Goal: Task Accomplishment & Management: Manage account settings

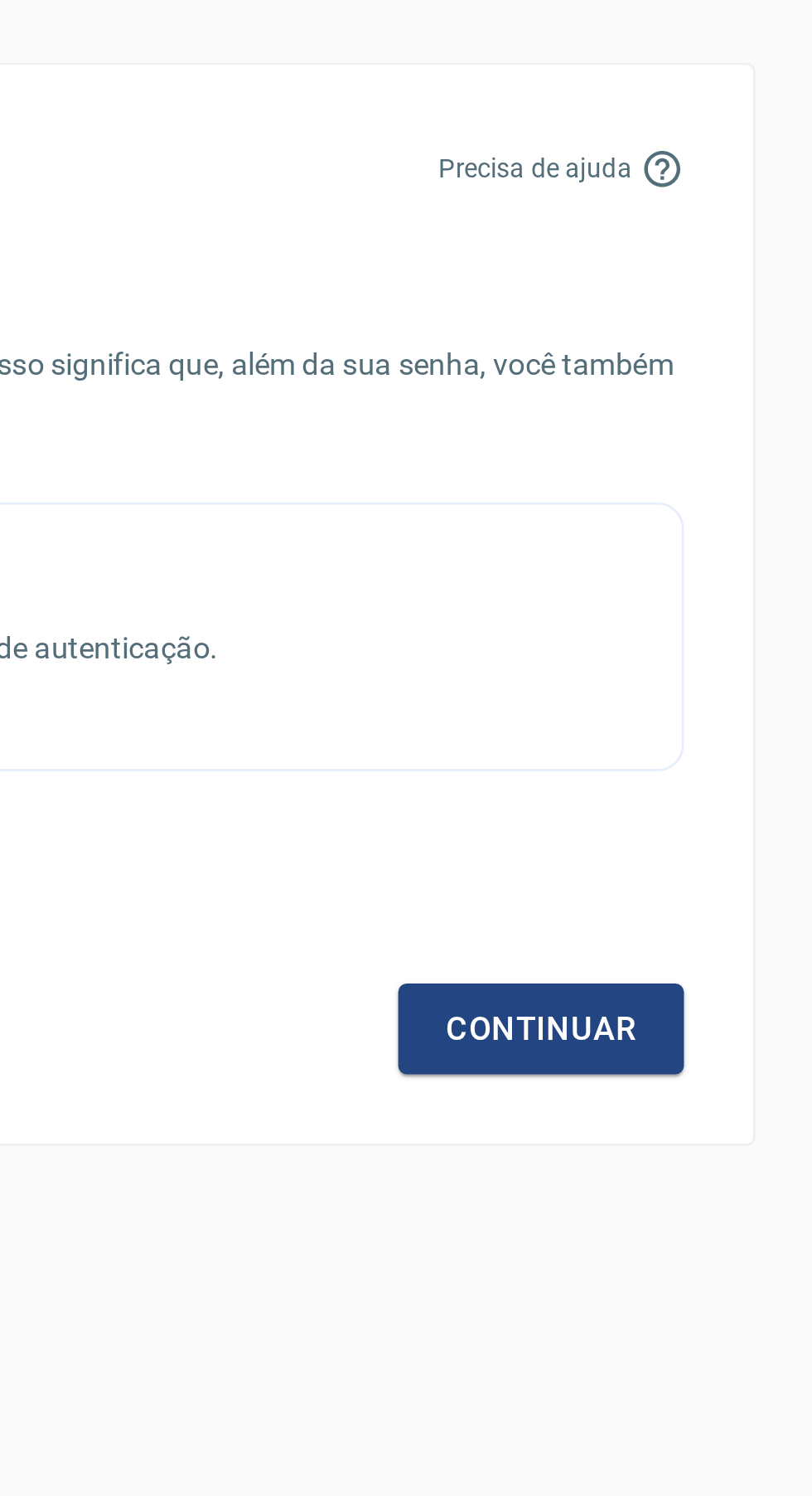
click at [651, 913] on link "Continuar" at bounding box center [655, 910] width 109 height 35
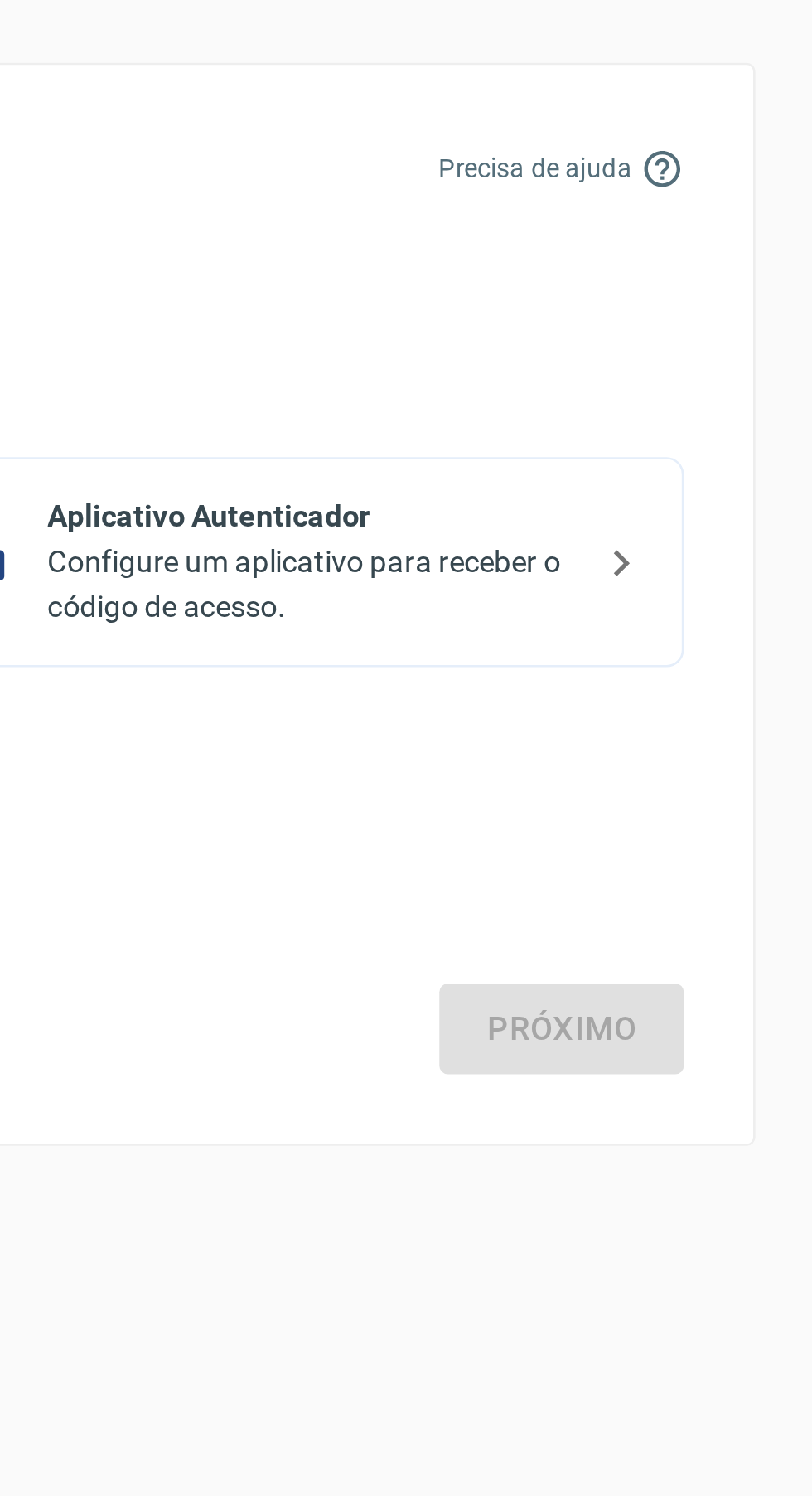
click at [638, 729] on p "Configure um aplicativo para receber o código de acesso." at bounding box center [567, 740] width 203 height 35
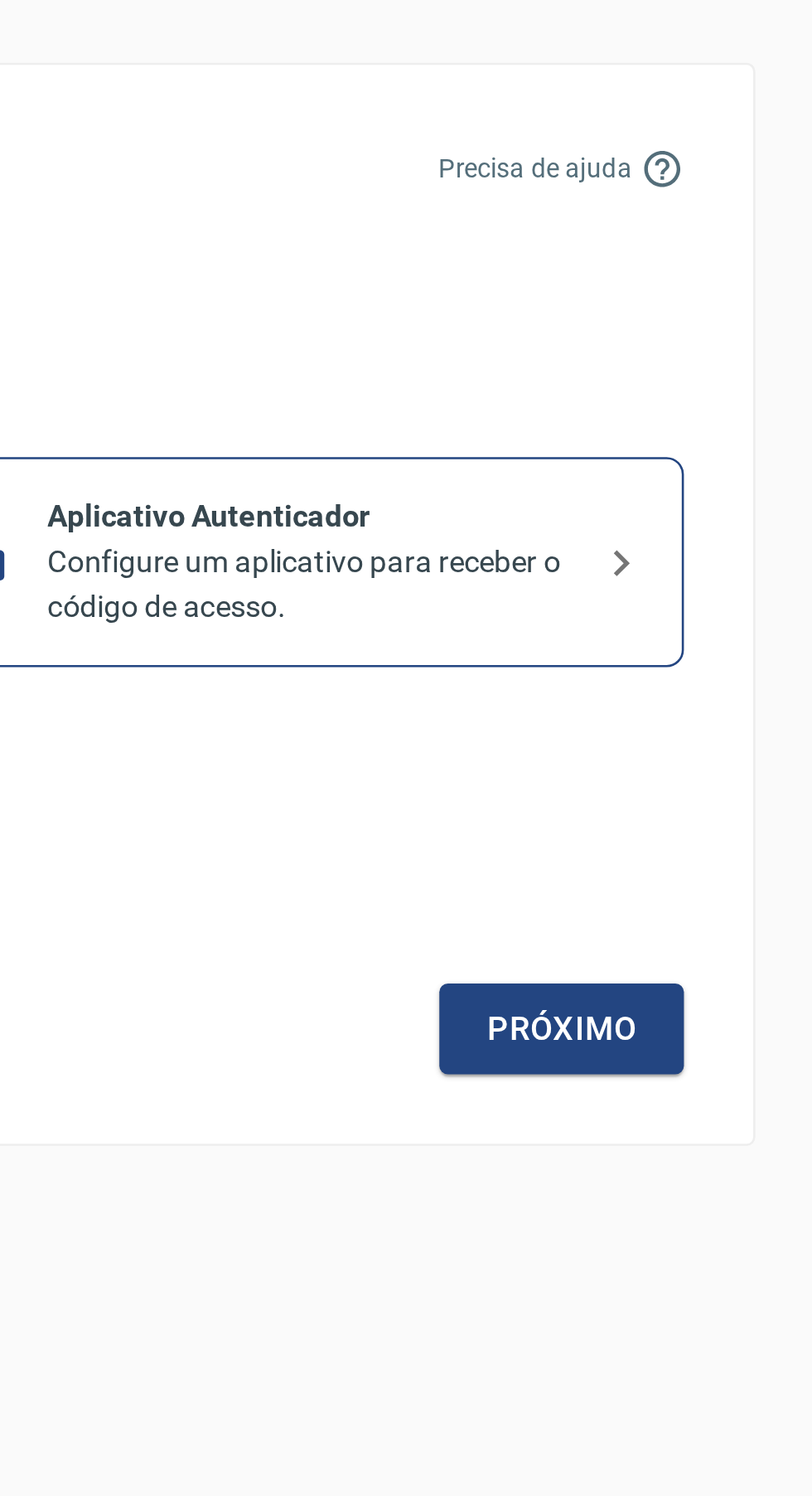
click at [682, 737] on icon at bounding box center [687, 732] width 20 height 20
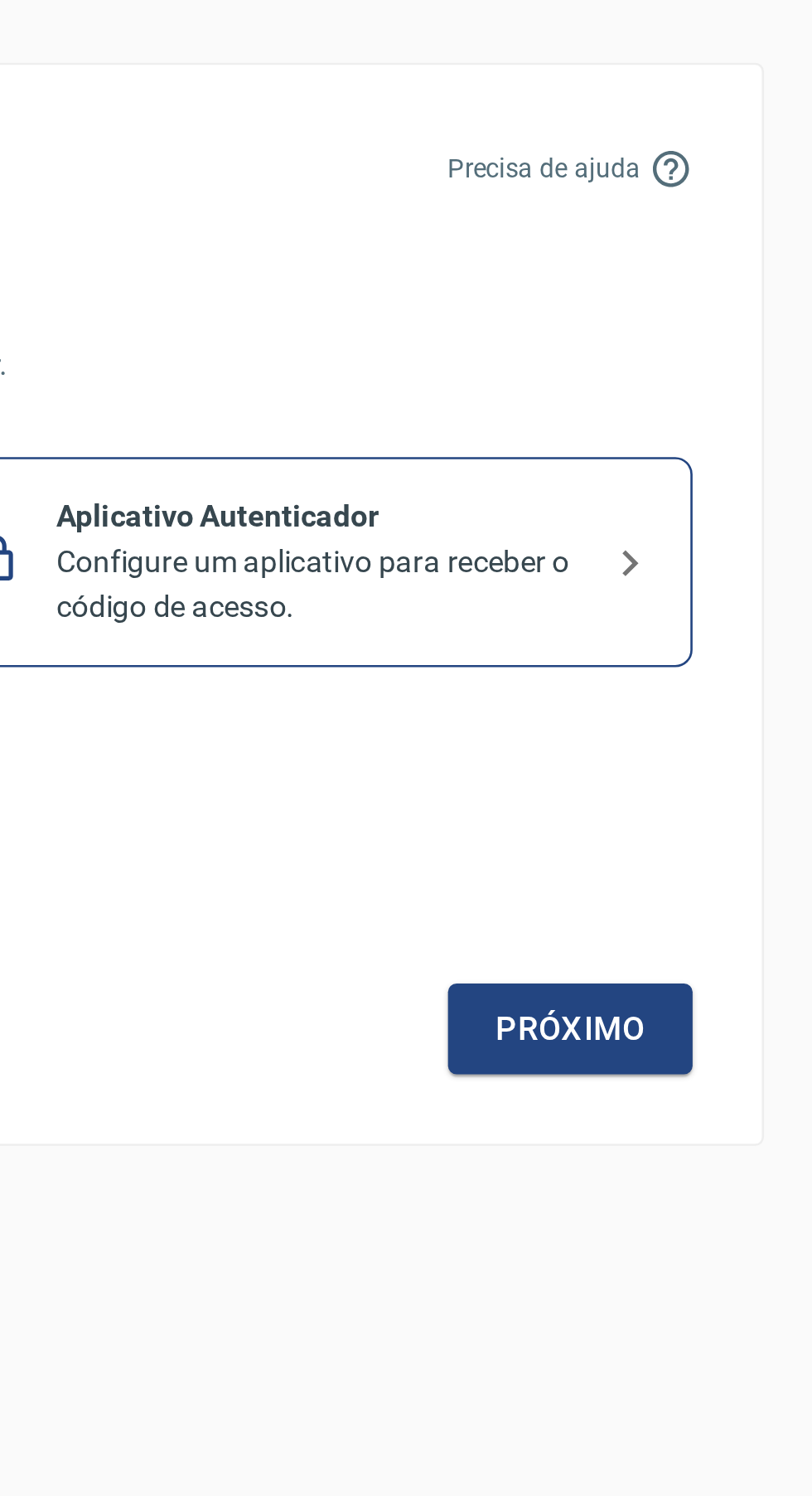
click at [672, 909] on link "Próximo" at bounding box center [663, 910] width 93 height 35
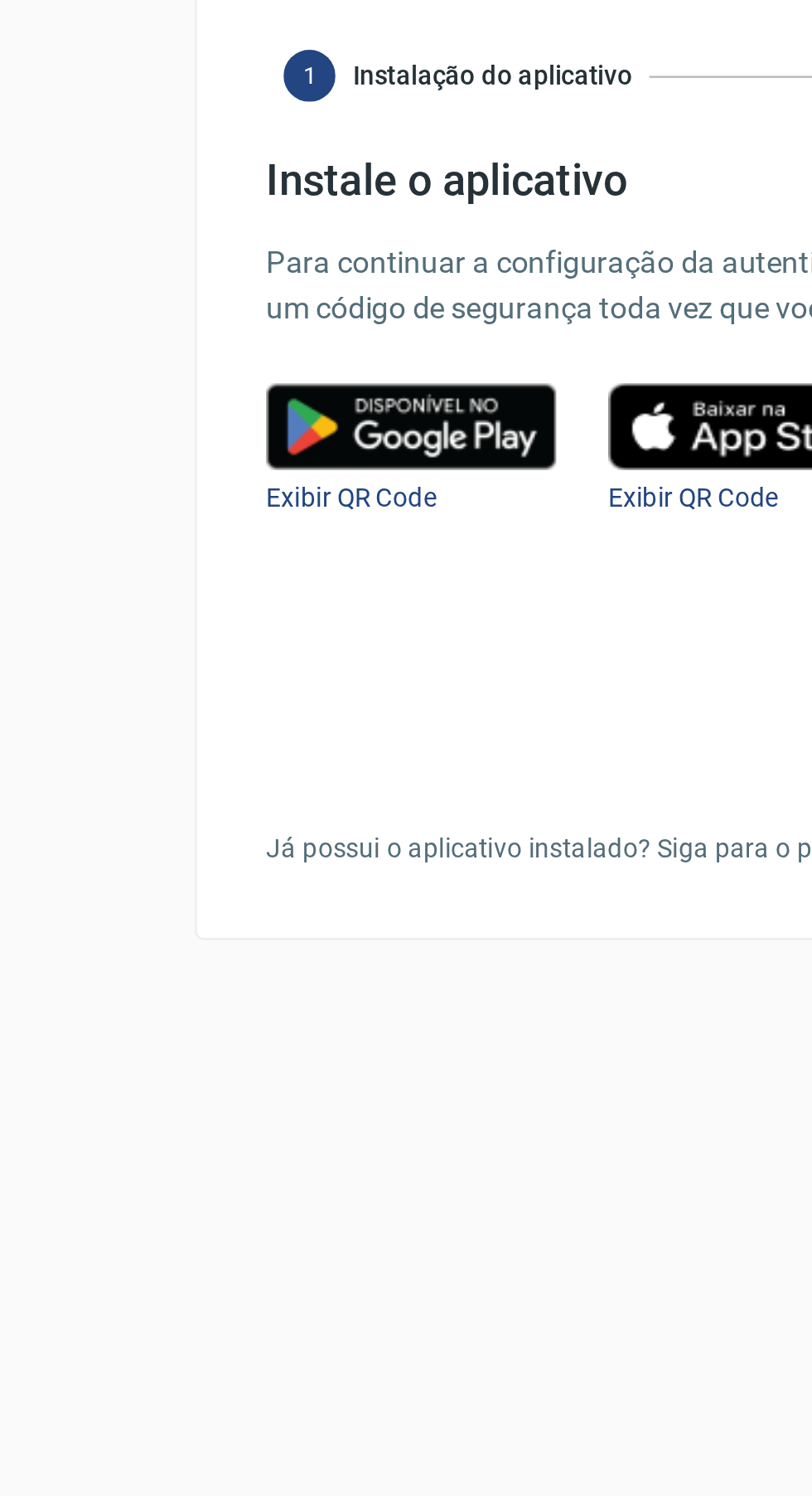
click at [159, 768] on img at bounding box center [157, 758] width 111 height 33
click at [136, 788] on span "Exibir QR Code" at bounding box center [134, 786] width 65 height 12
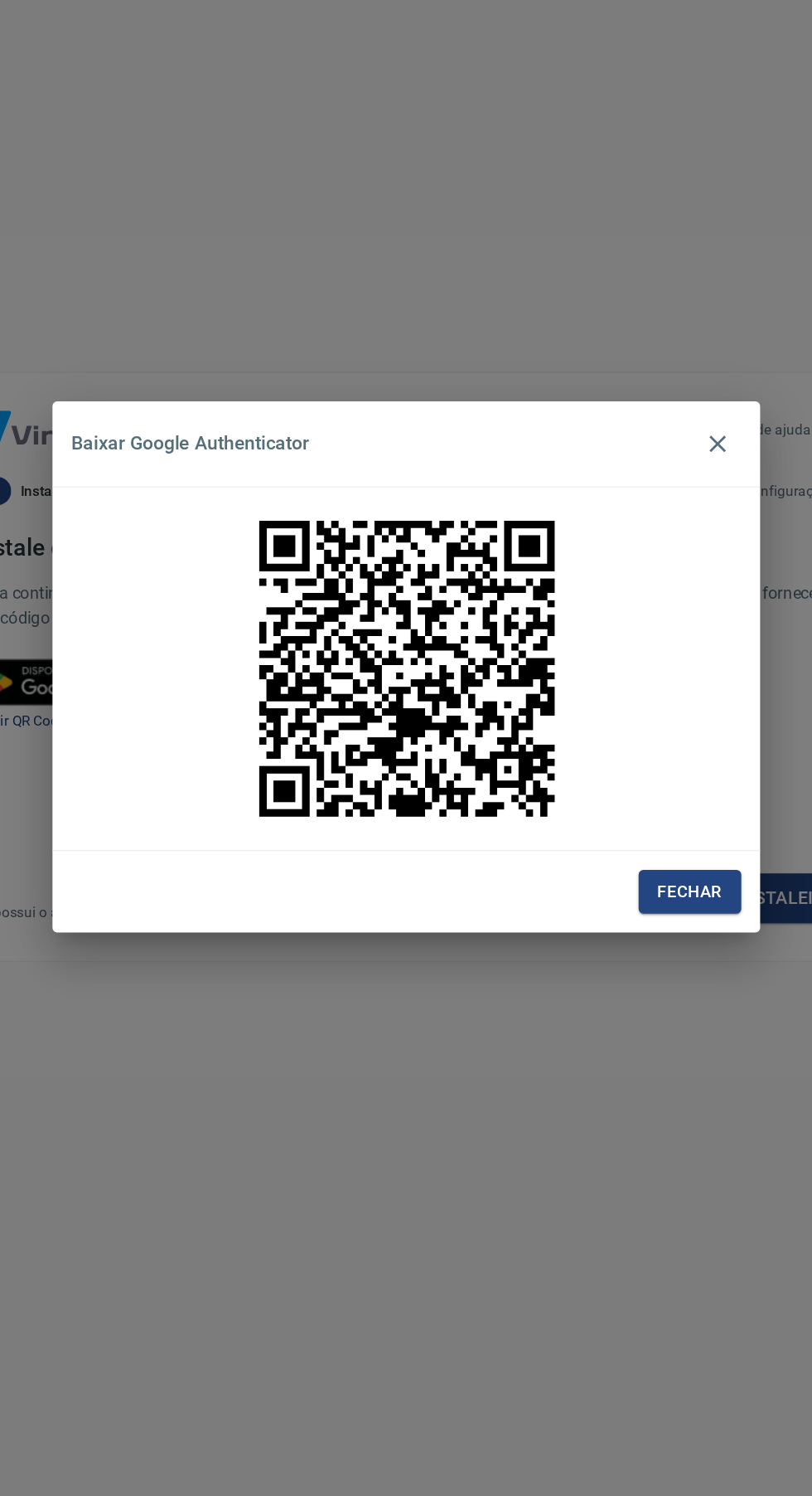
click at [411, 845] on img at bounding box center [406, 748] width 228 height 228
click at [594, 921] on button "Fechar" at bounding box center [606, 906] width 72 height 30
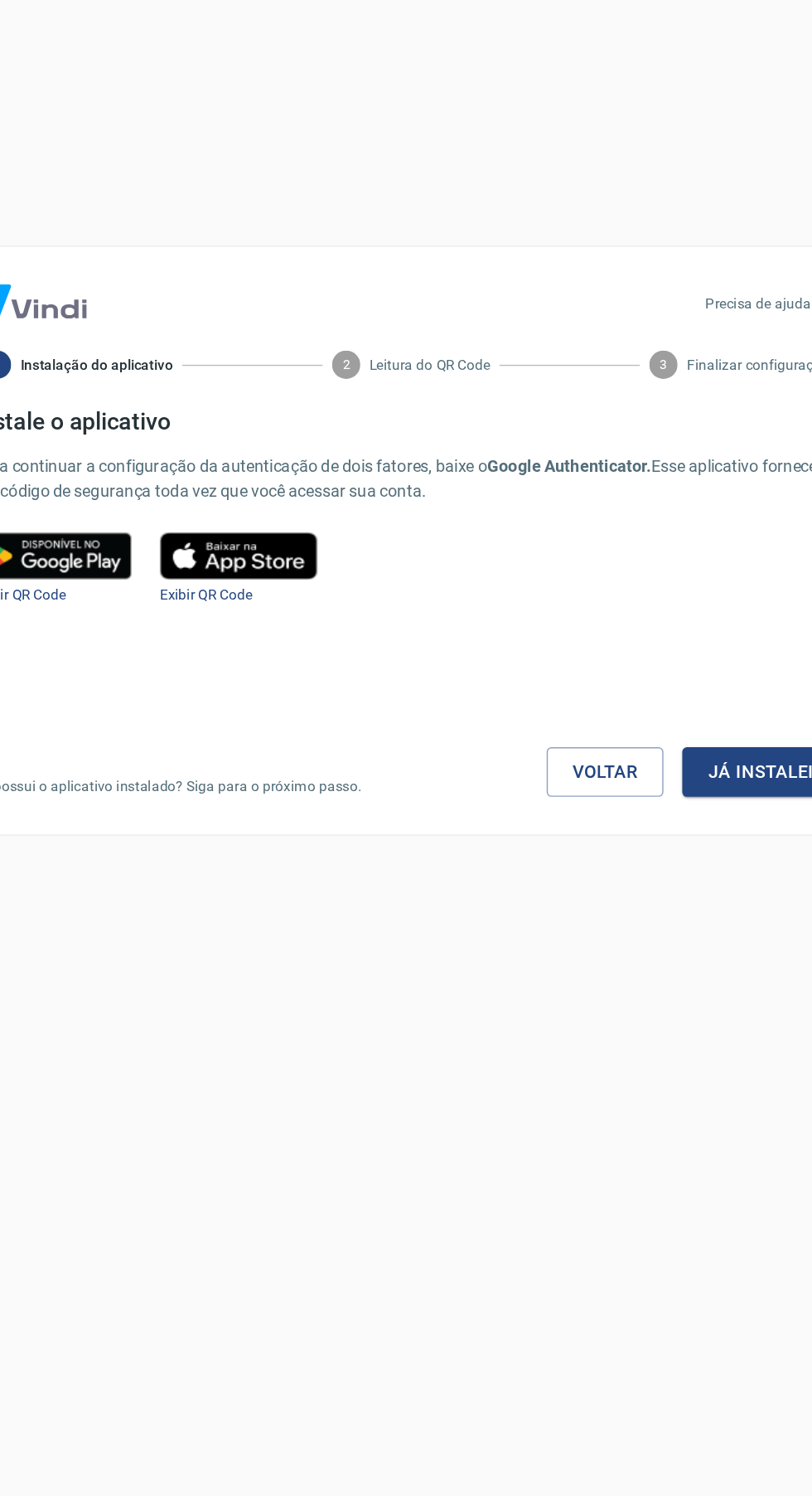
click at [653, 909] on button "Já instalei" at bounding box center [655, 910] width 110 height 35
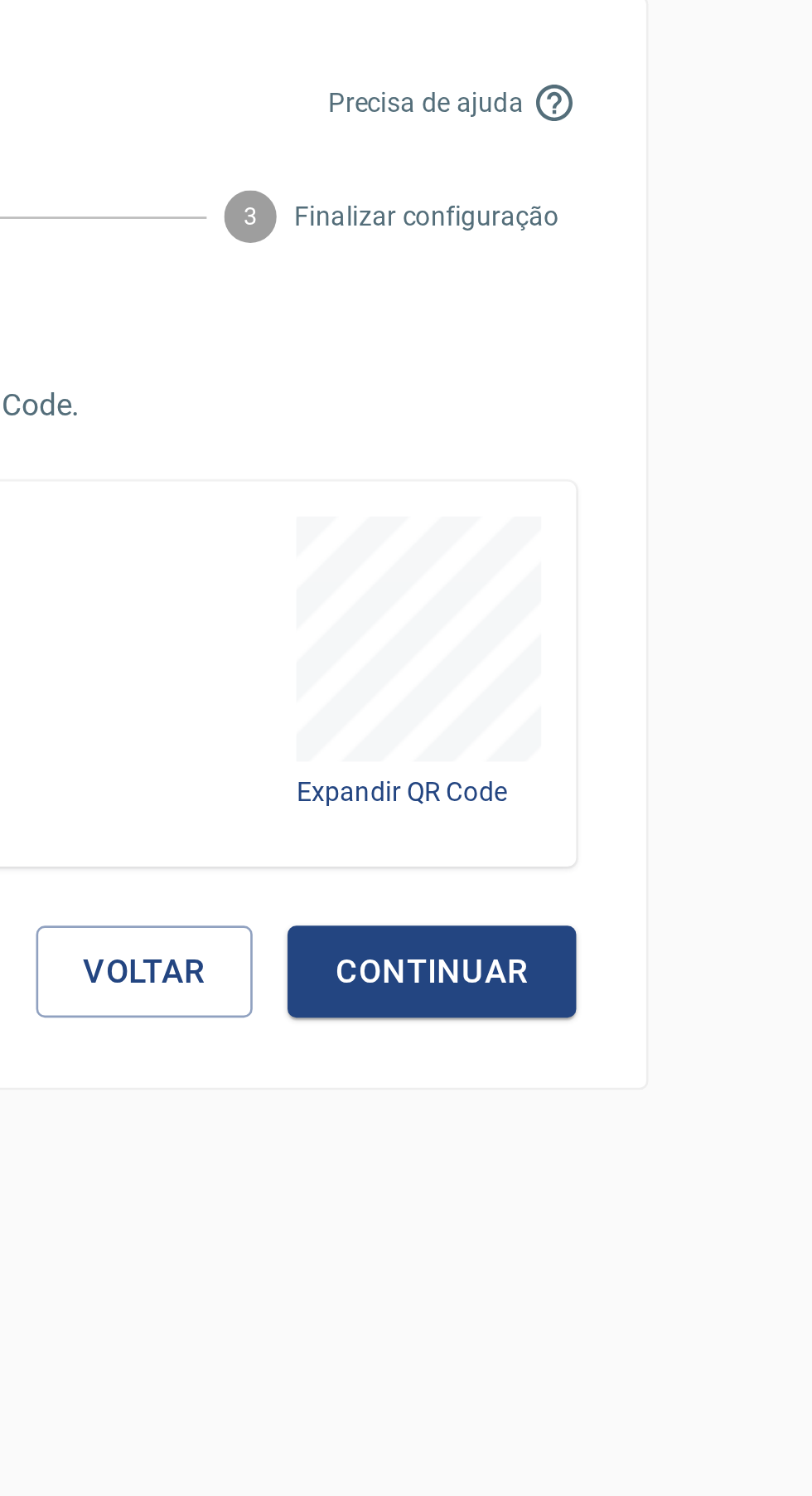
click at [671, 908] on button "Continuar" at bounding box center [655, 910] width 109 height 35
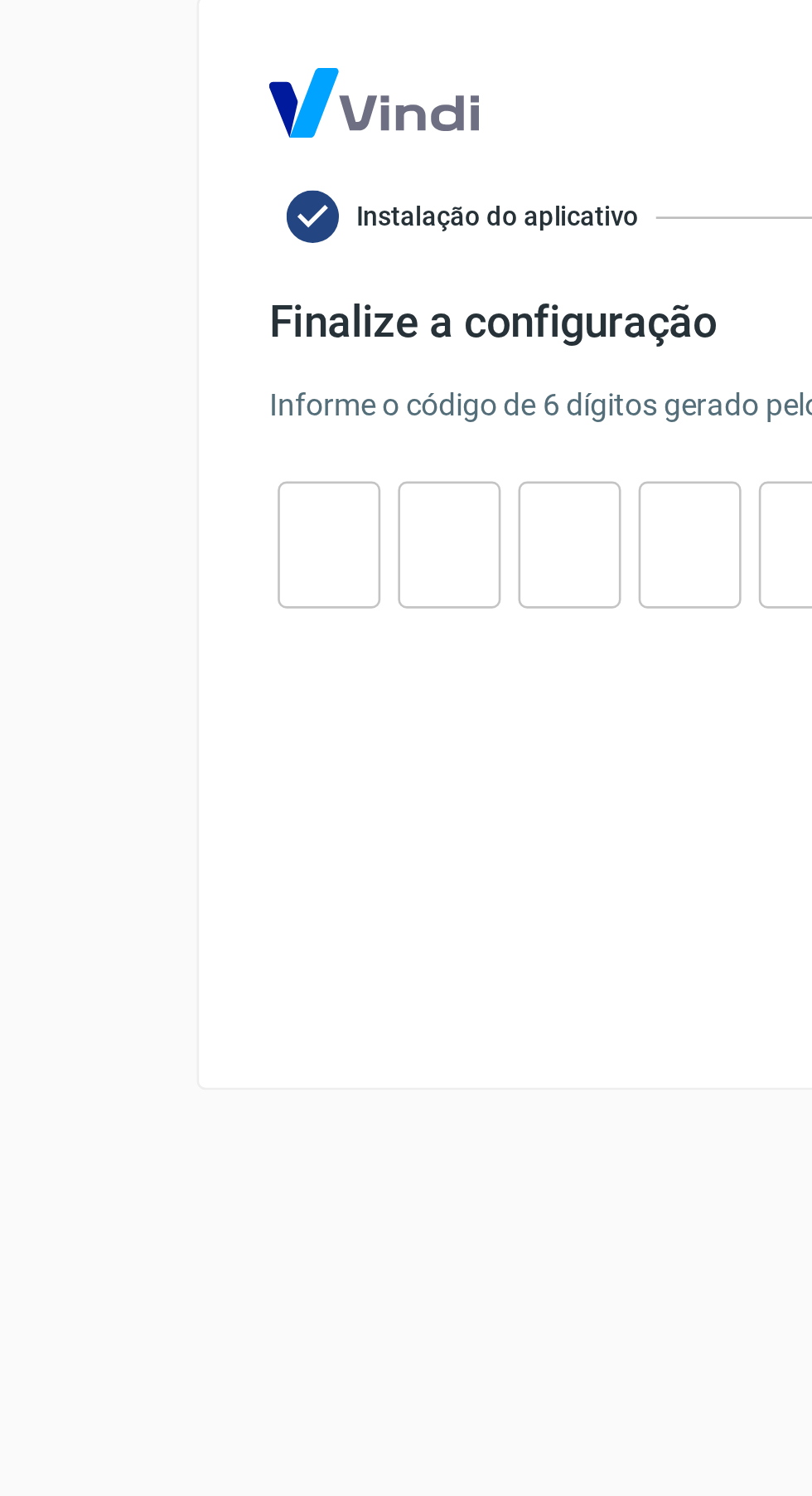
click at [130, 755] on input "tel" at bounding box center [125, 749] width 39 height 35
type input "4"
type input "2"
type input "5"
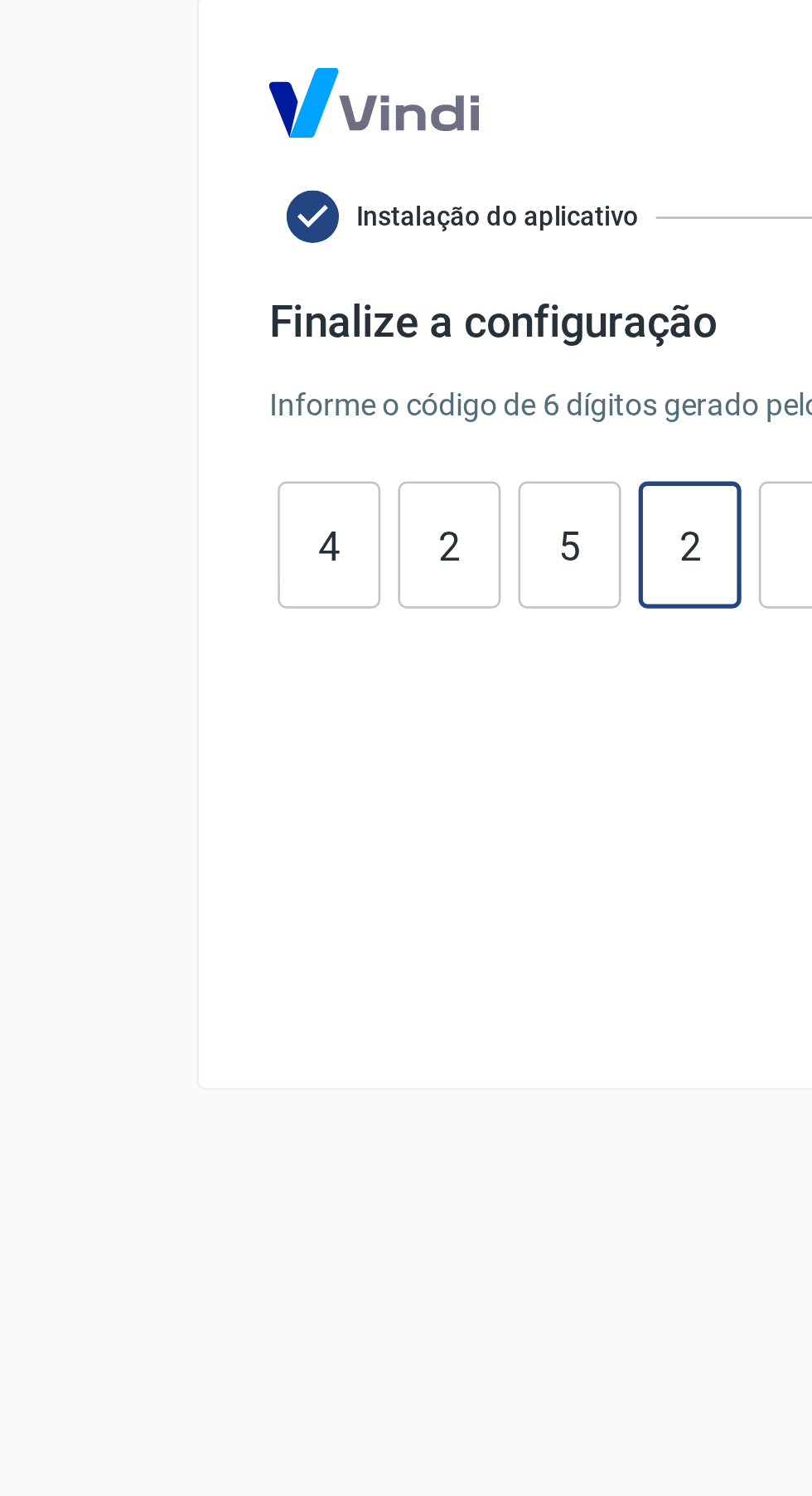
type input "2"
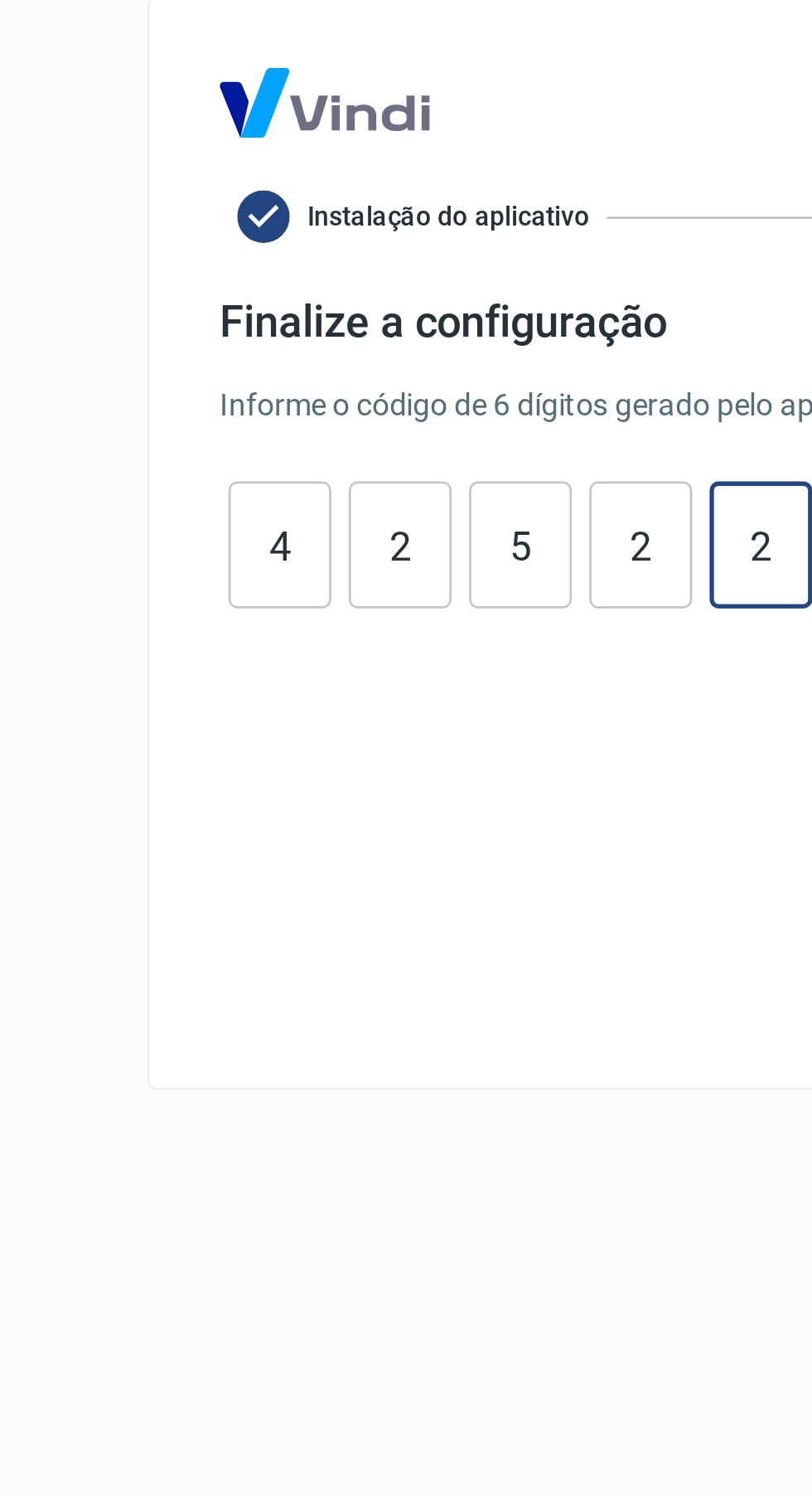
type input "2"
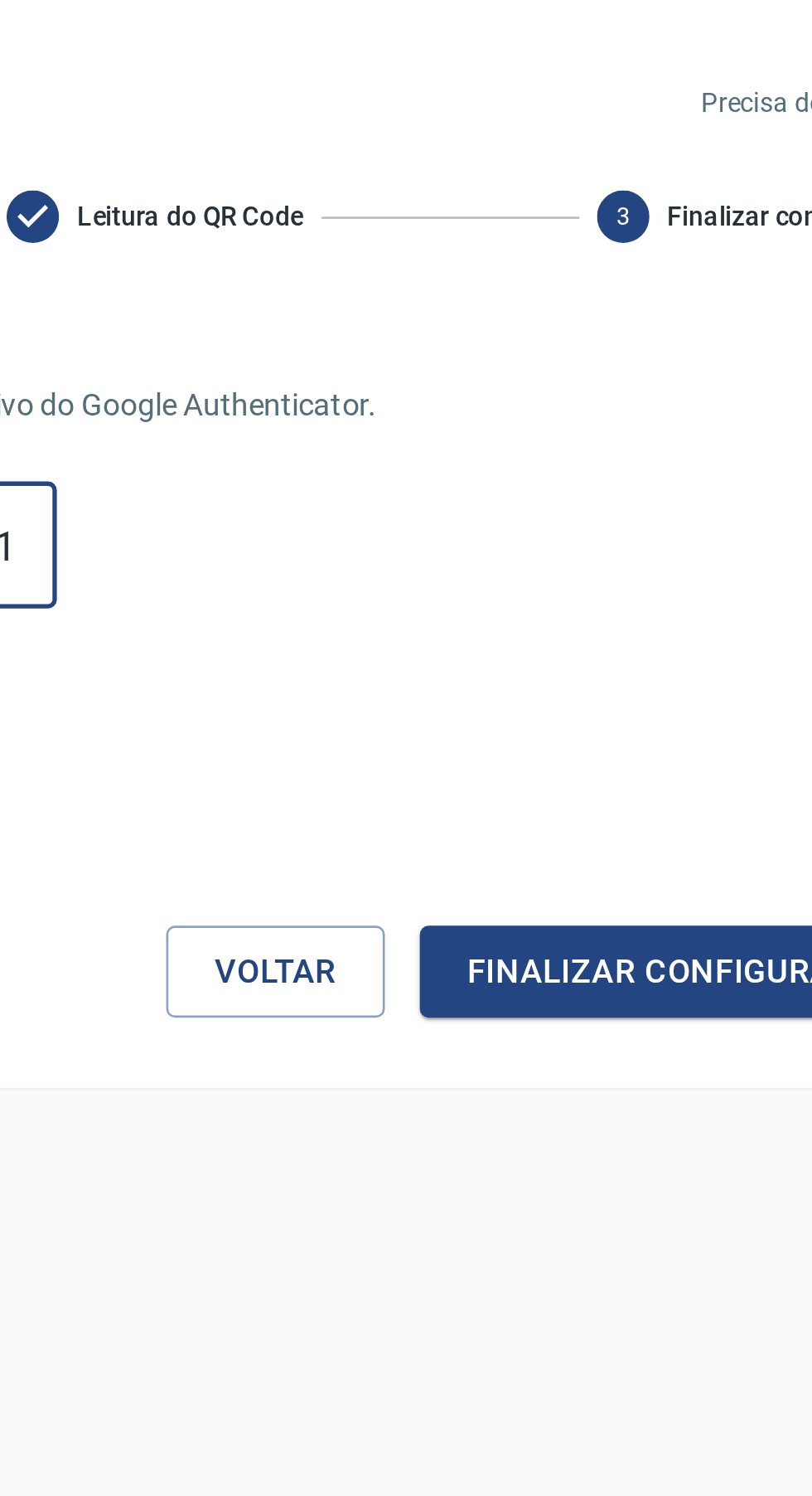
type input "1"
click at [582, 916] on button "Finalizar configuração" at bounding box center [610, 910] width 200 height 35
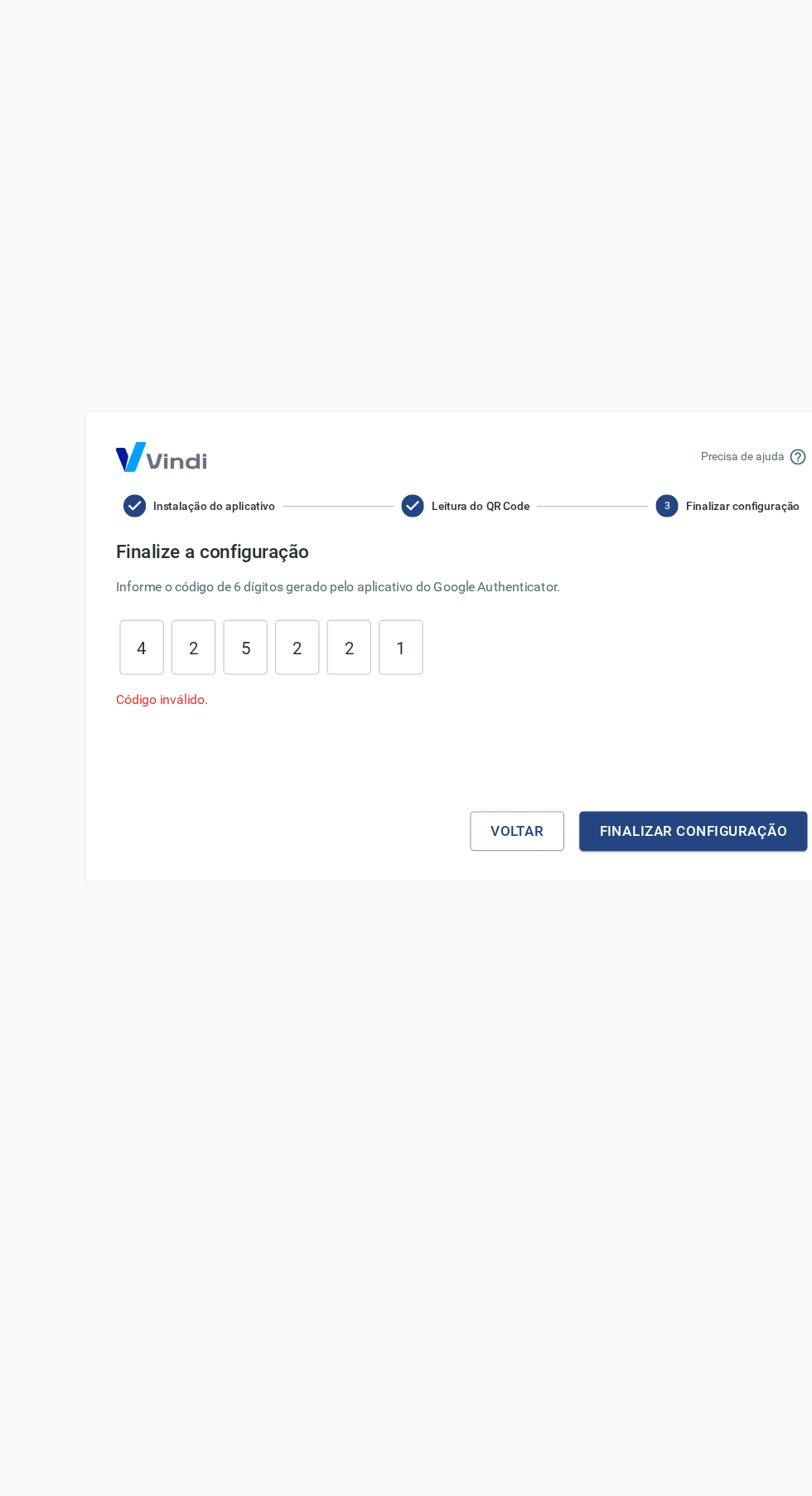
click at [459, 904] on button "Voltar" at bounding box center [454, 910] width 82 height 35
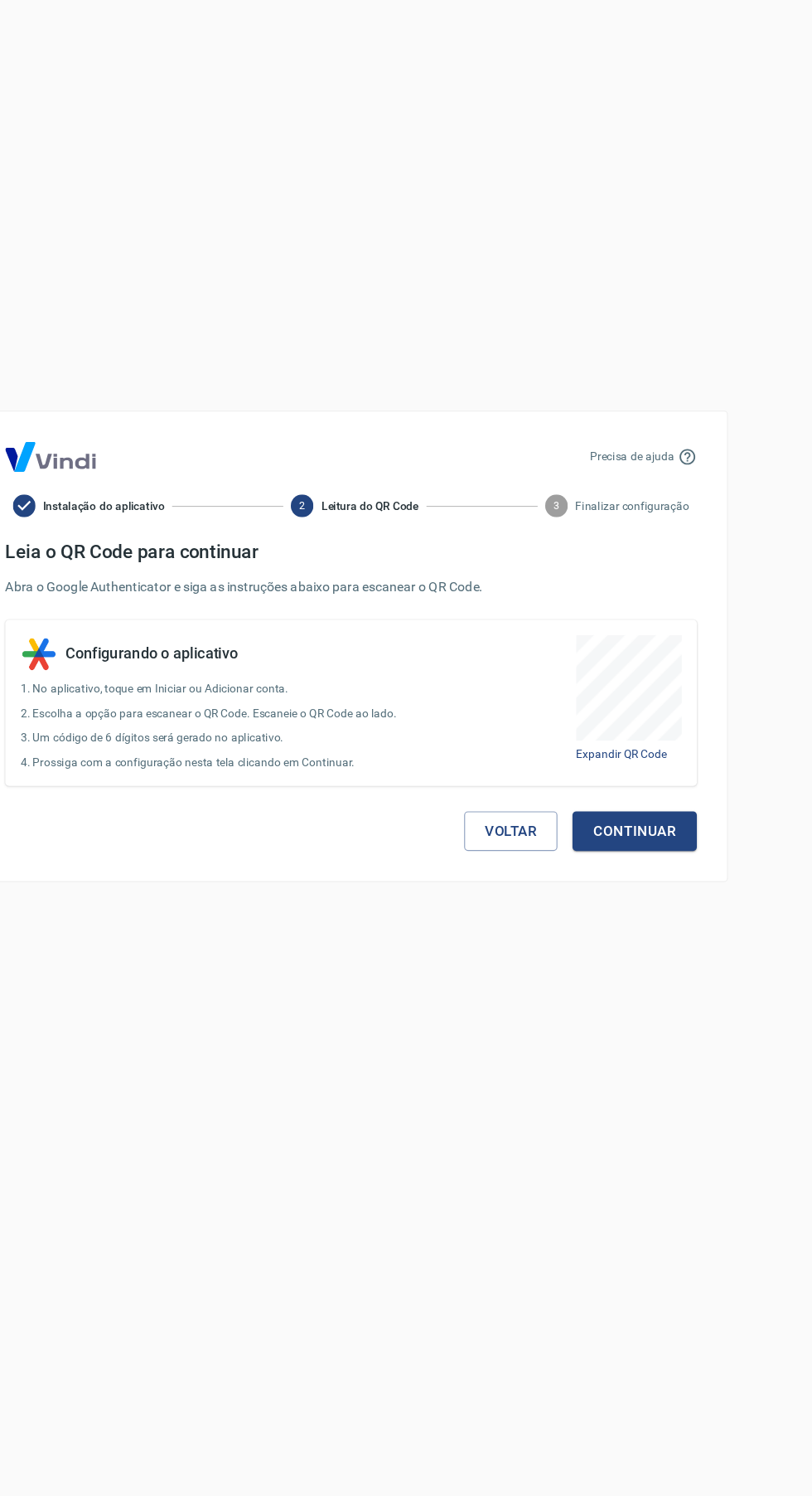
click at [552, 909] on button "Voltar" at bounding box center [547, 910] width 82 height 35
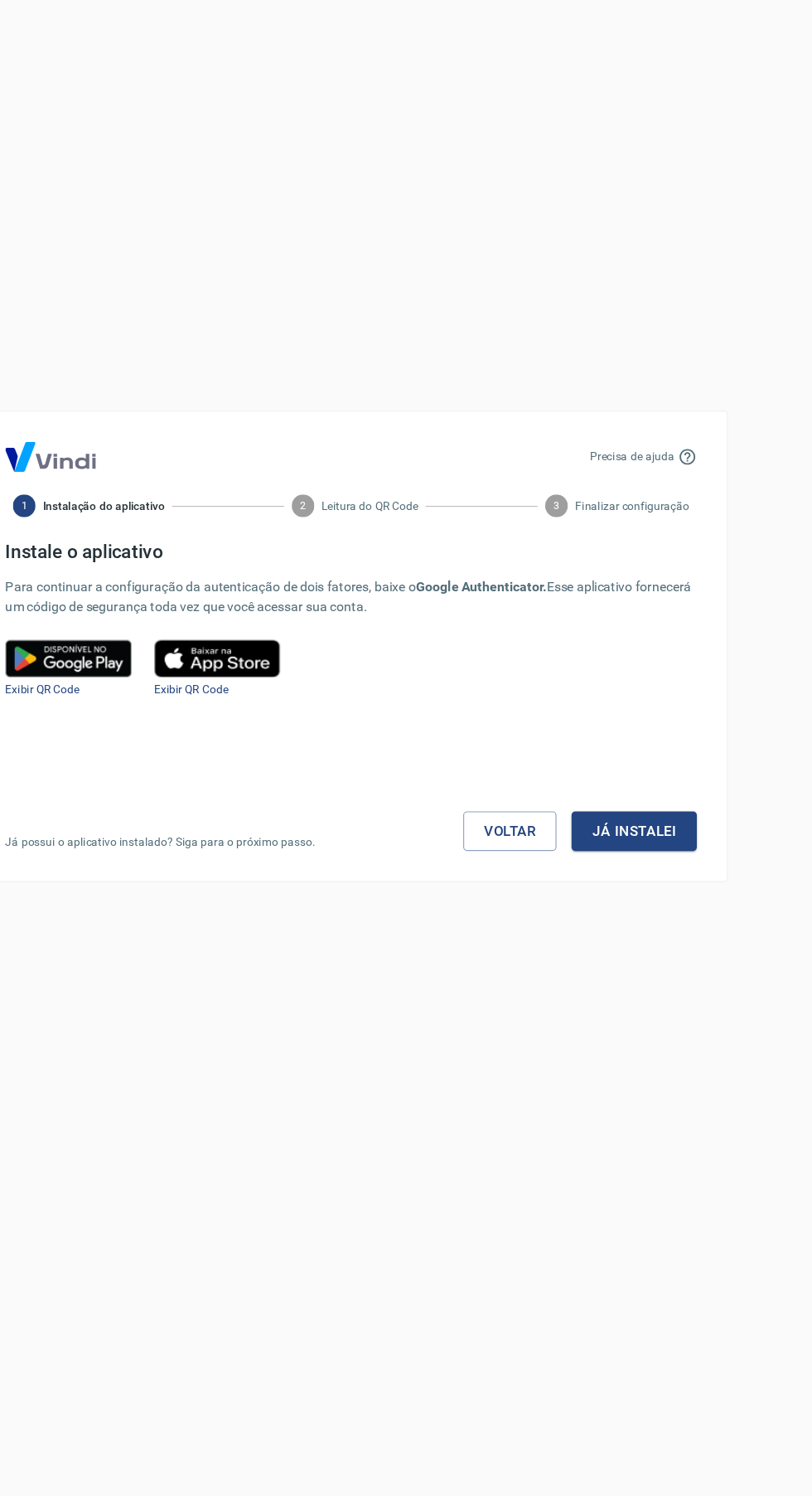
click at [659, 910] on button "Já instalei" at bounding box center [655, 910] width 110 height 35
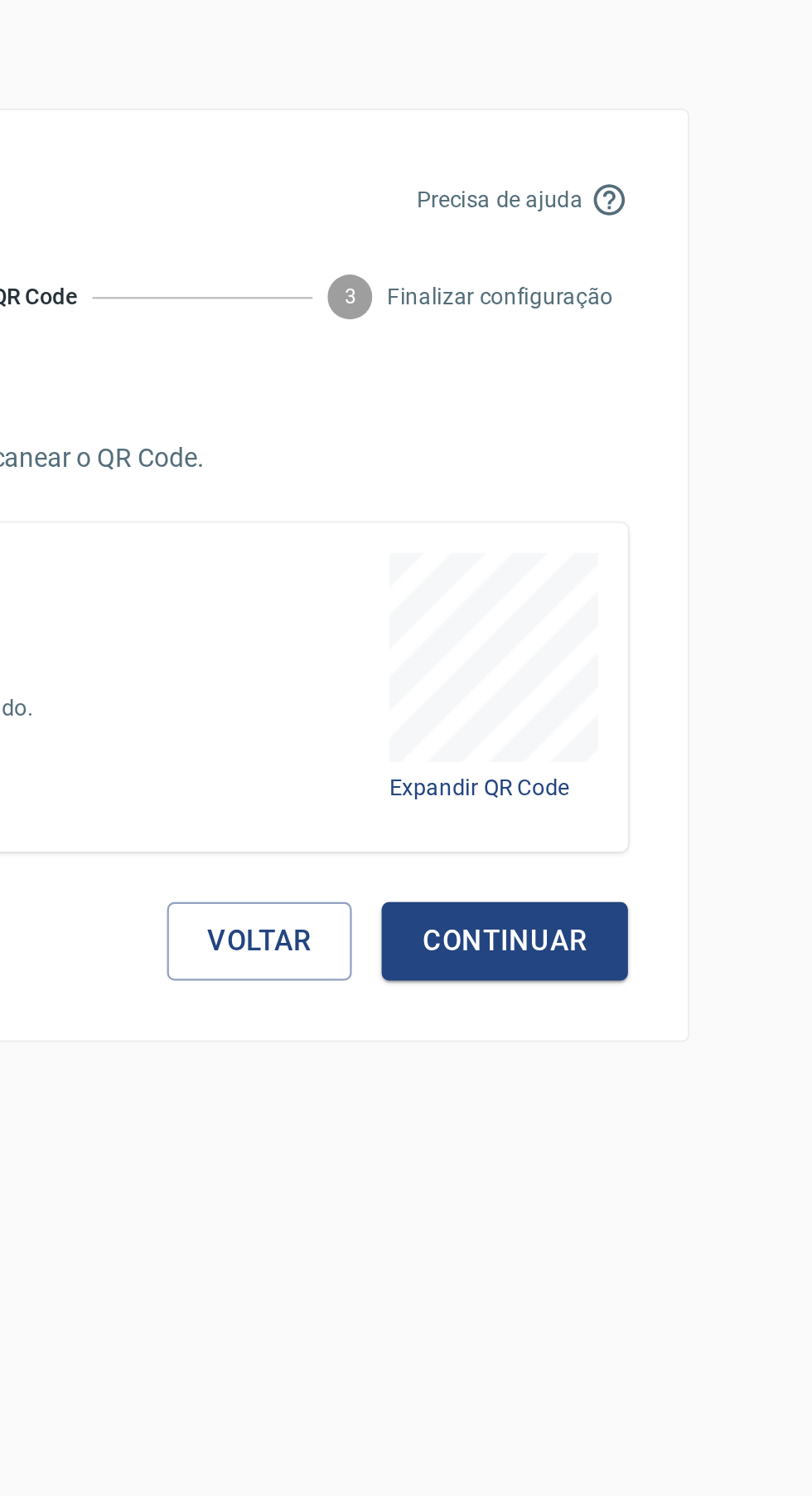
click at [669, 907] on button "Continuar" at bounding box center [655, 910] width 109 height 35
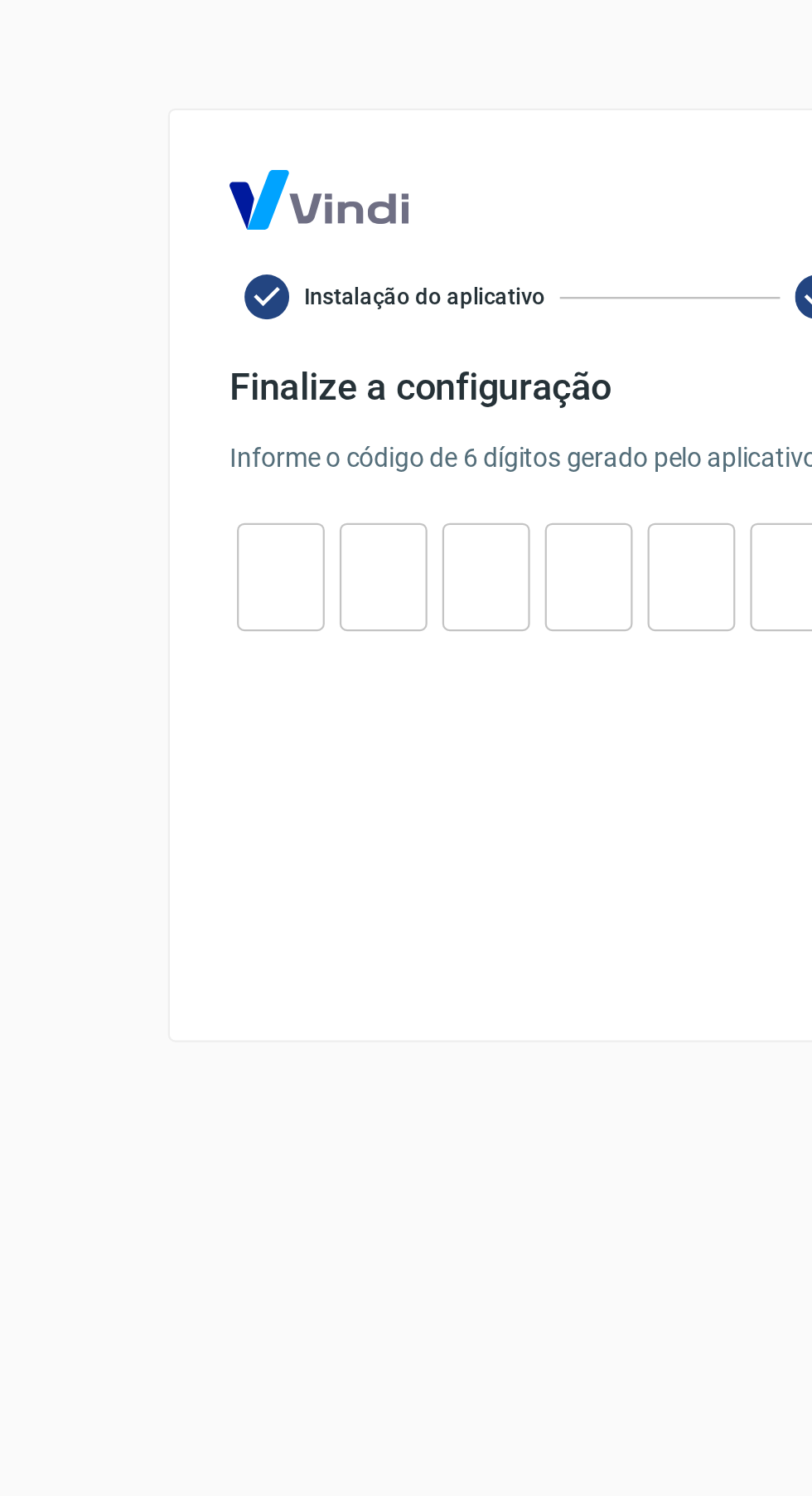
click at [121, 748] on input "tel" at bounding box center [125, 749] width 39 height 35
type input "4"
type input "0"
type input "8"
type input "4"
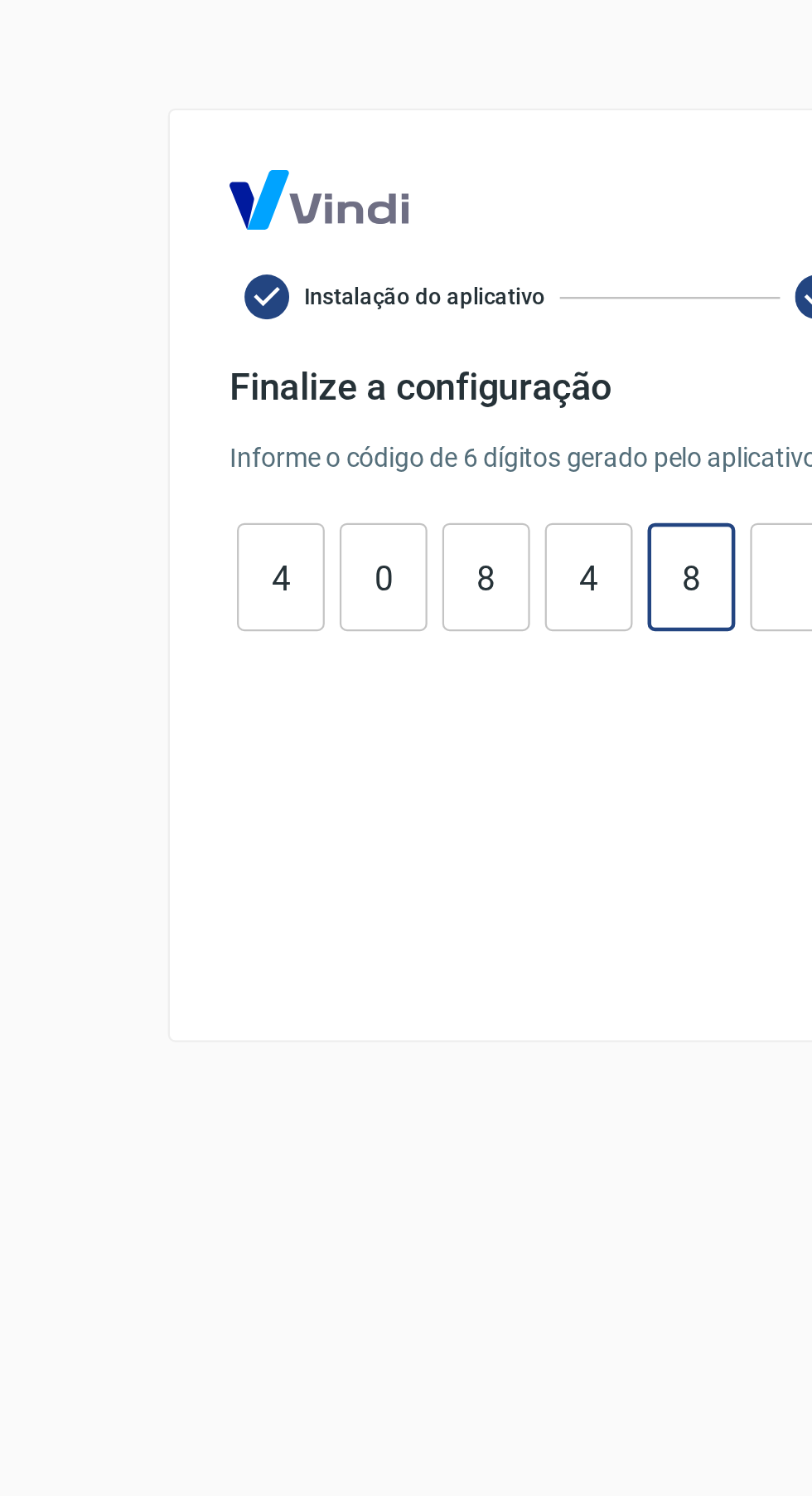
type input "8"
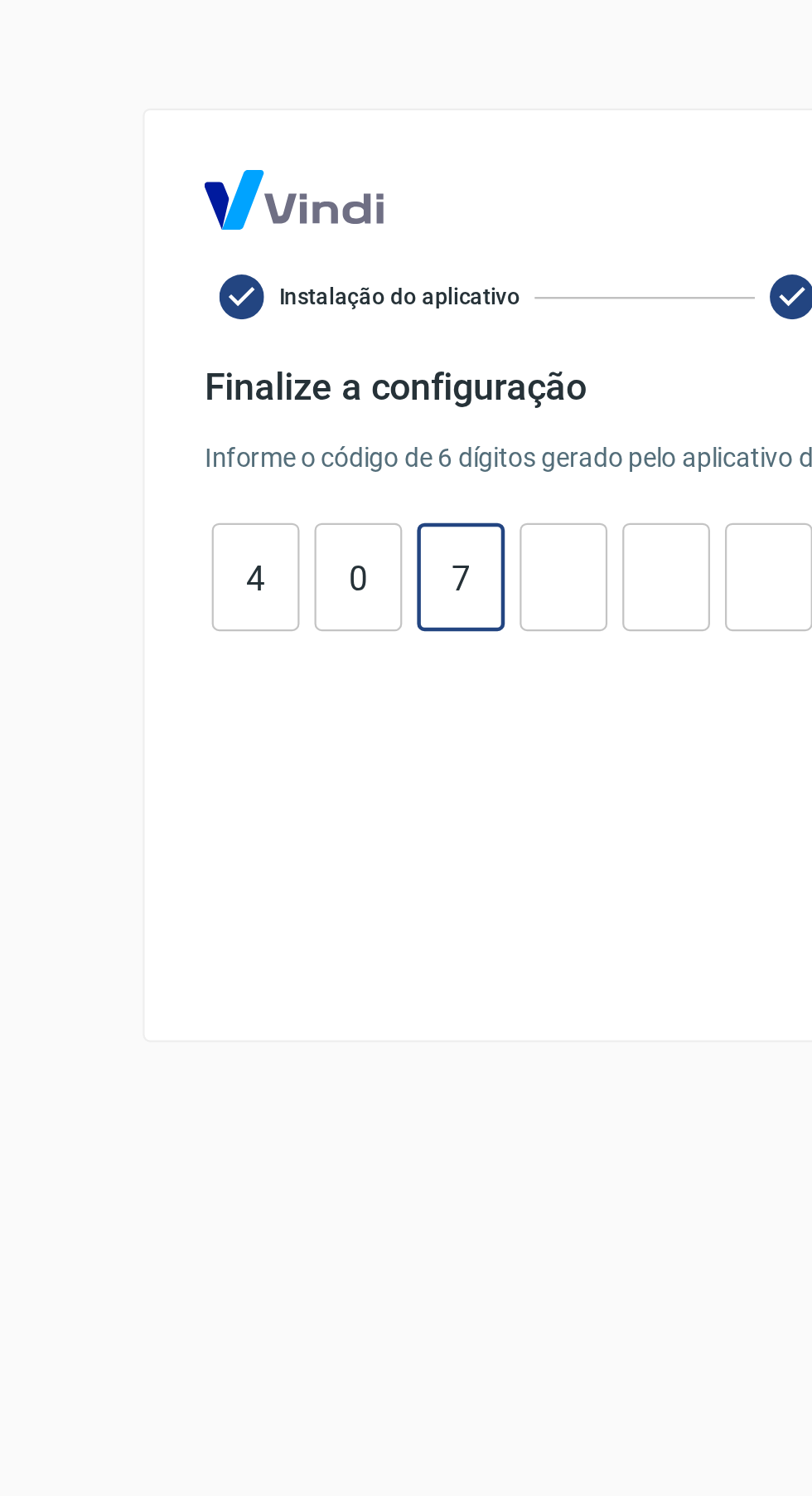
type input "7"
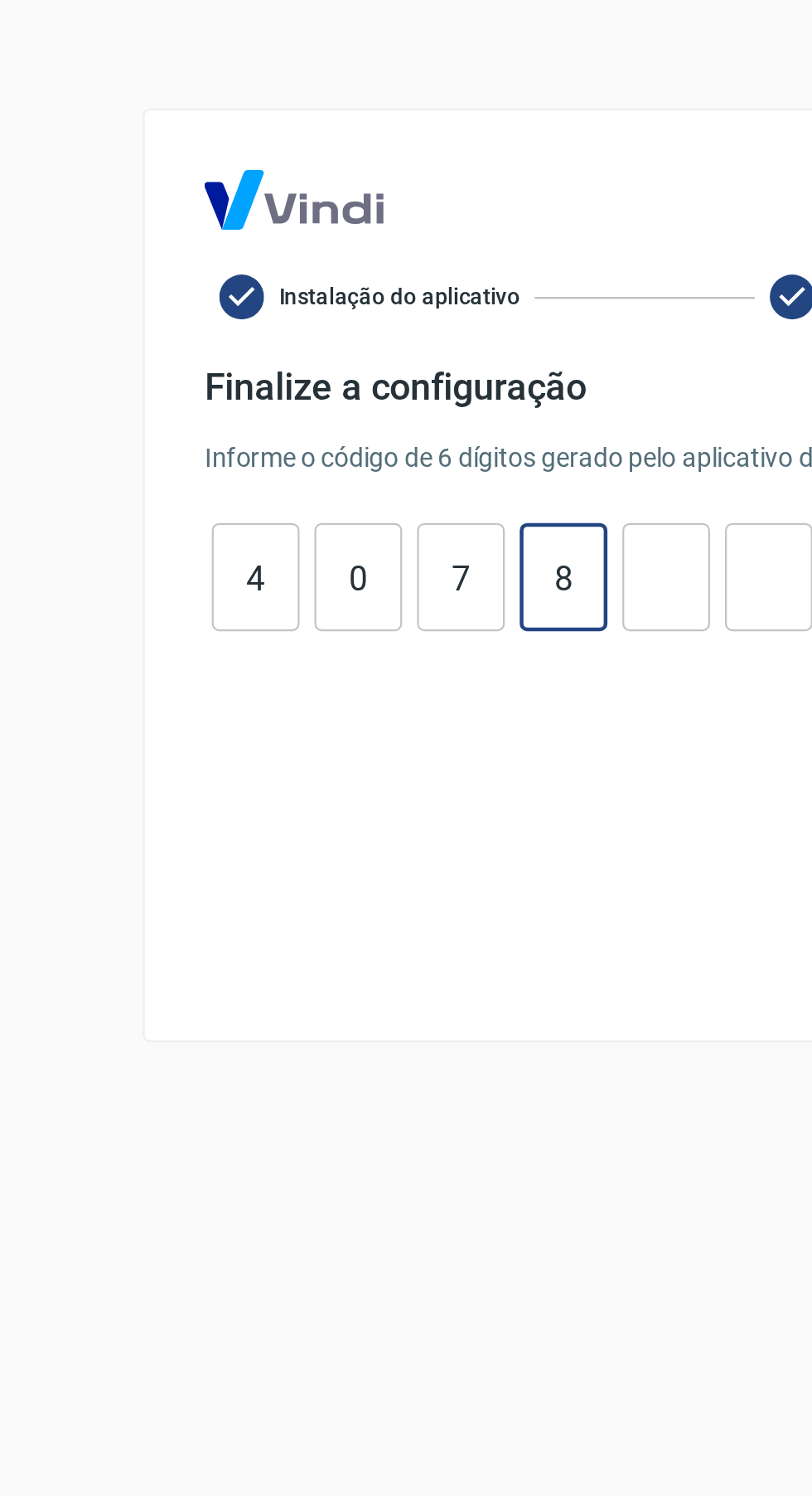
type input "8"
type input "4"
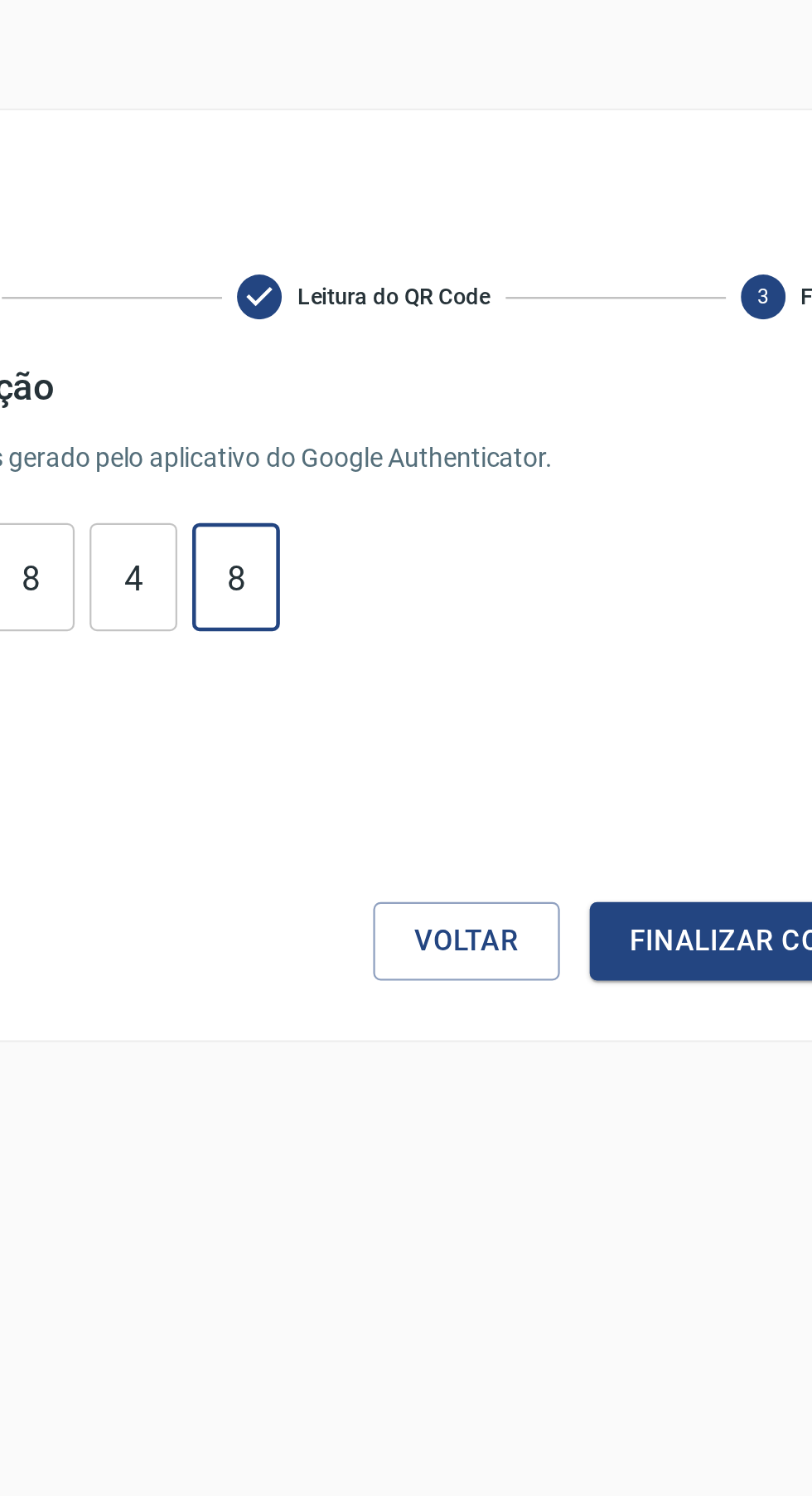
type input "8"
click at [570, 919] on button "Finalizar configuração" at bounding box center [610, 910] width 200 height 35
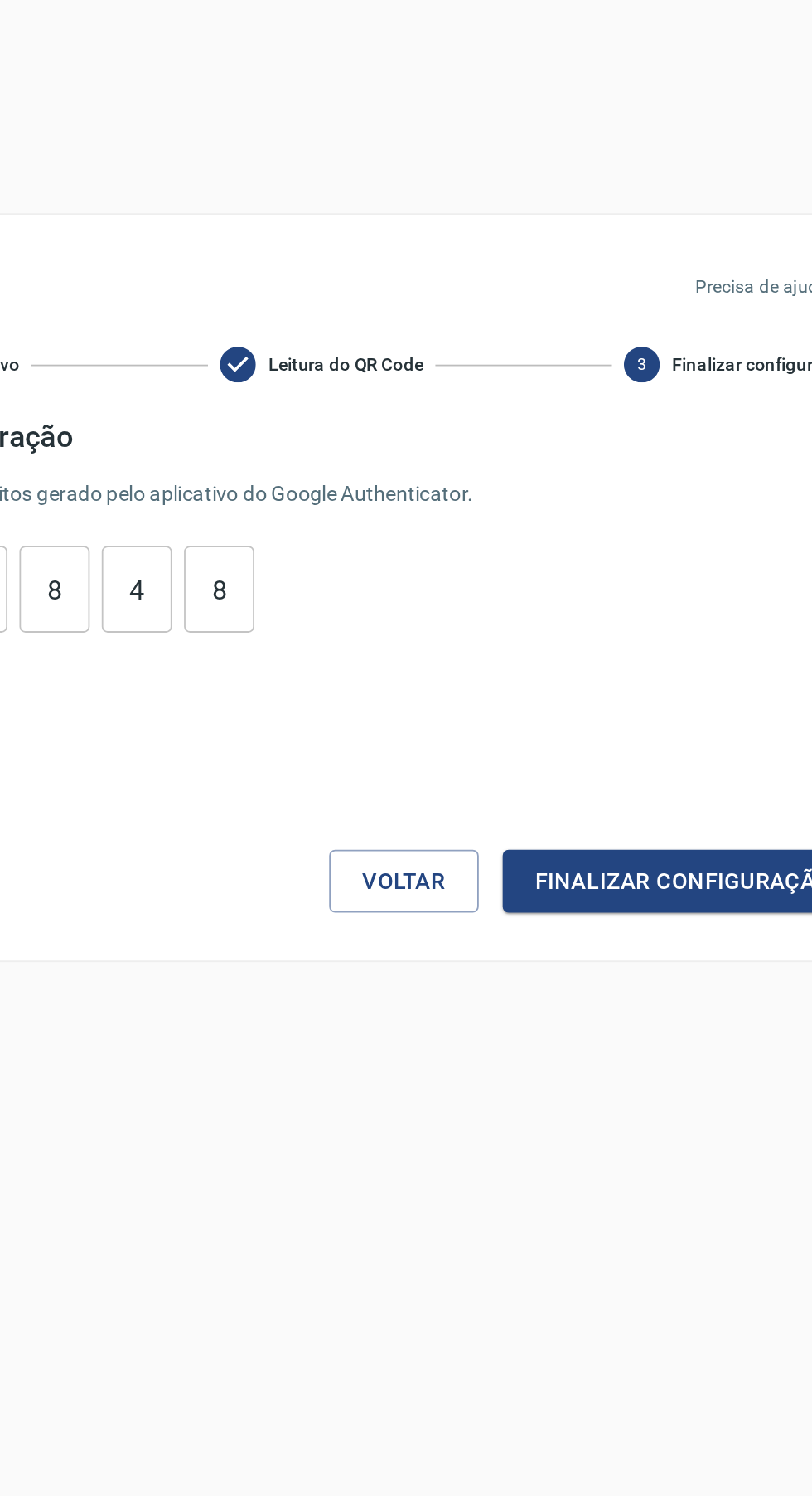
click at [605, 903] on button "Finalizar configuração" at bounding box center [610, 910] width 200 height 35
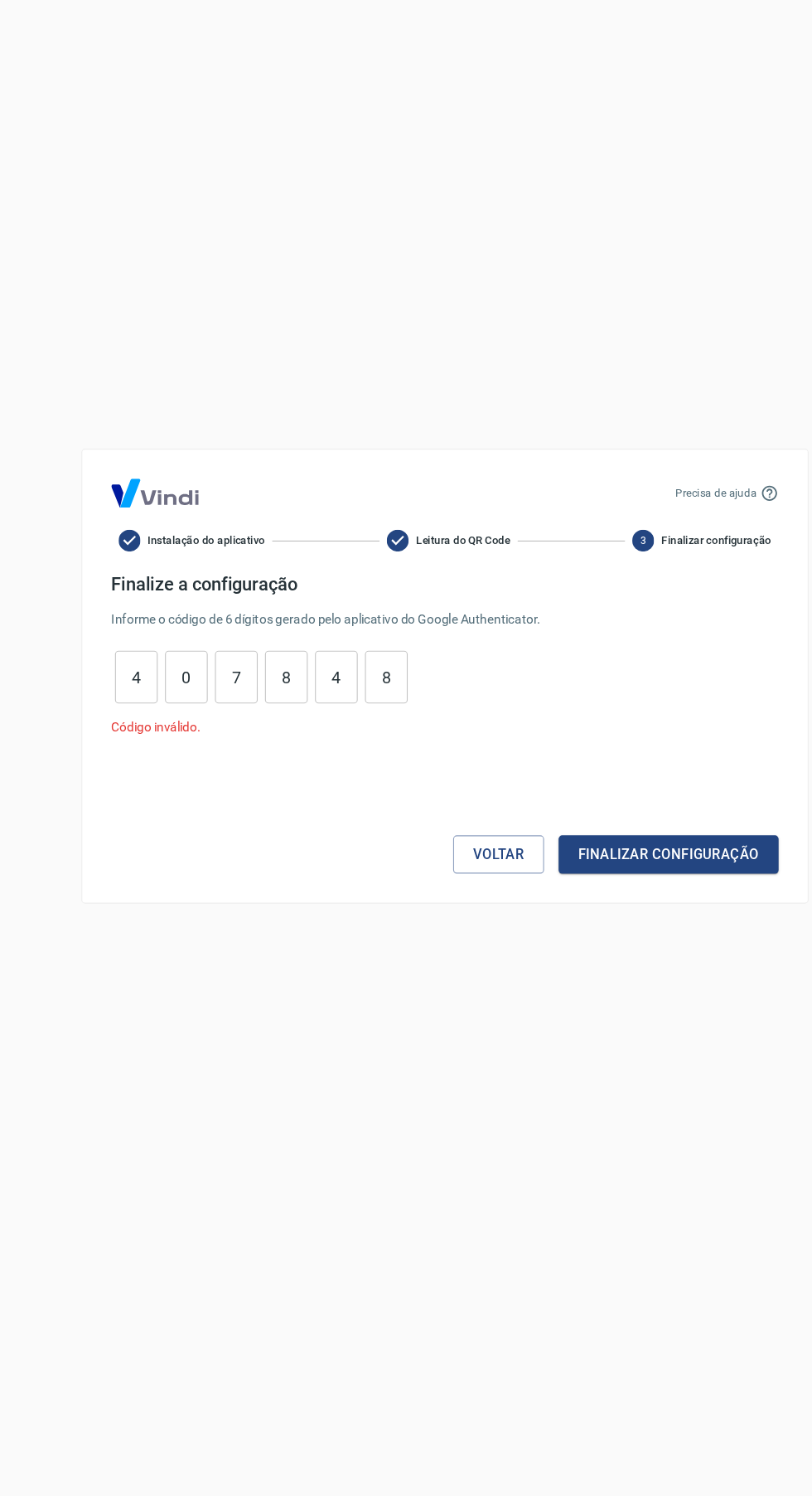
click at [641, 909] on button "Finalizar configuração" at bounding box center [610, 910] width 200 height 35
click at [427, 926] on button "Voltar" at bounding box center [454, 910] width 82 height 35
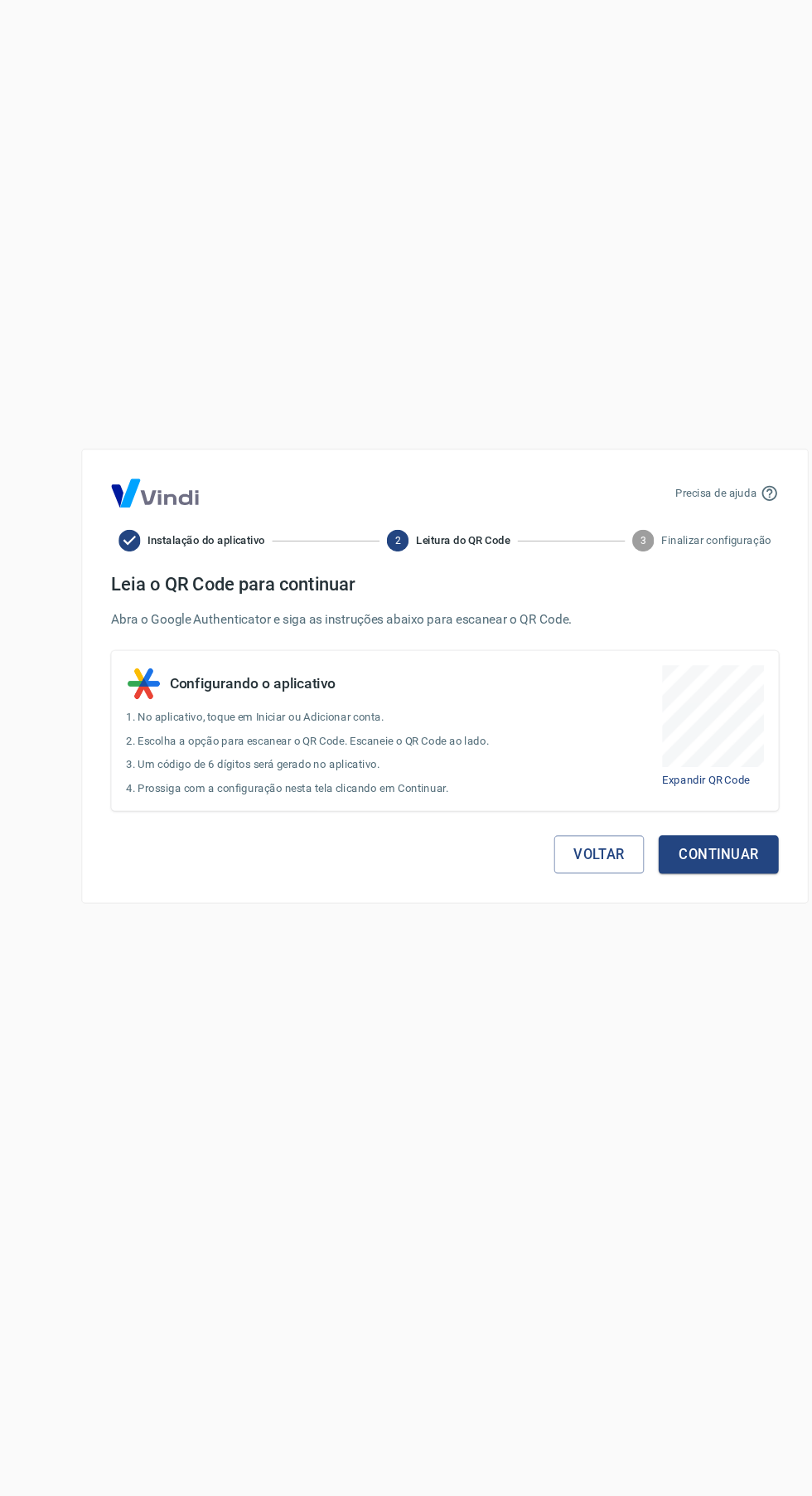
click at [525, 926] on button "Voltar" at bounding box center [547, 910] width 82 height 35
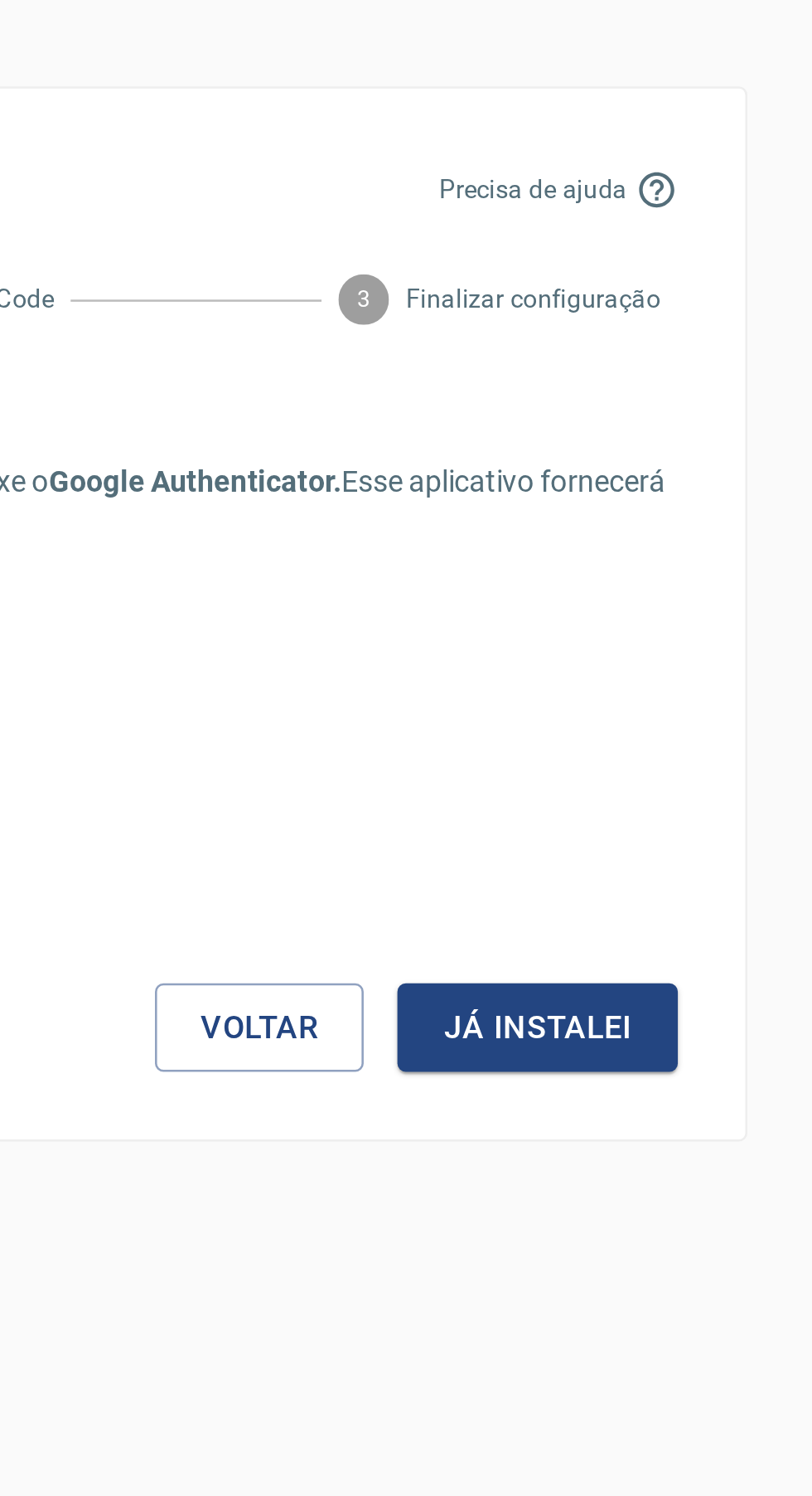
click at [663, 905] on button "Já instalei" at bounding box center [655, 910] width 110 height 35
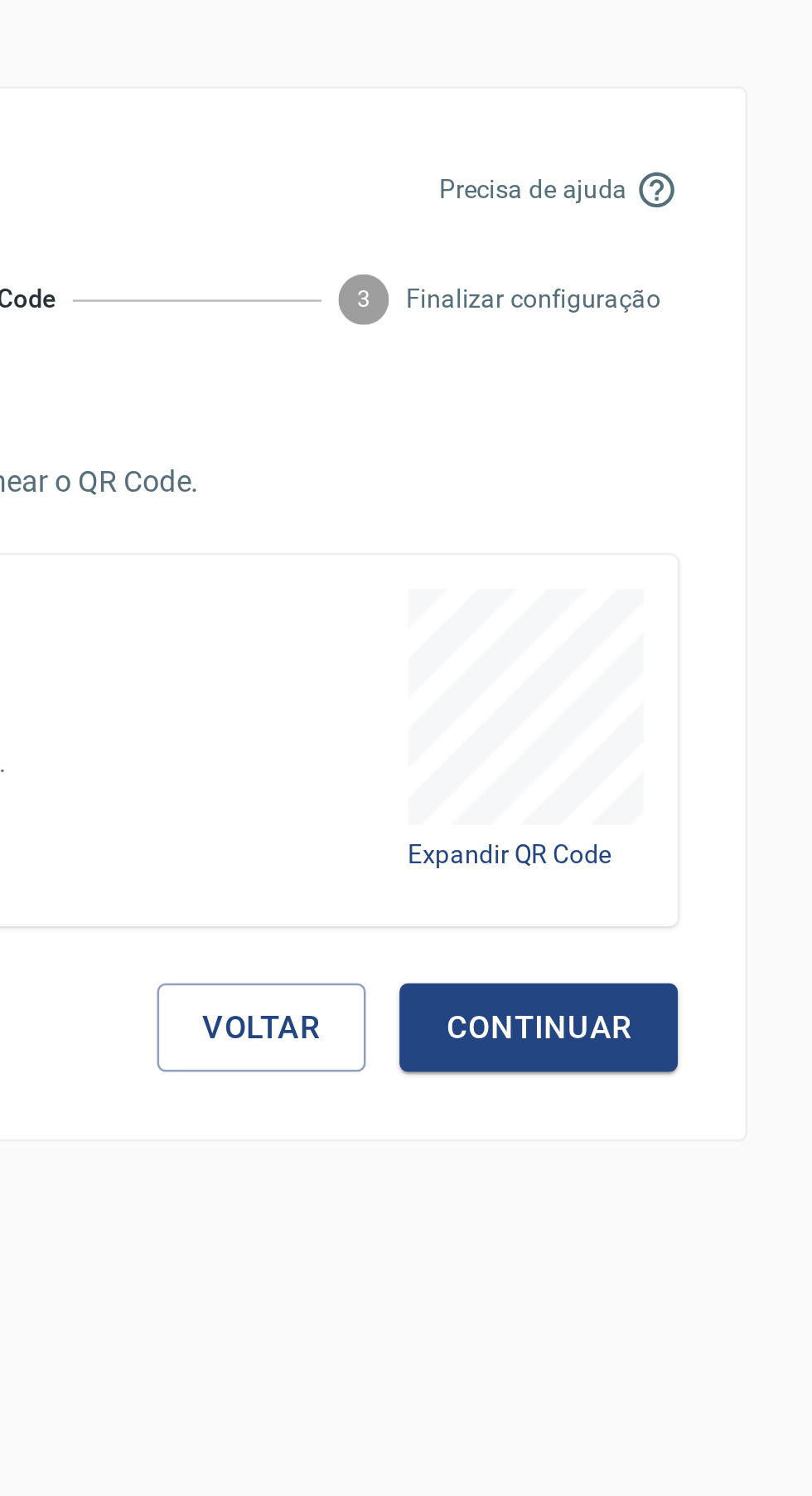
click at [674, 911] on button "Continuar" at bounding box center [655, 910] width 109 height 35
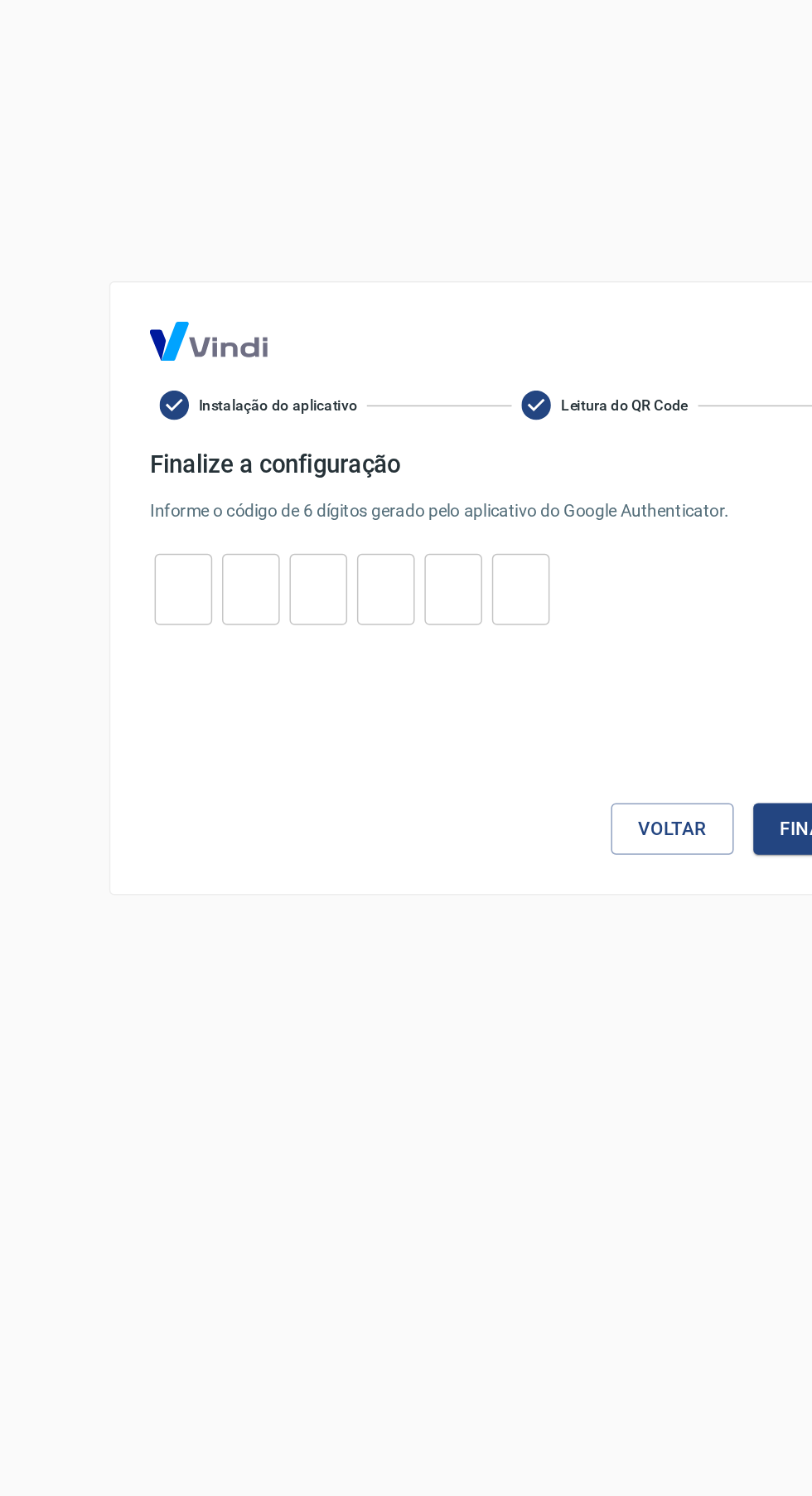
click at [126, 750] on input "tel" at bounding box center [125, 749] width 39 height 35
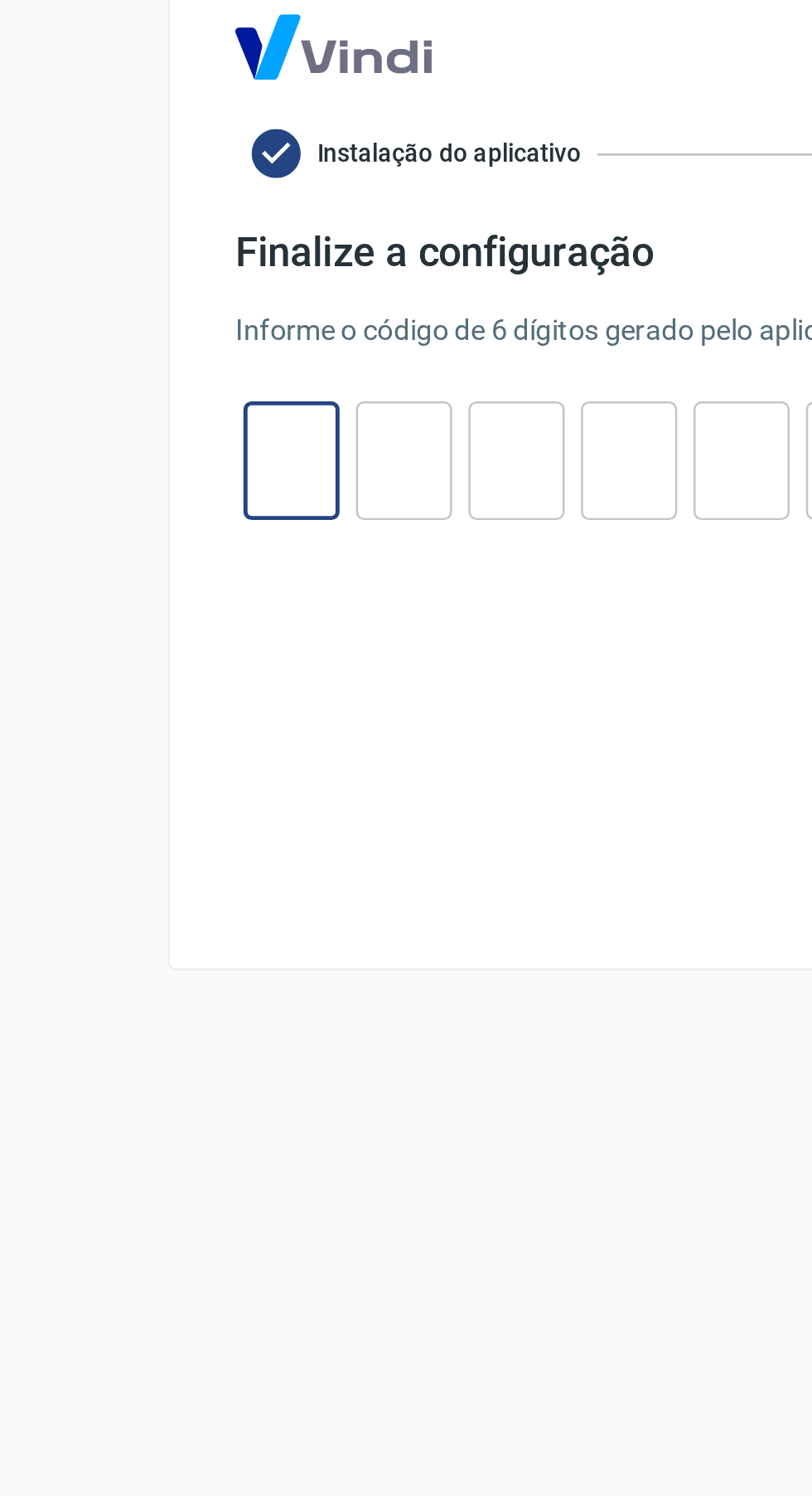
type input "3"
type input "4"
type input "7"
type input "6"
type input "5"
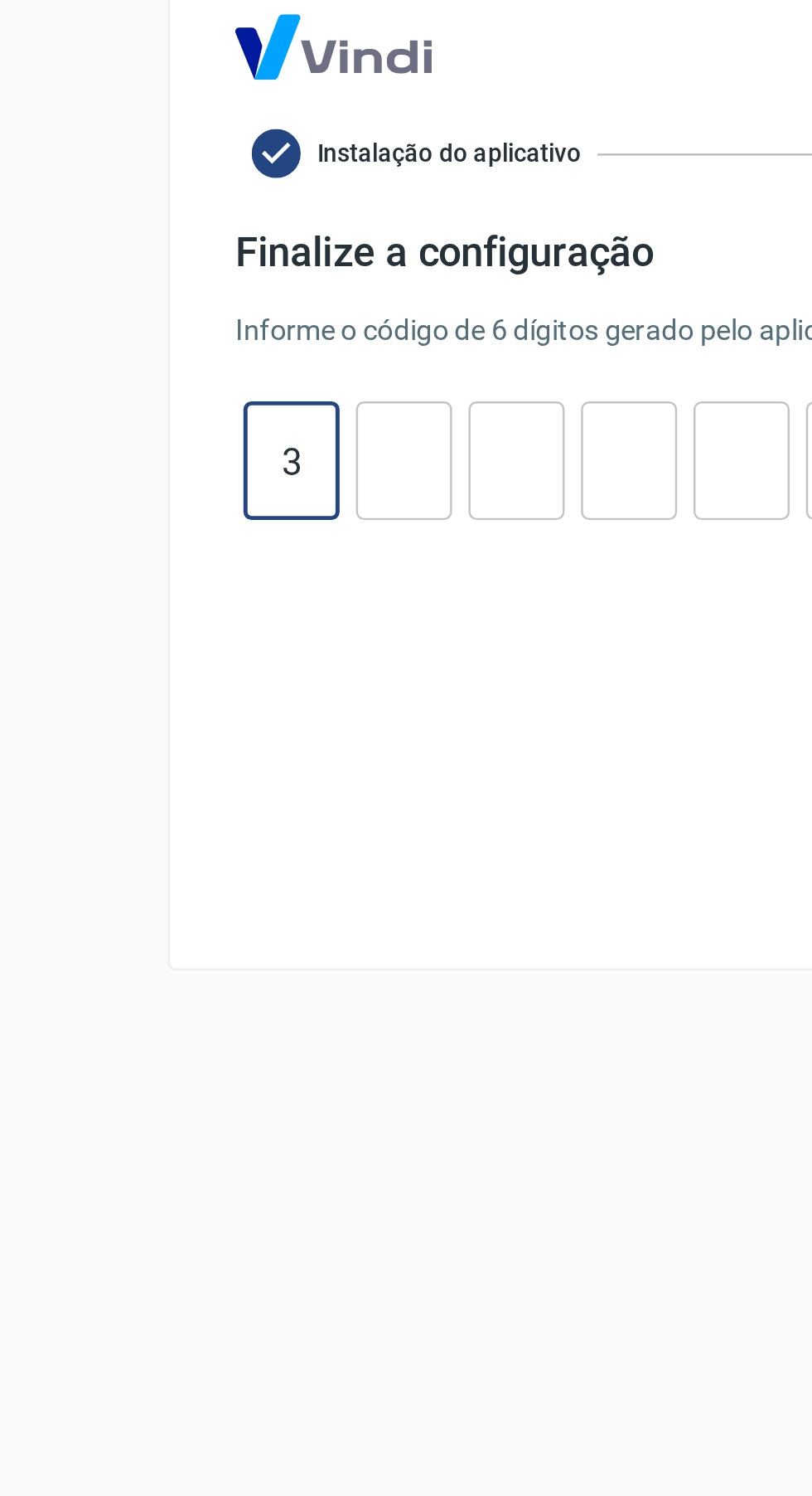
type input "9"
type input "3"
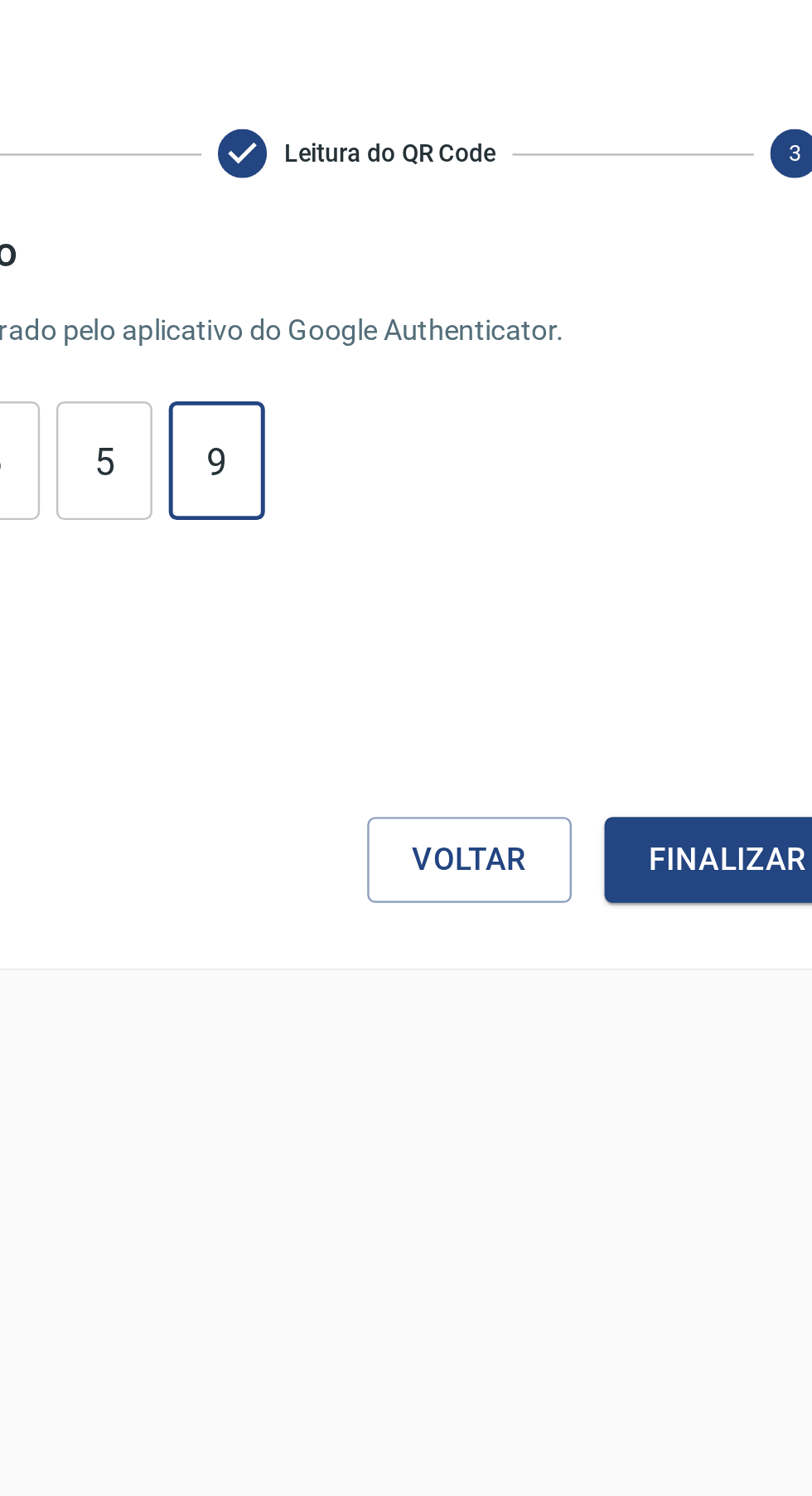
click at [554, 908] on button "Finalizar configuração" at bounding box center [610, 910] width 200 height 35
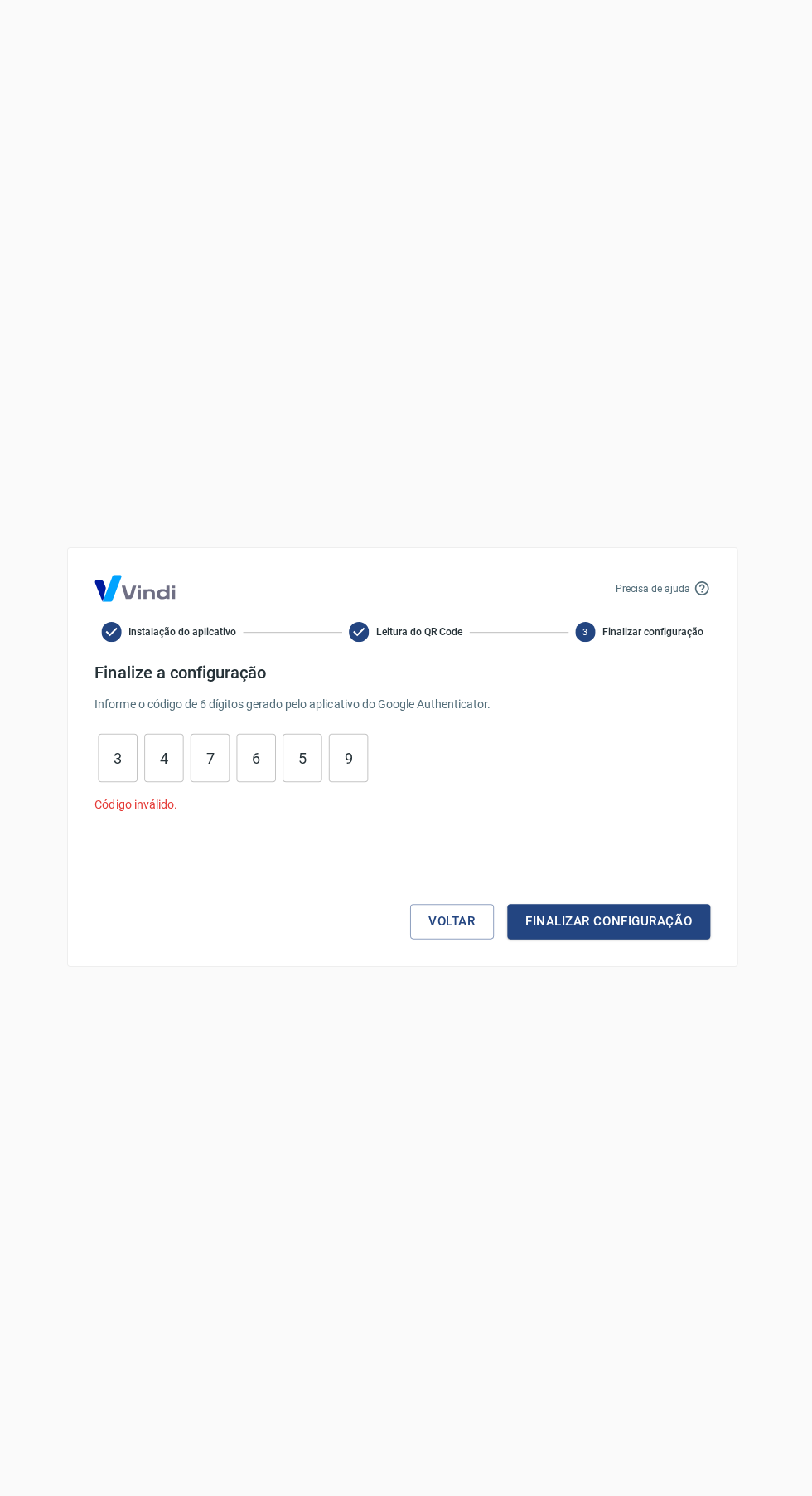
click at [435, 921] on button "Voltar" at bounding box center [454, 910] width 82 height 35
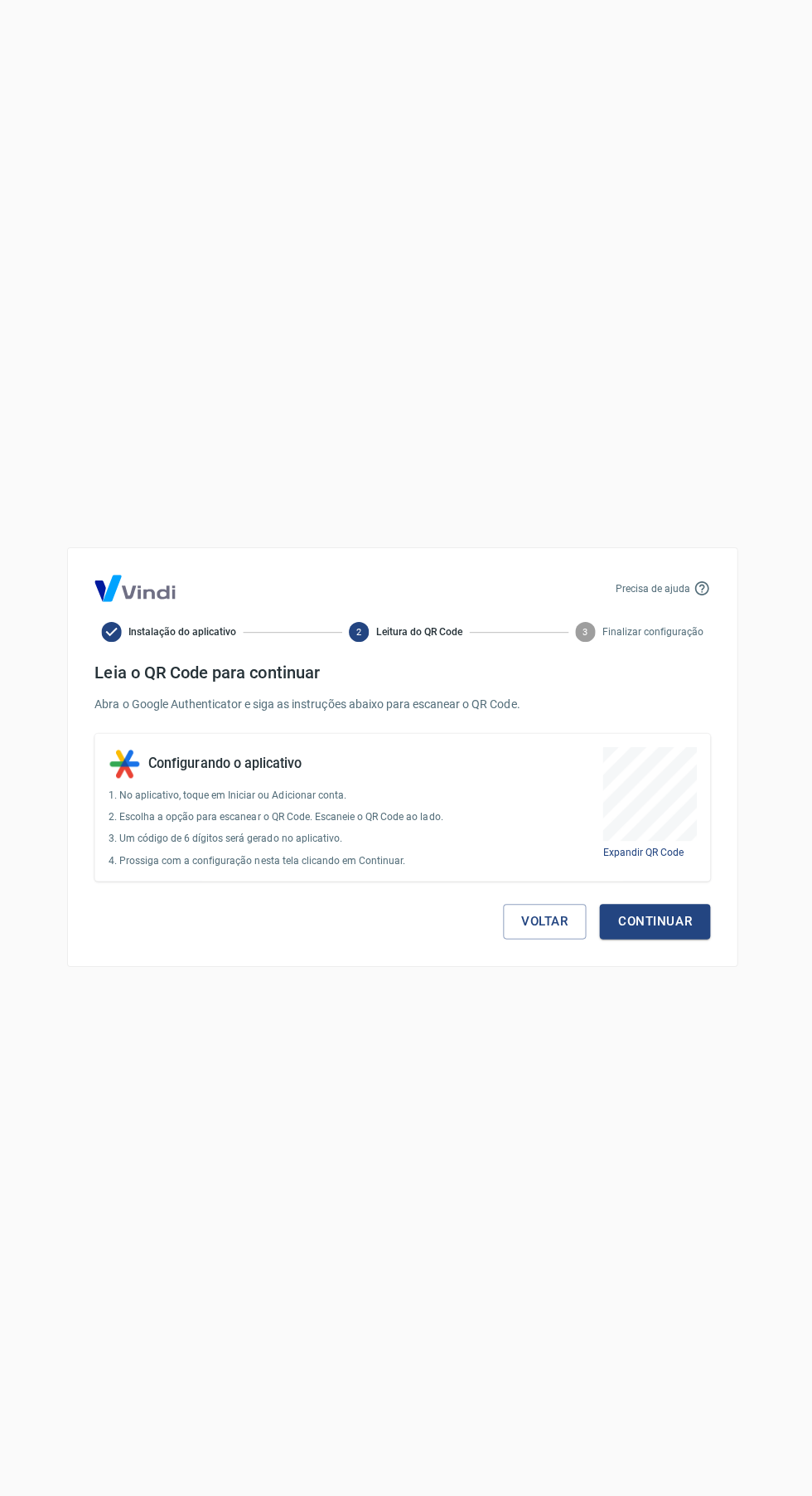
click at [527, 918] on button "Voltar" at bounding box center [547, 910] width 82 height 35
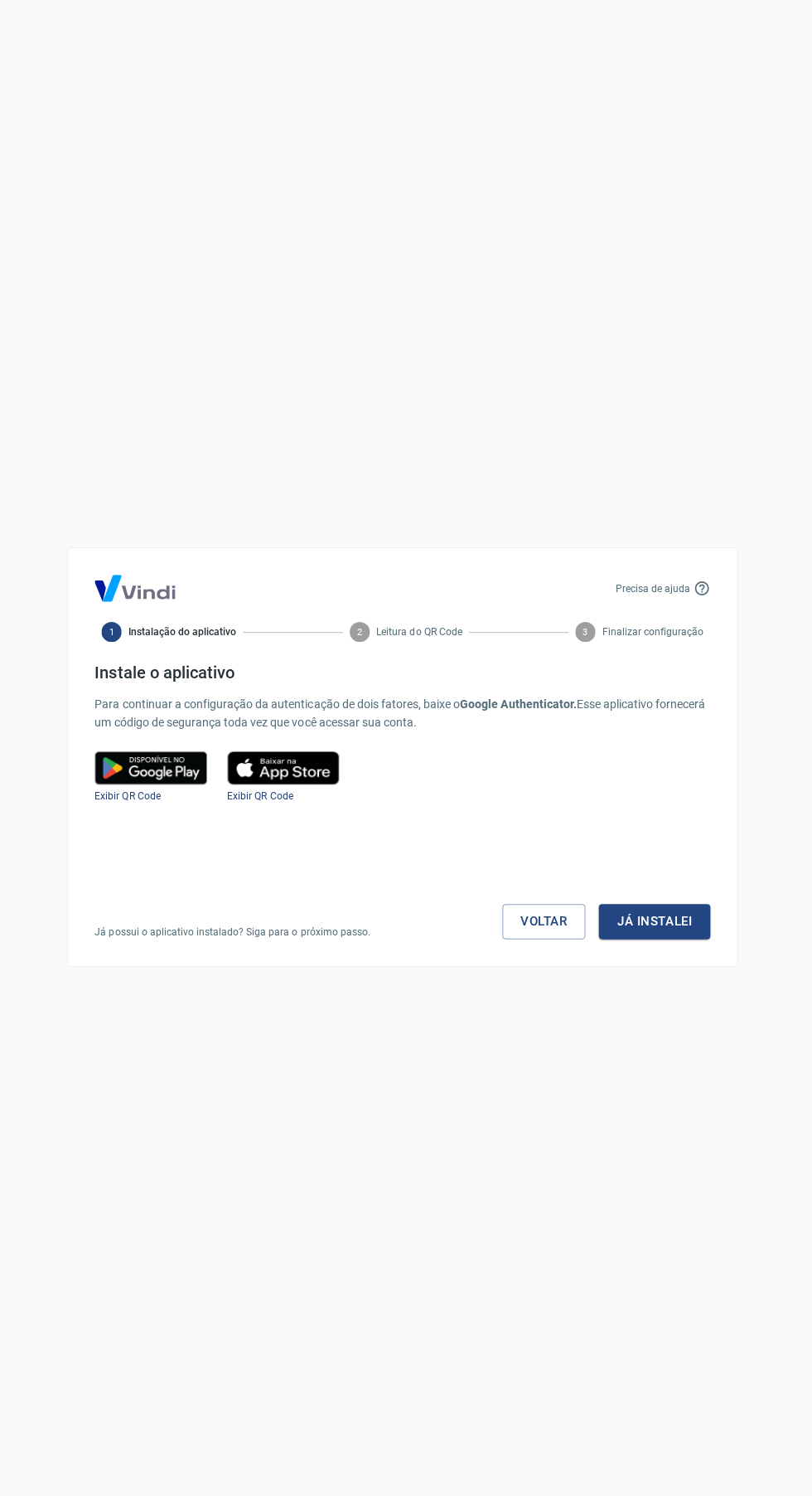
click at [533, 919] on link "Voltar" at bounding box center [546, 910] width 82 height 35
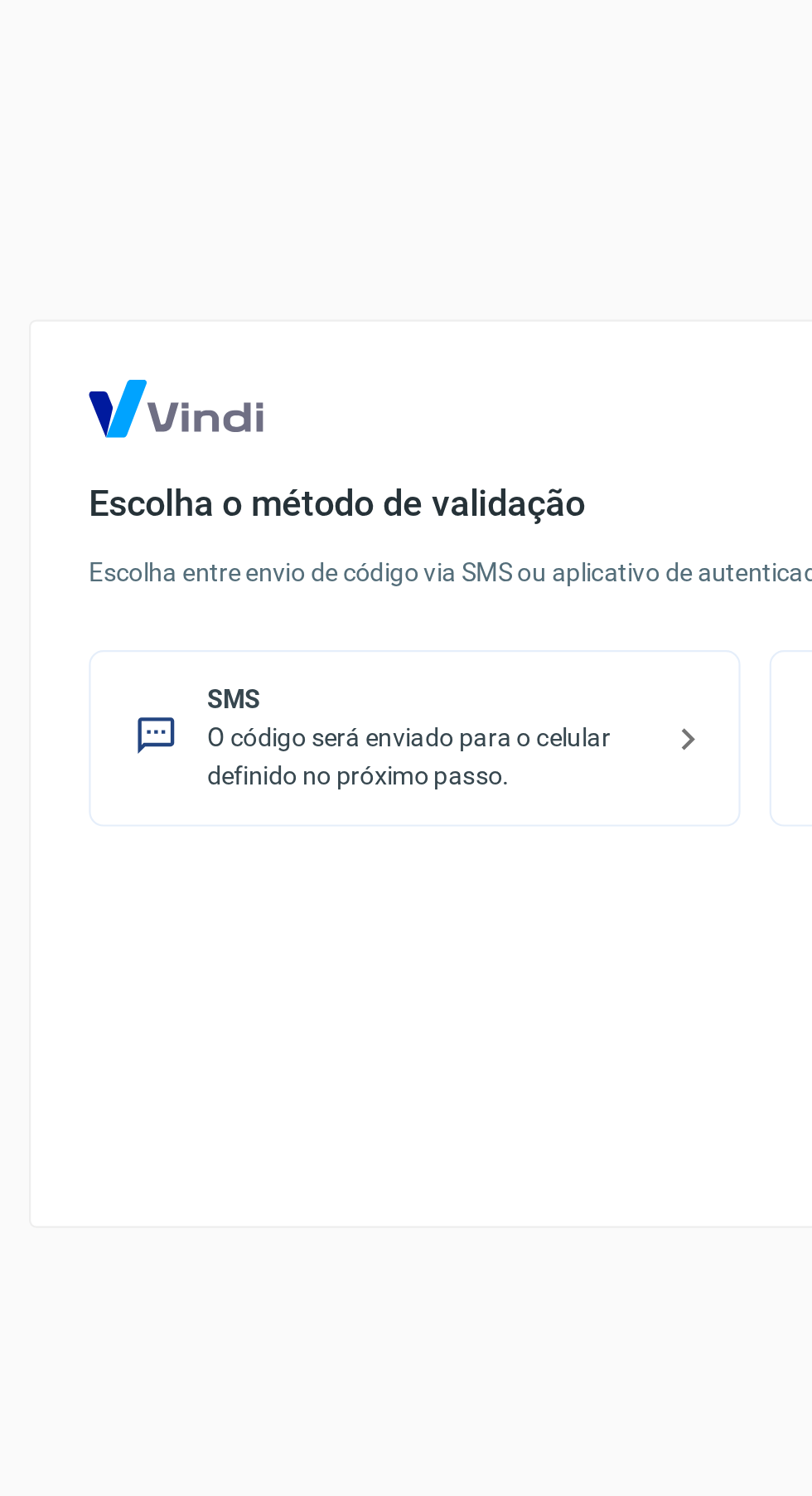
click at [224, 743] on p "O código será enviado para o celular definido no próximo passo." at bounding box center [257, 740] width 203 height 35
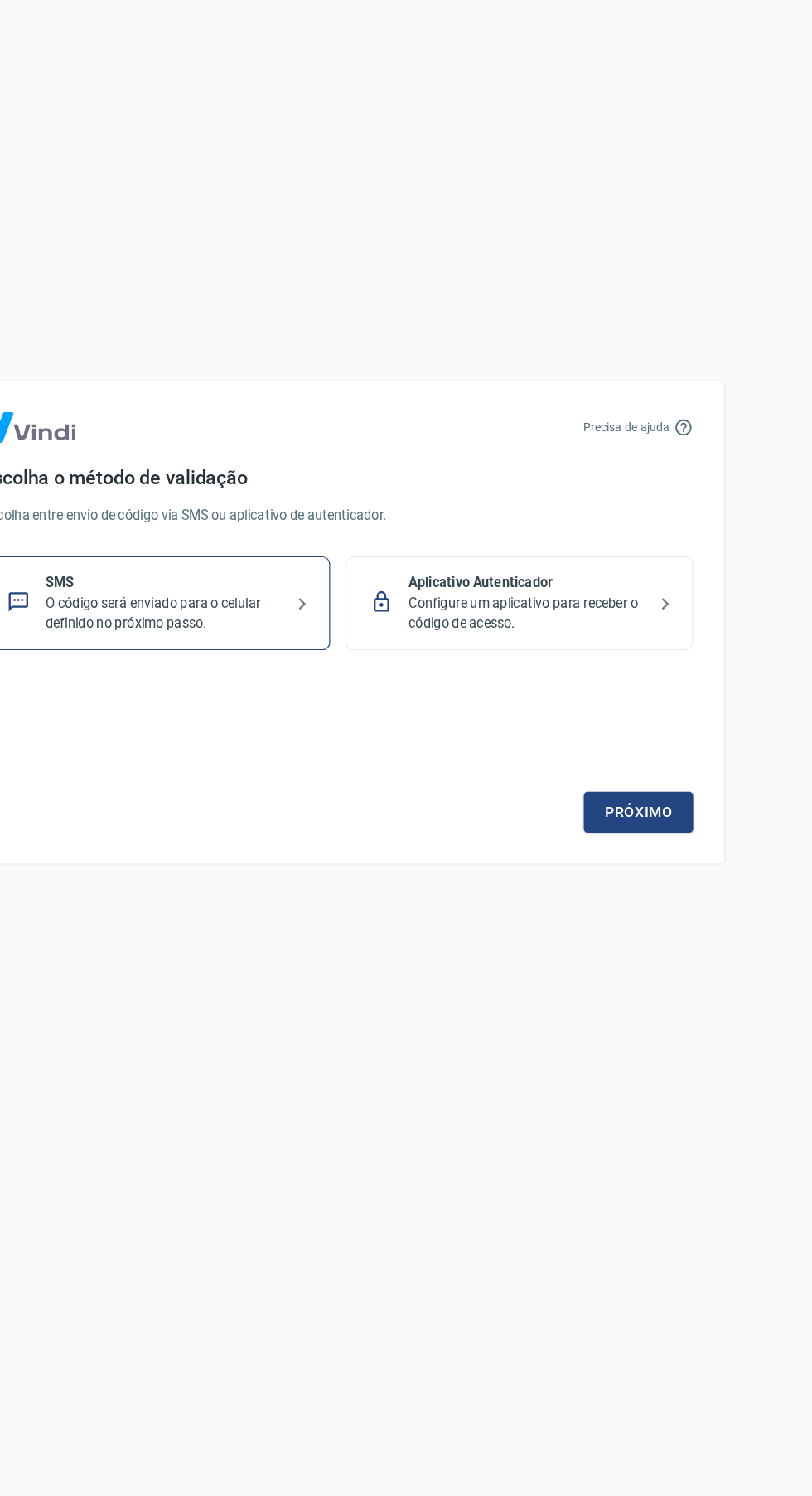
click at [667, 908] on link "Próximo" at bounding box center [663, 910] width 93 height 35
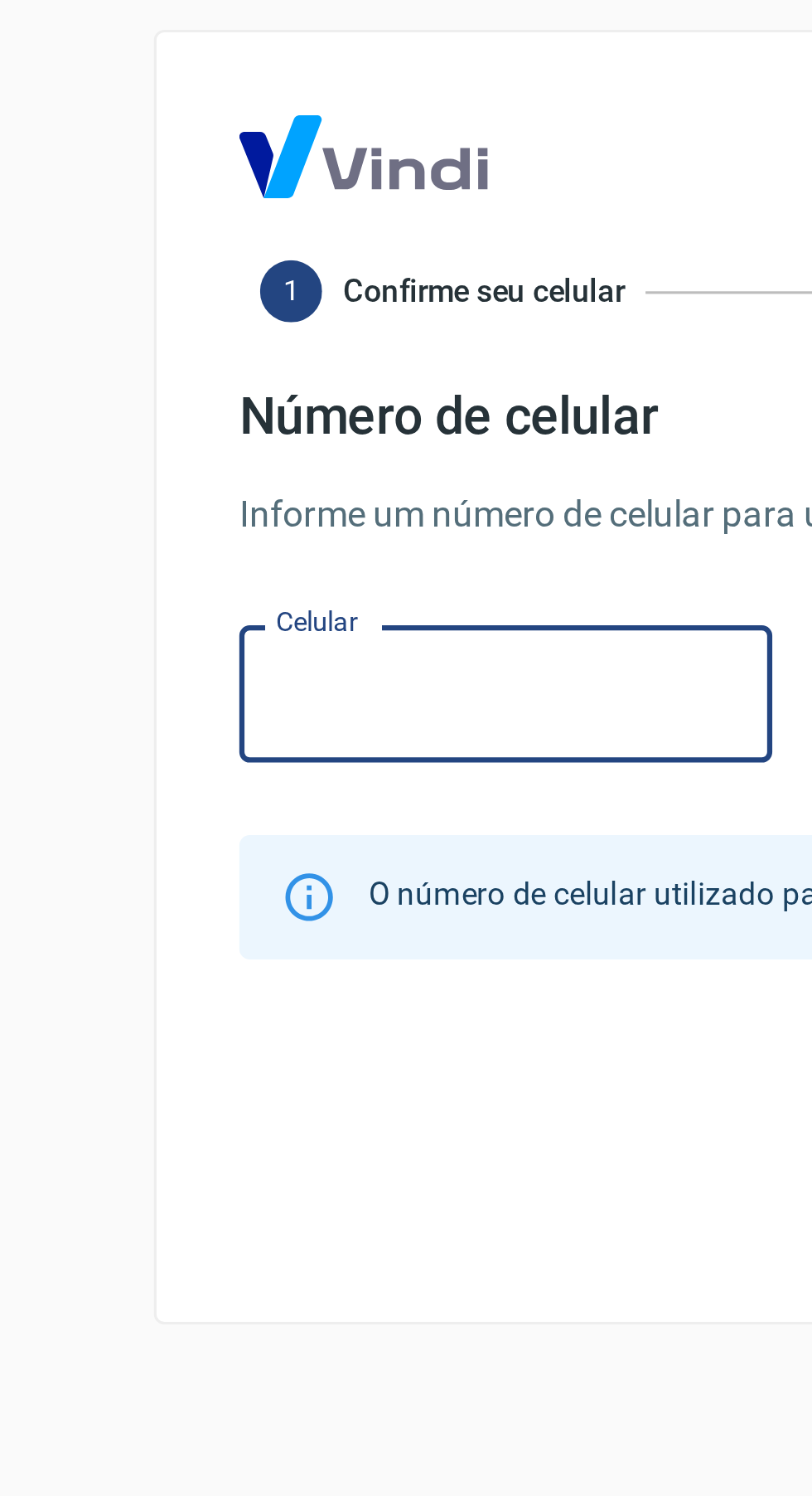
type input "[PHONE_NUMBER]"
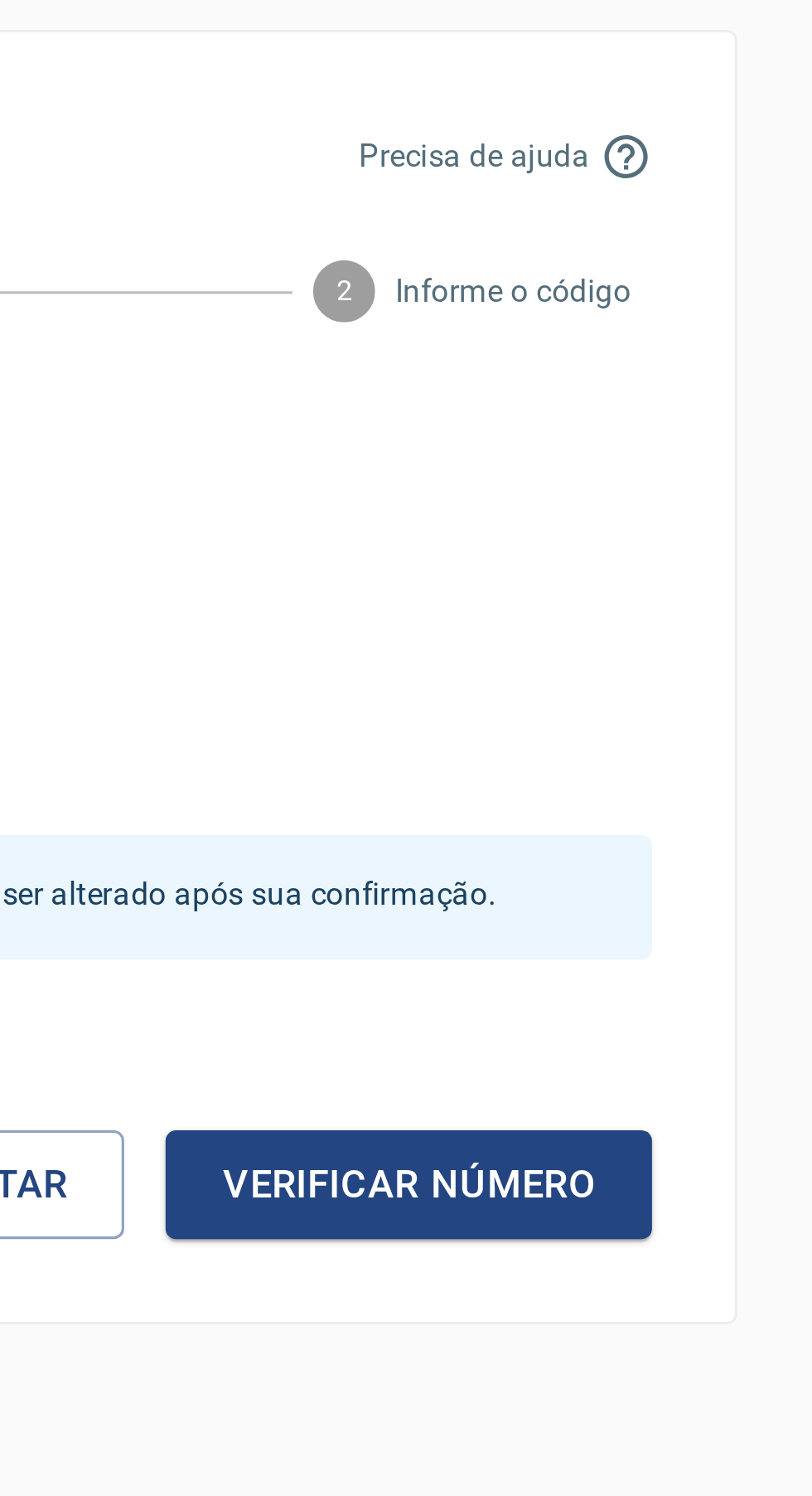
click at [649, 912] on button "Verificar número" at bounding box center [632, 910] width 156 height 35
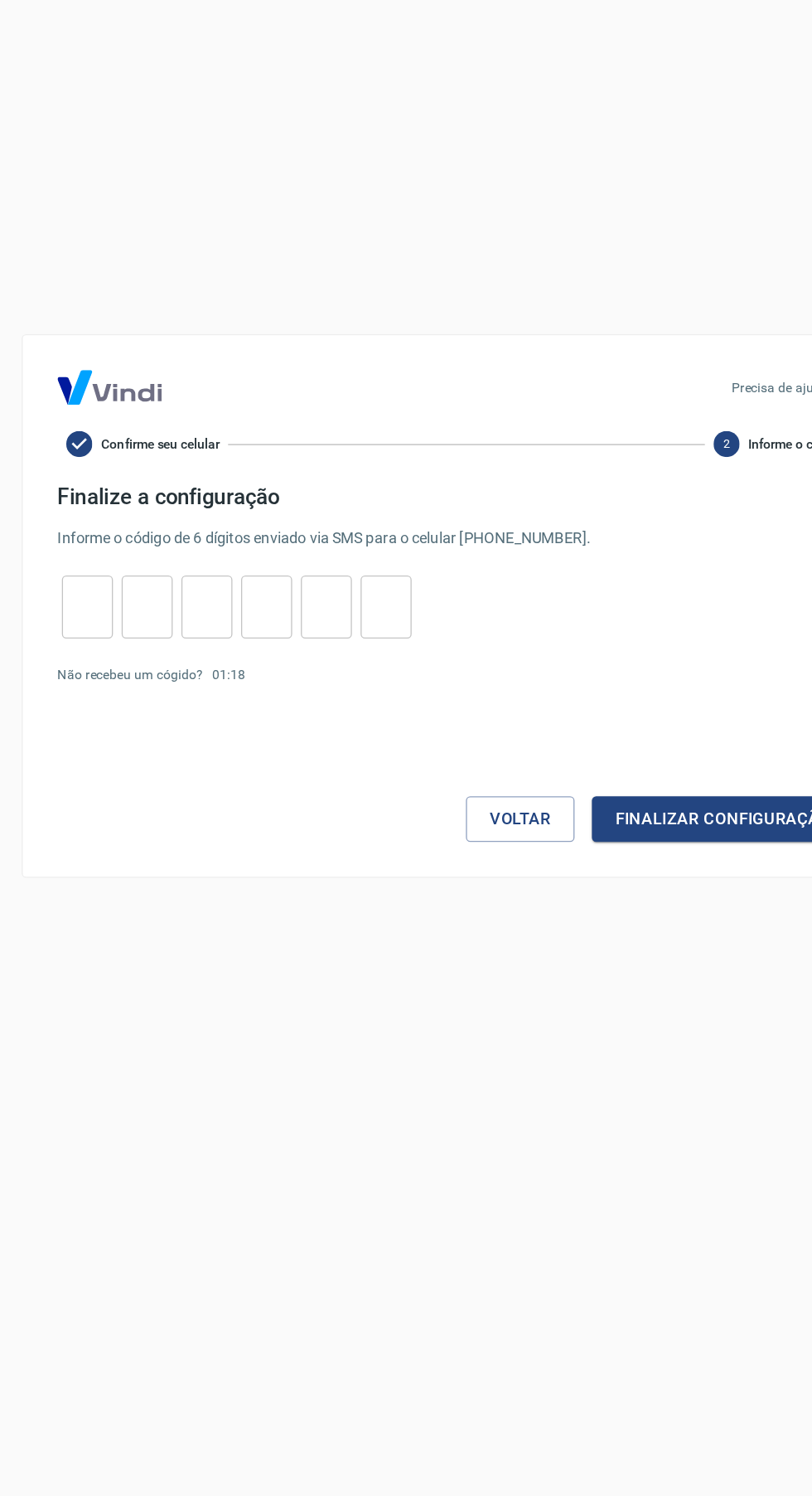
click at [125, 745] on input "tel" at bounding box center [125, 749] width 39 height 35
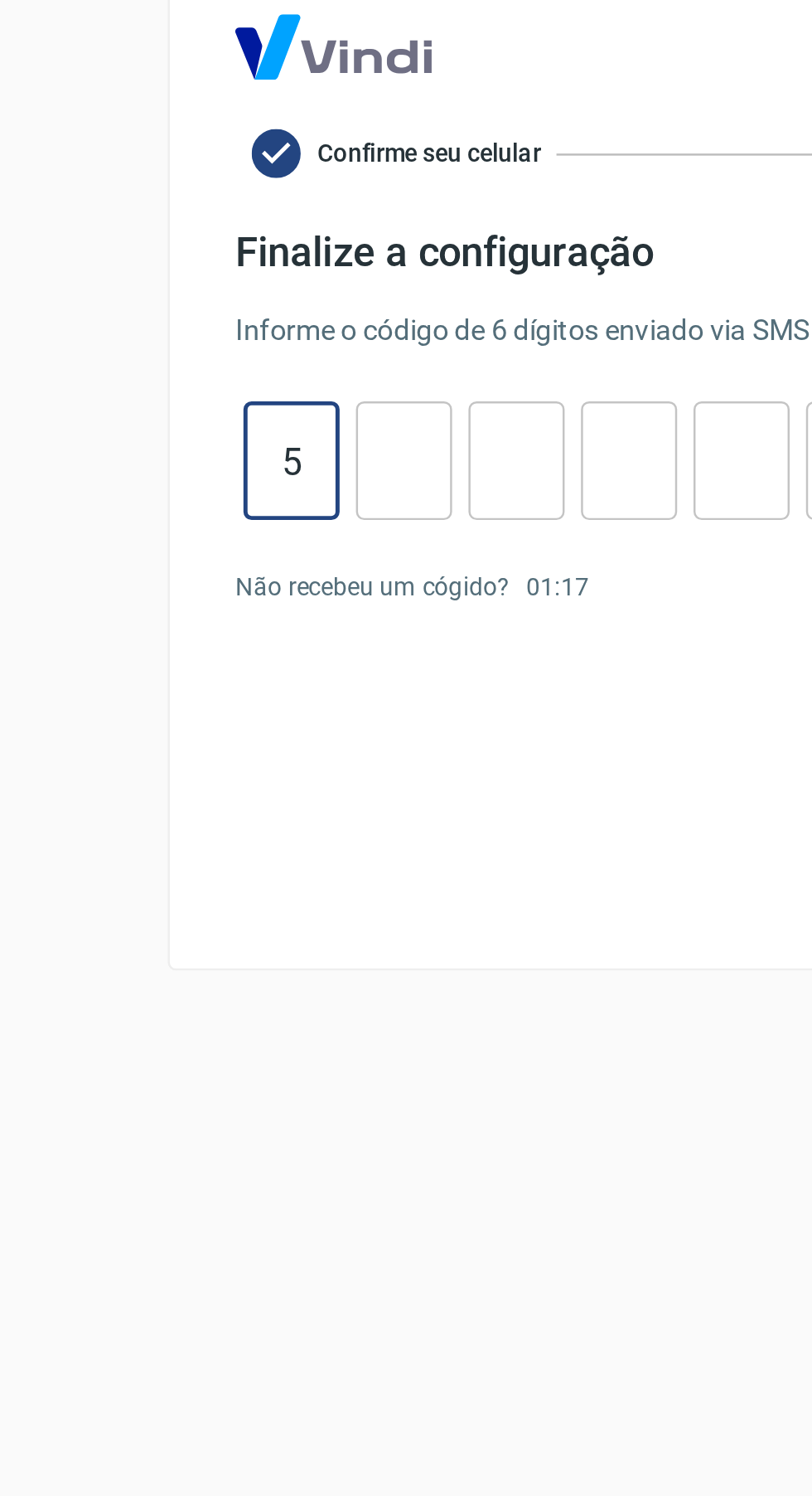
type input "5"
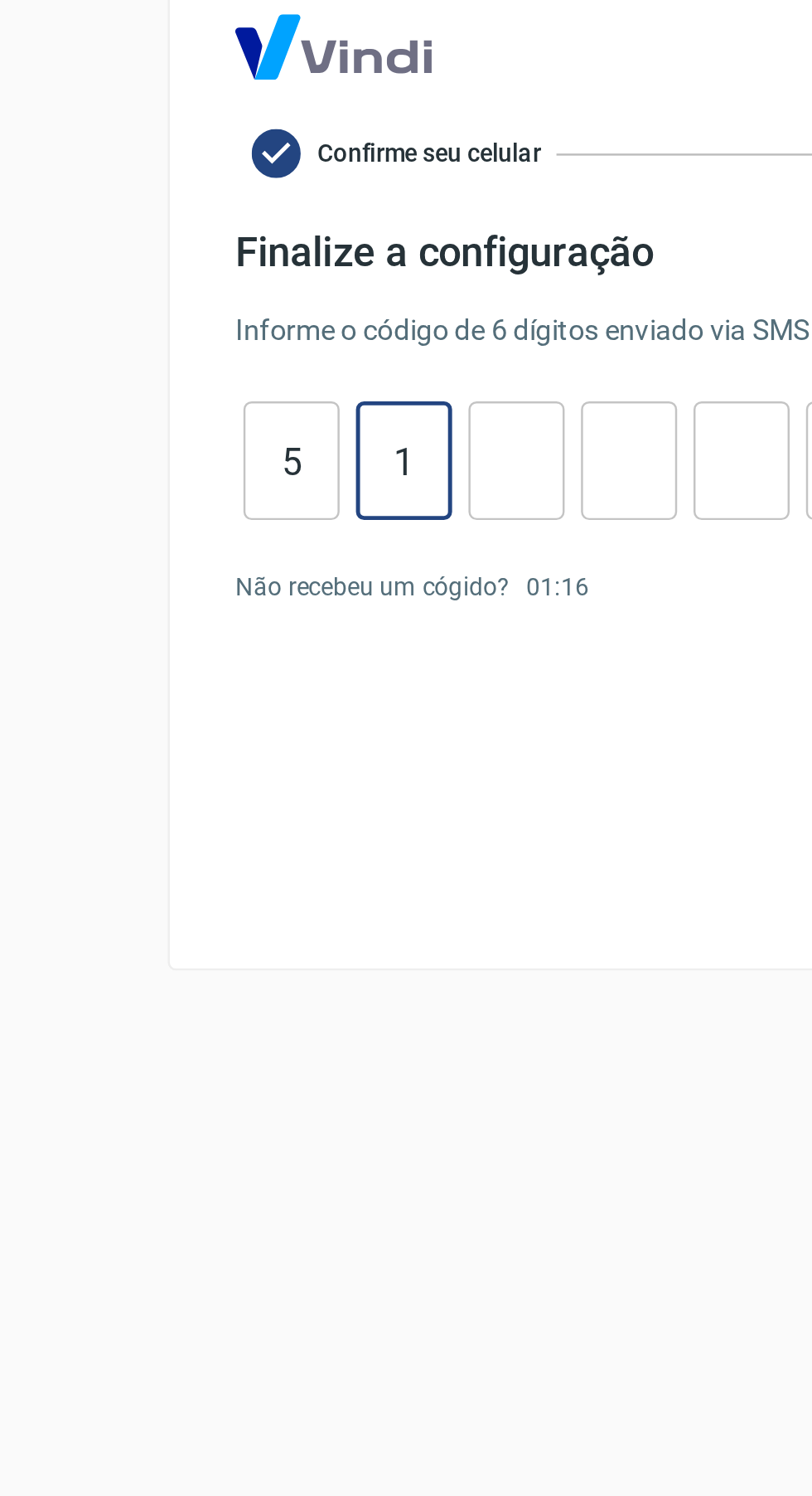
type input "1"
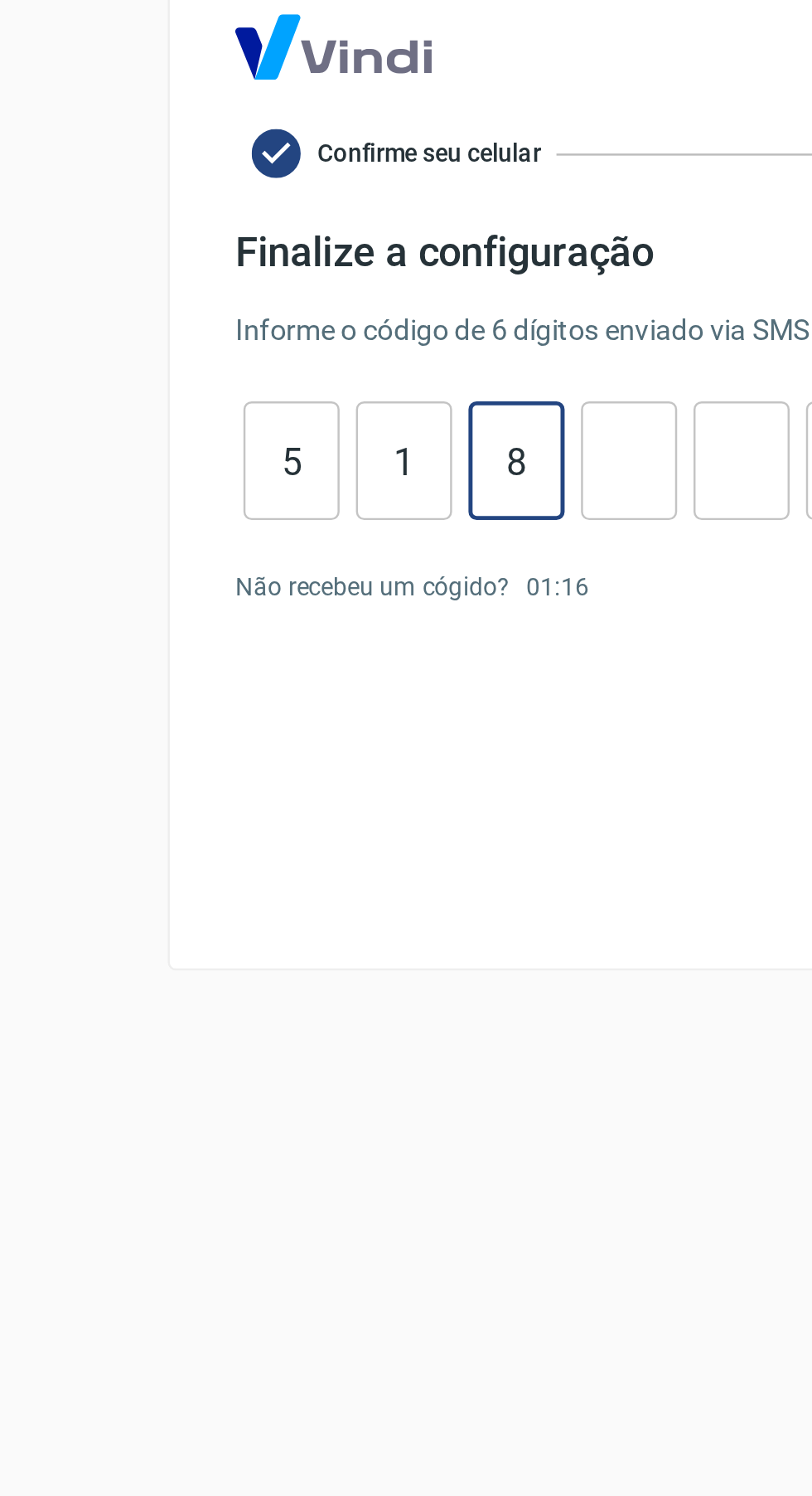
type input "8"
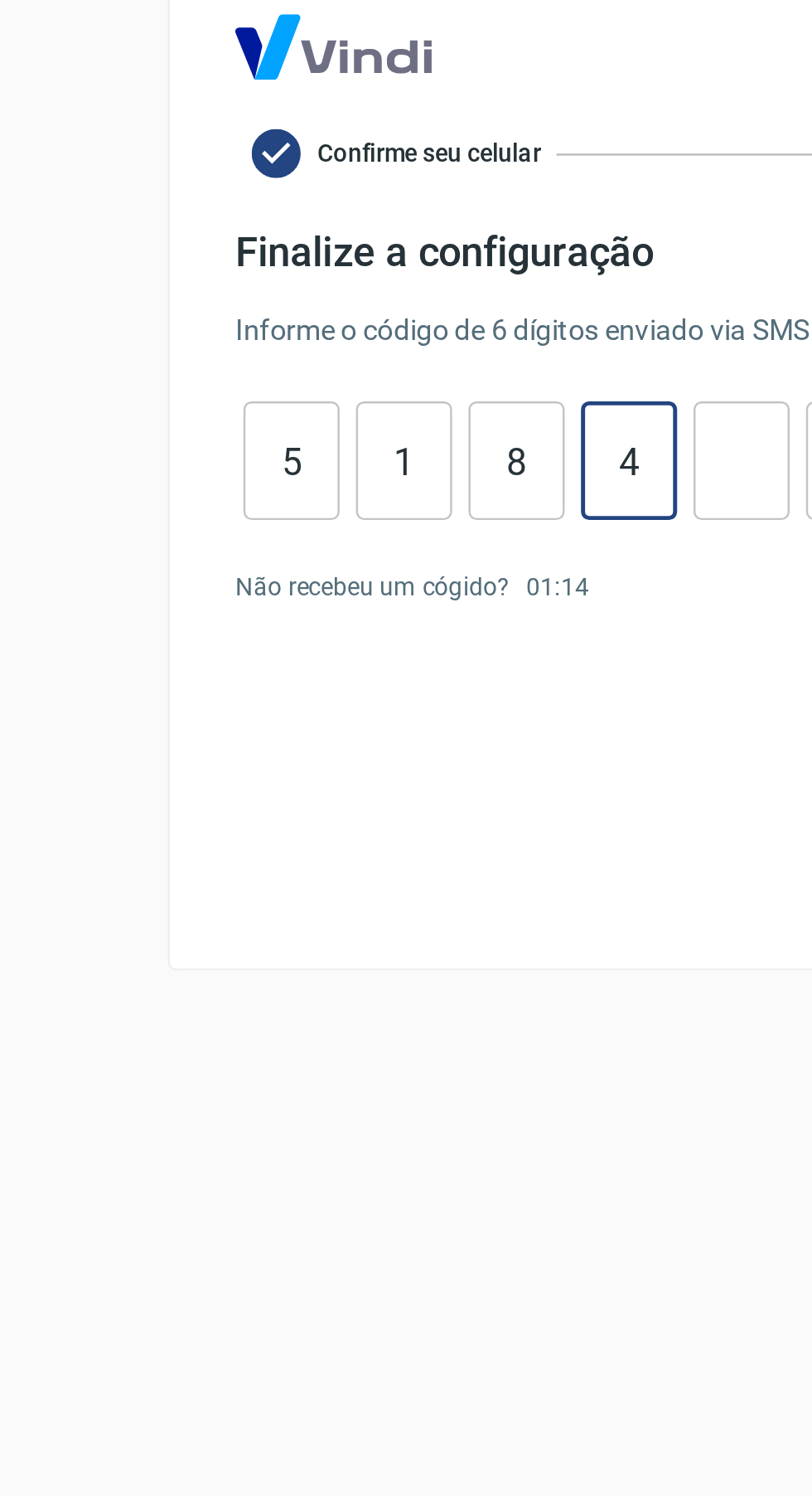
type input "4"
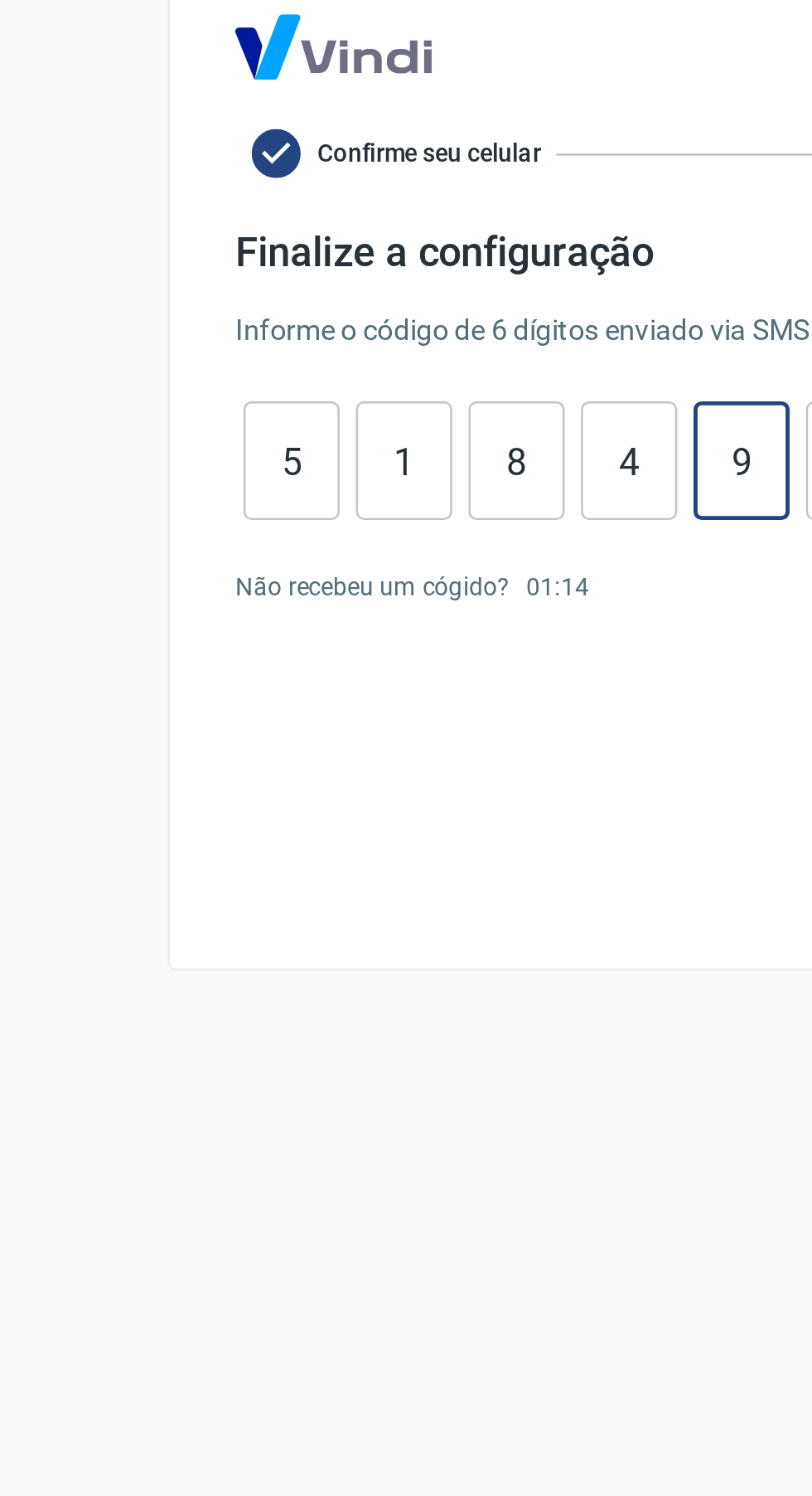
type input "9"
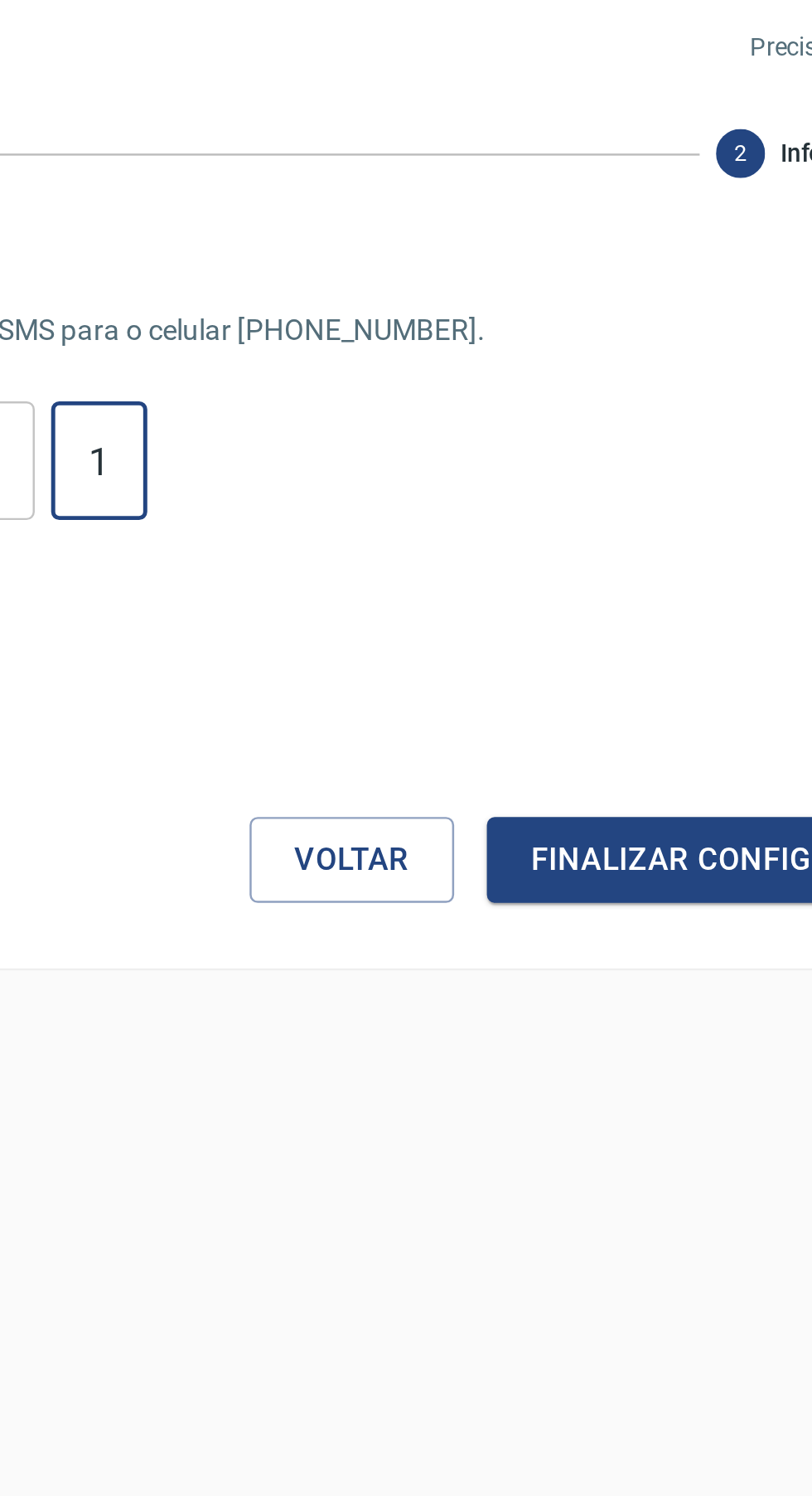
type input "1"
click at [583, 916] on button "Finalizar configuração" at bounding box center [610, 910] width 200 height 35
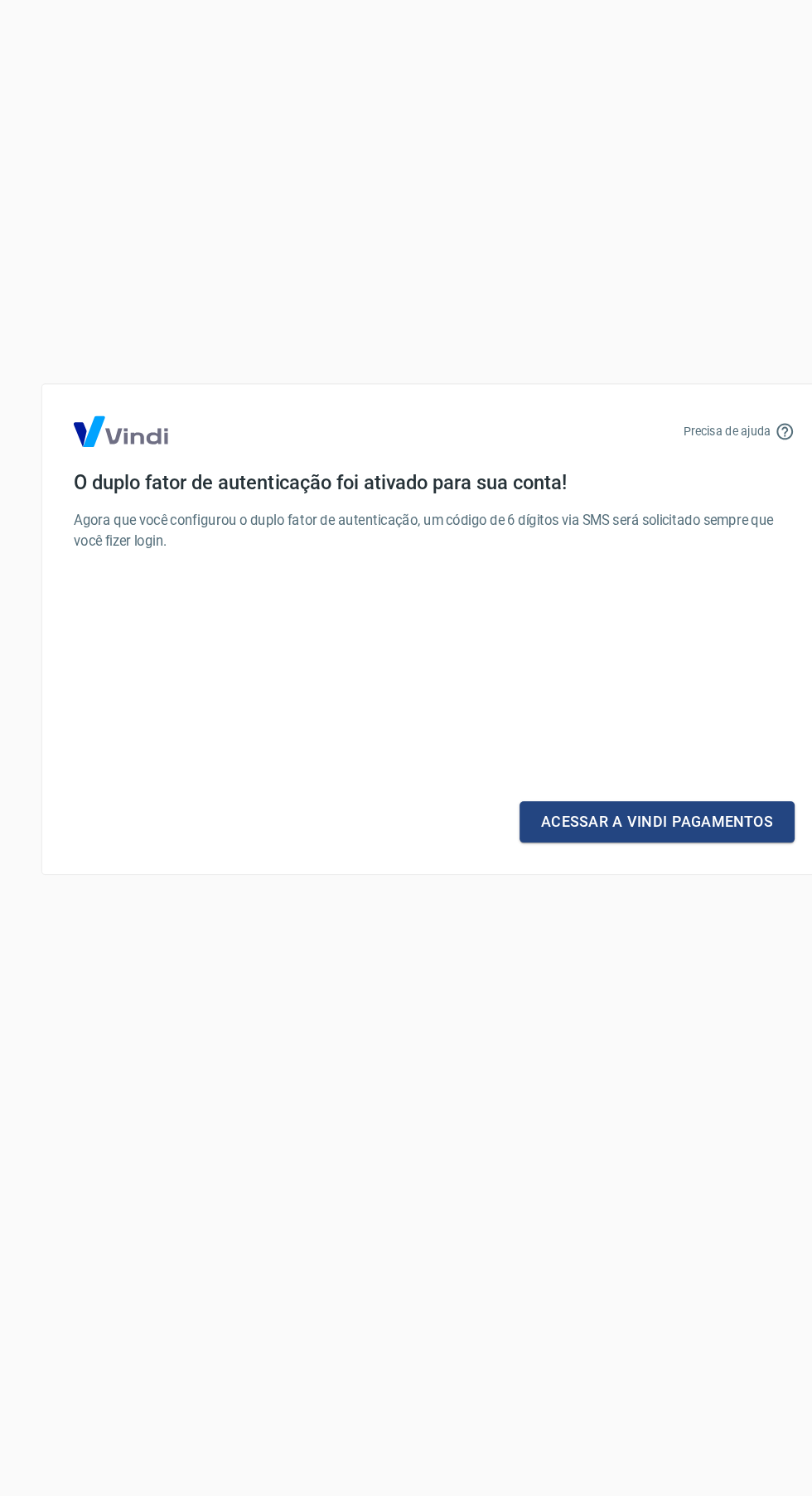
click at [645, 912] on link "Acessar a Vindi Pagamentos" at bounding box center [594, 910] width 232 height 35
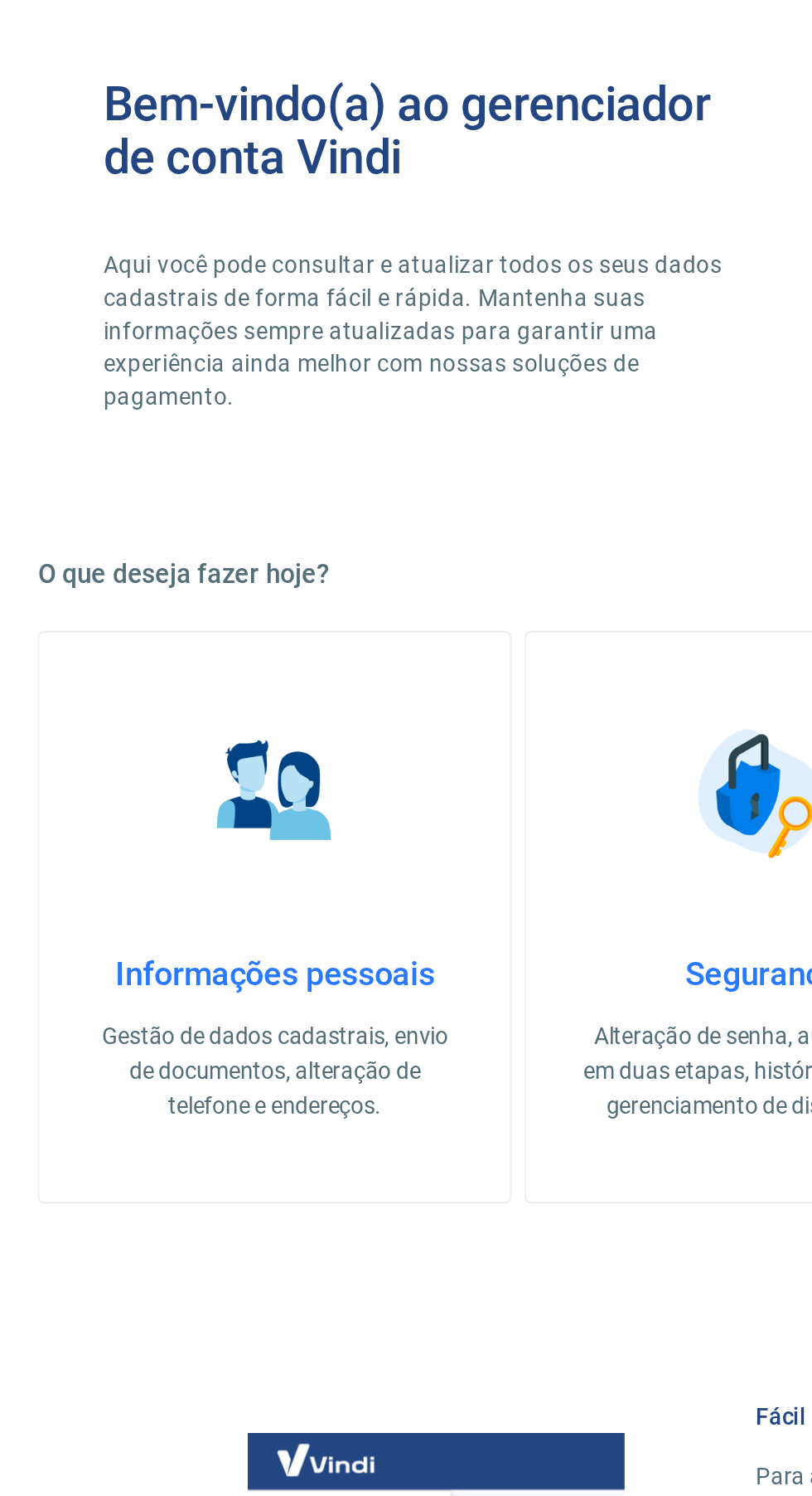
click at [204, 751] on p "Gestão de dados cadastrais, envio de documentos, alteração de telefone e endere…" at bounding box center [160, 777] width 185 height 52
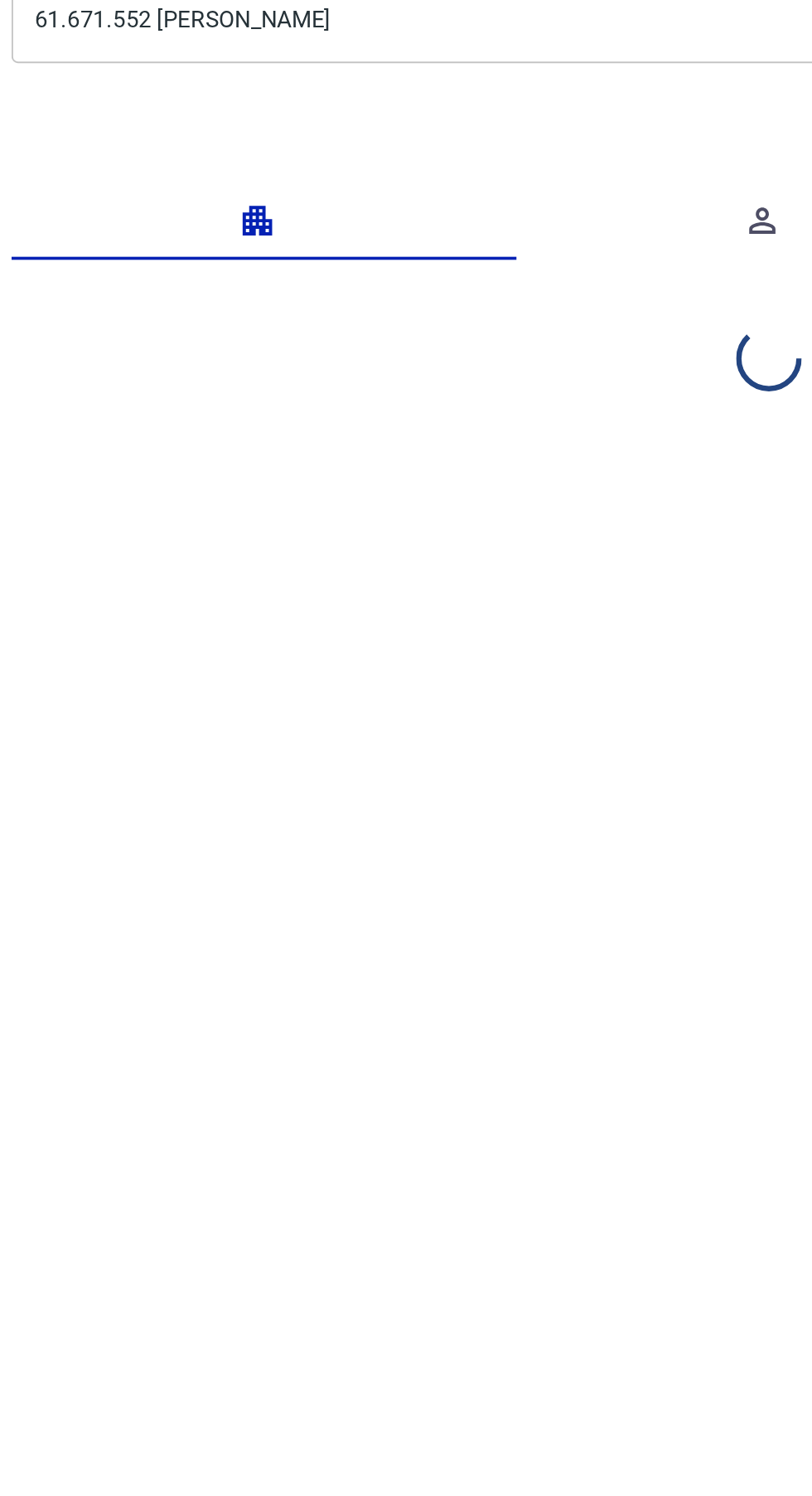
select select "RJ"
select select "business"
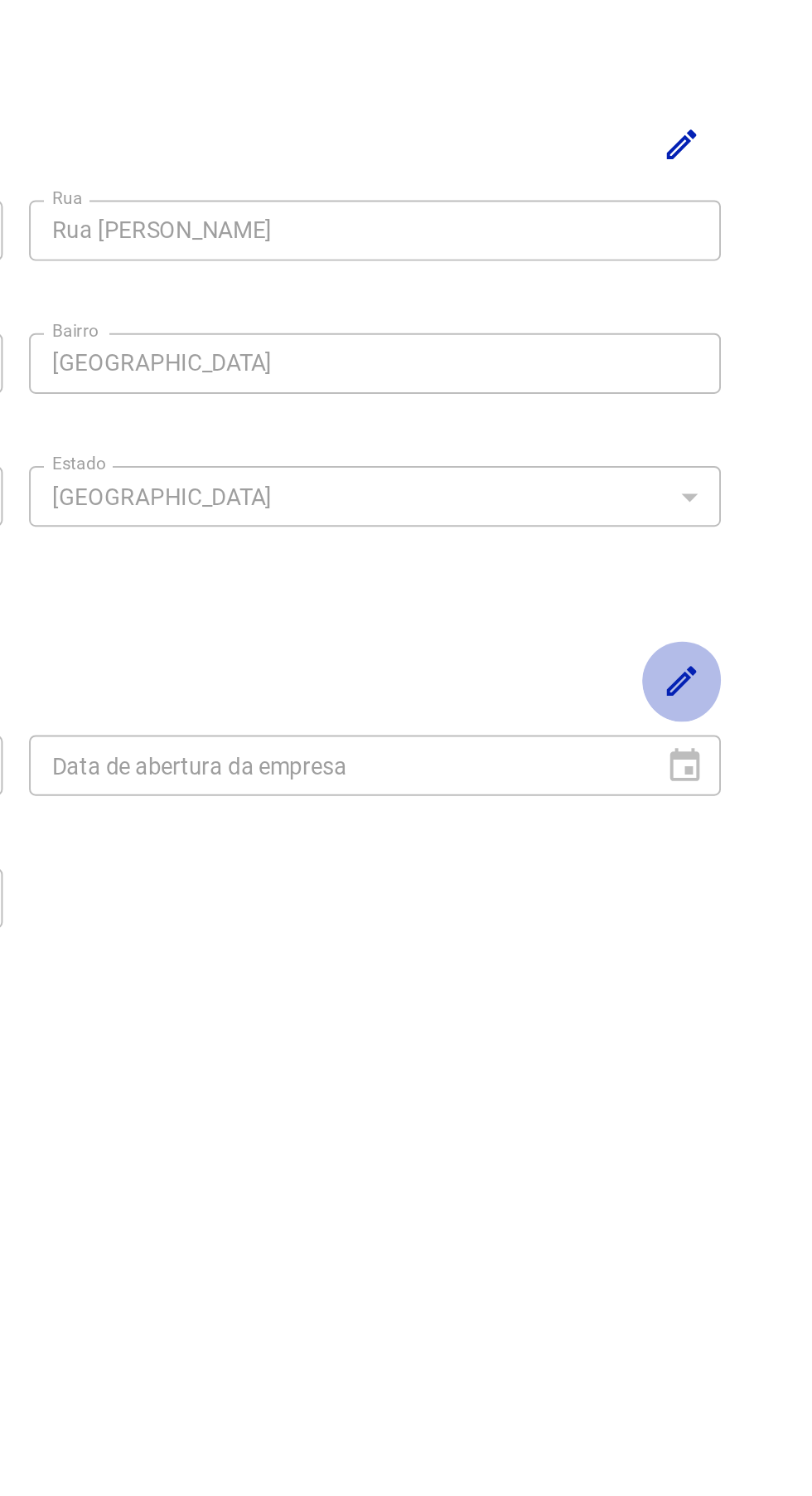
click at [745, 859] on icon "Editar" at bounding box center [746, 853] width 20 height 20
click at [751, 901] on icon "Choose date" at bounding box center [748, 896] width 20 height 20
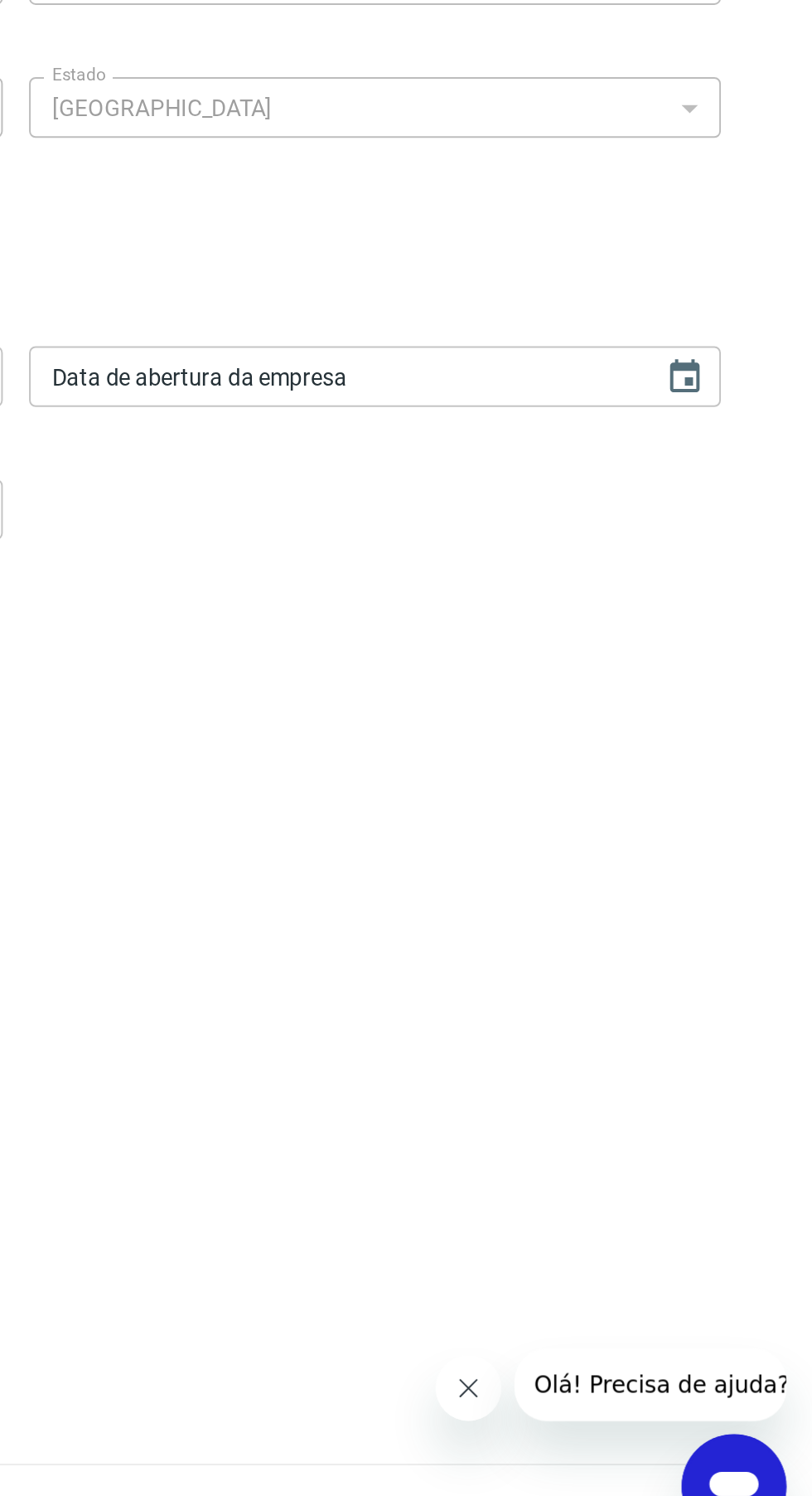
click at [751, 897] on icon "Choose date" at bounding box center [747, 895] width 15 height 17
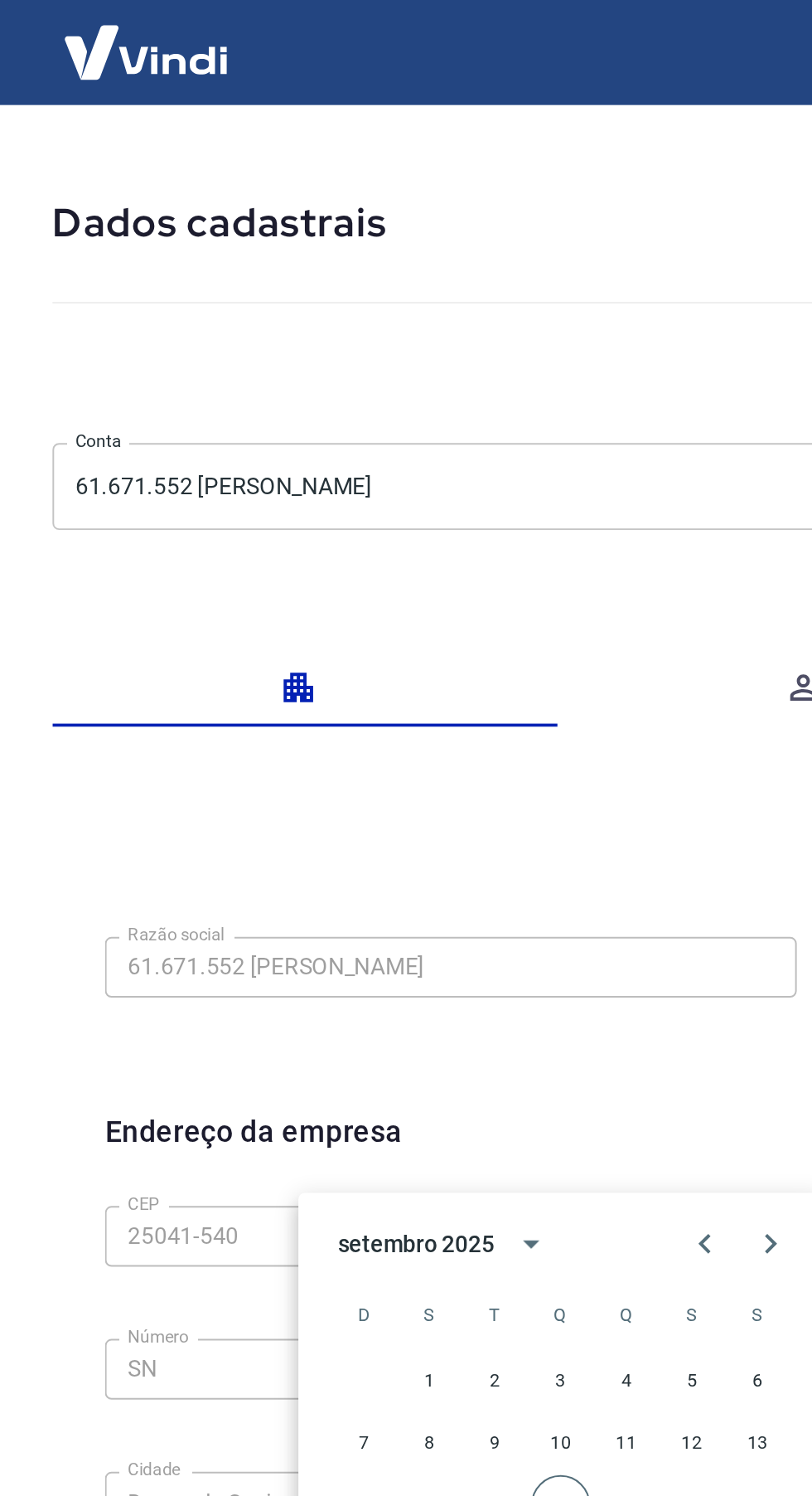
click at [356, 629] on icon "Previous month" at bounding box center [357, 629] width 20 height 20
click at [282, 739] on button "9" at bounding box center [283, 728] width 29 height 29
type input "[DATE]"
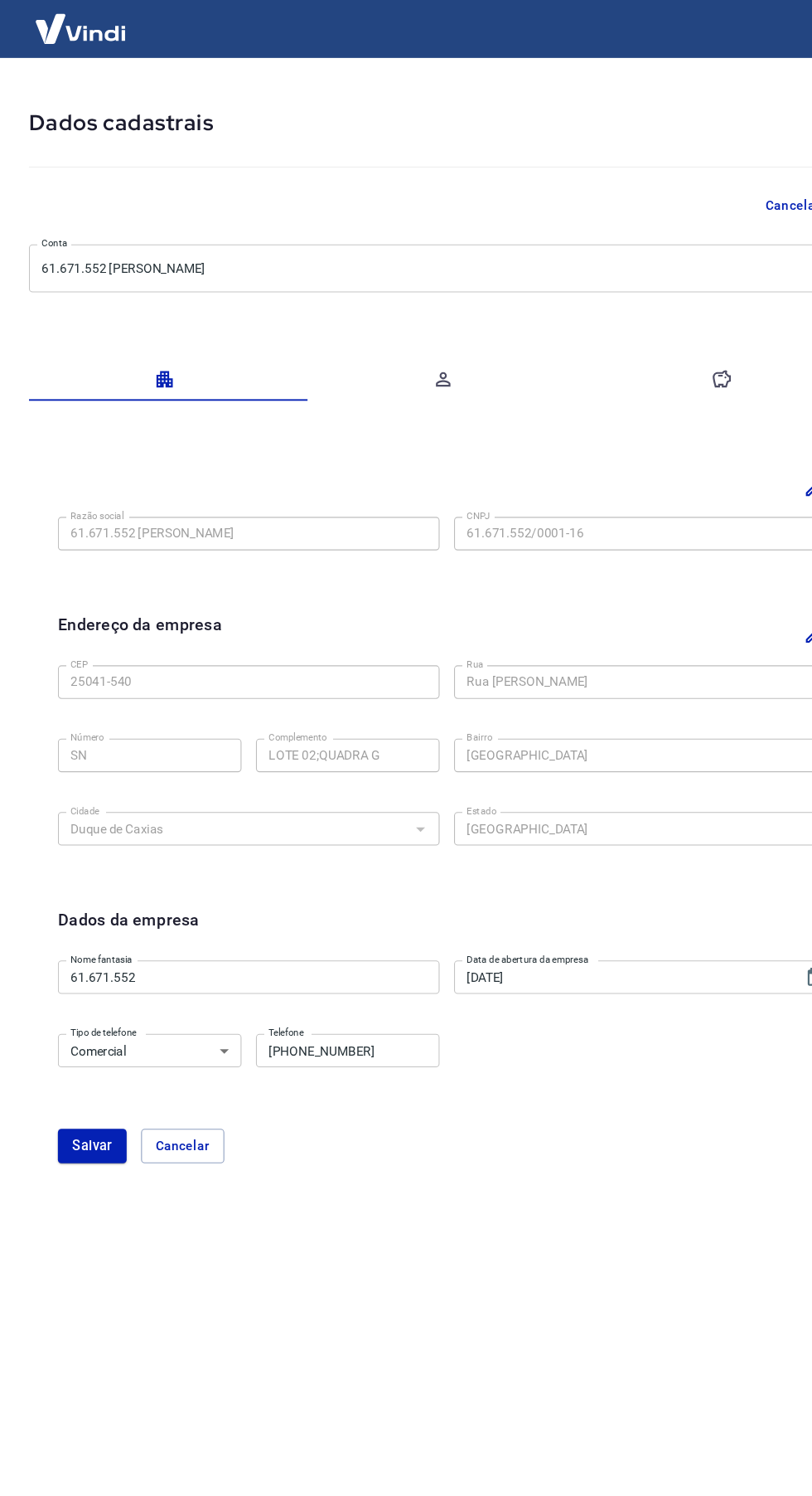
click at [66, 1059] on button "Salvar" at bounding box center [84, 1049] width 63 height 31
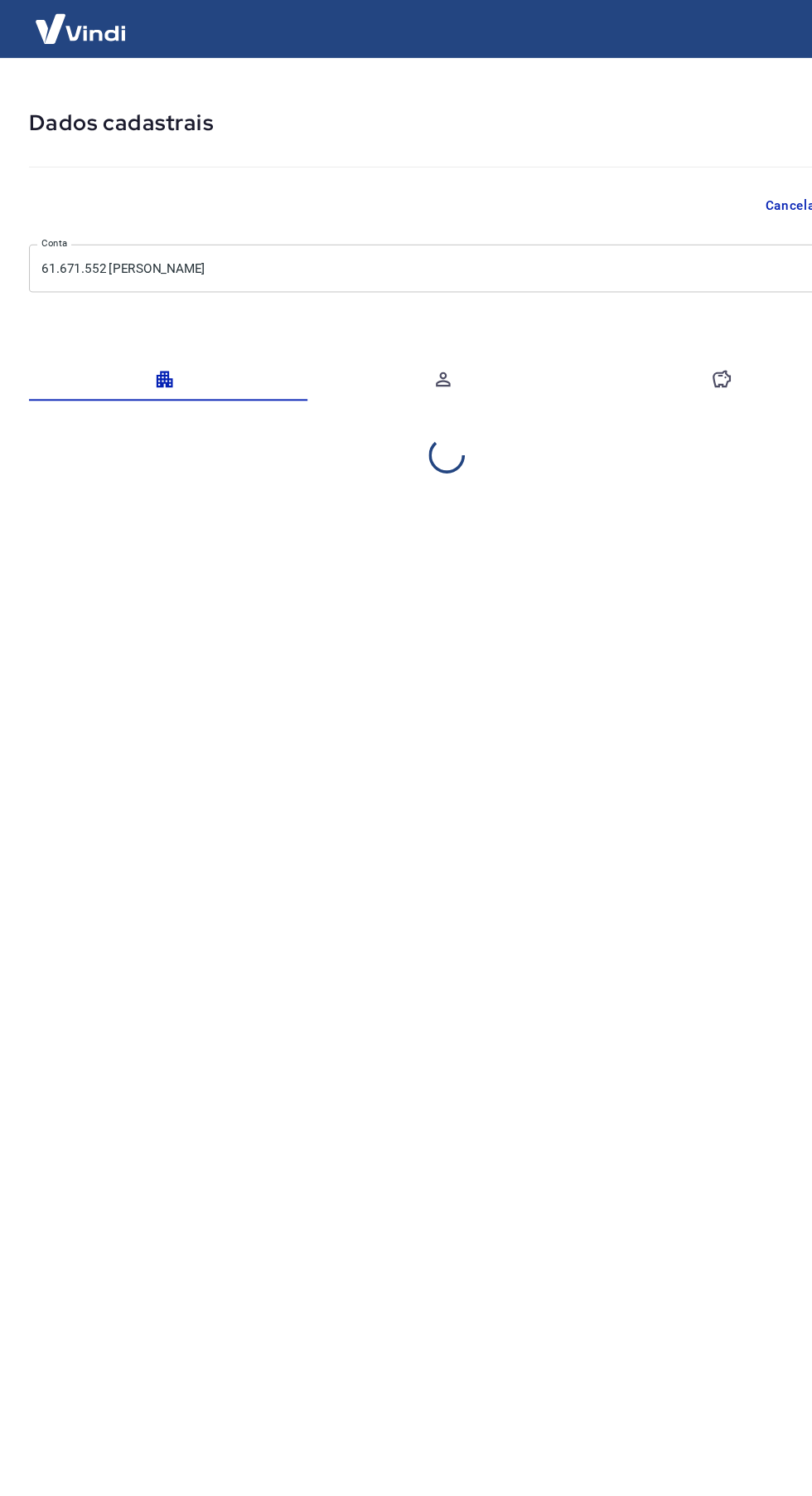
select select "RJ"
select select "business"
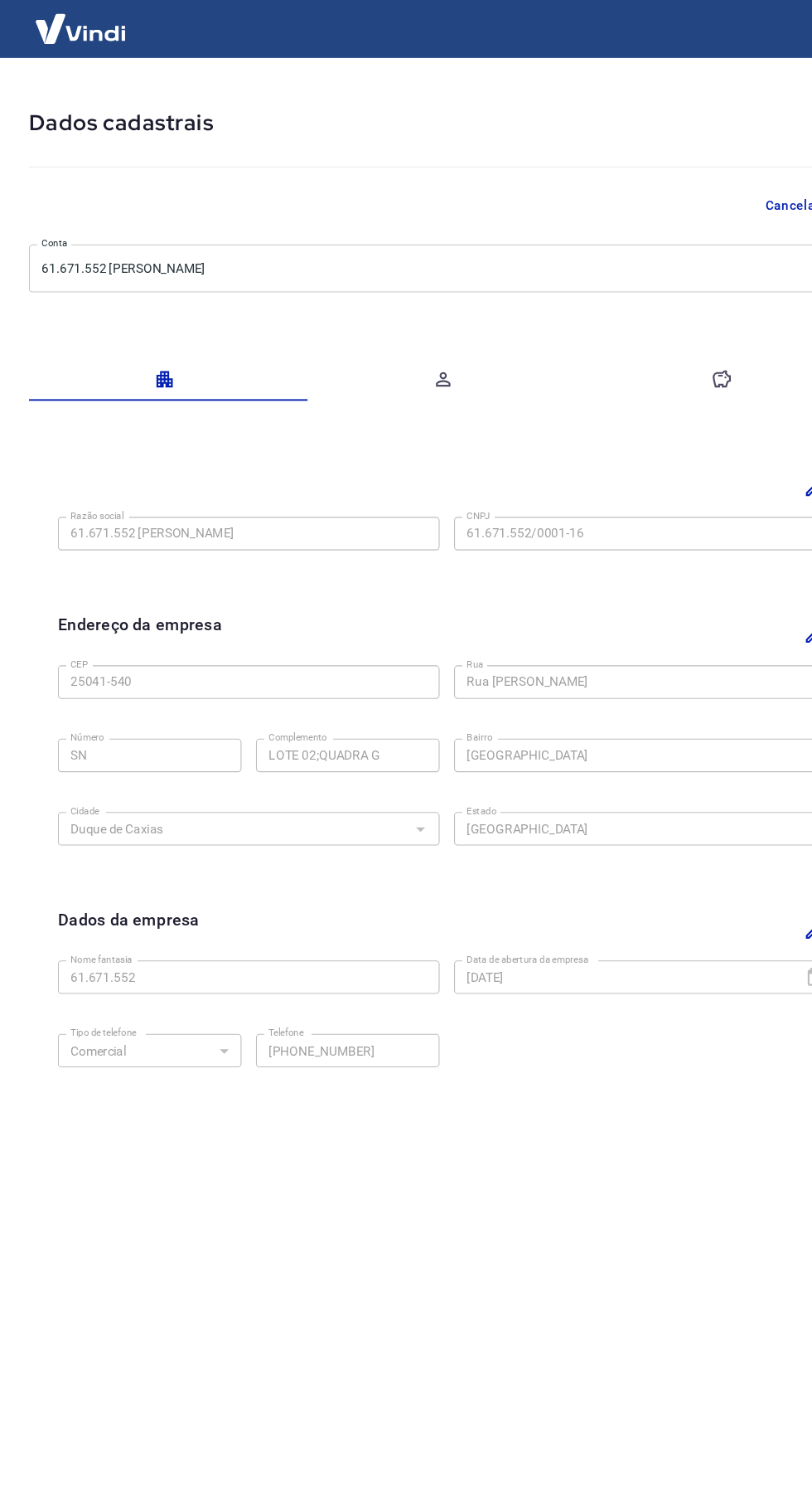
click at [383, 345] on button "button" at bounding box center [409, 347] width 255 height 40
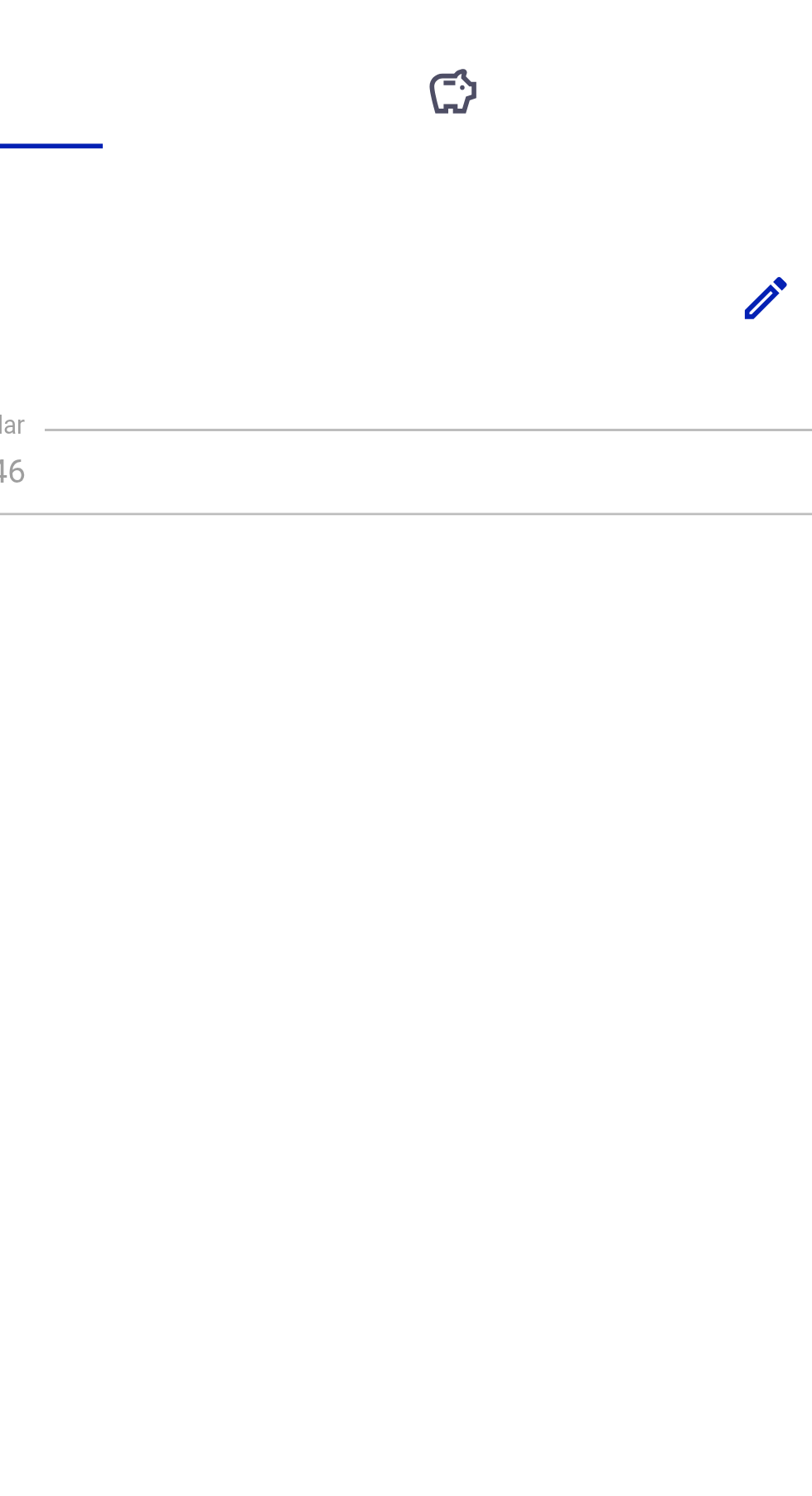
click at [667, 346] on icon "button" at bounding box center [661, 348] width 20 height 20
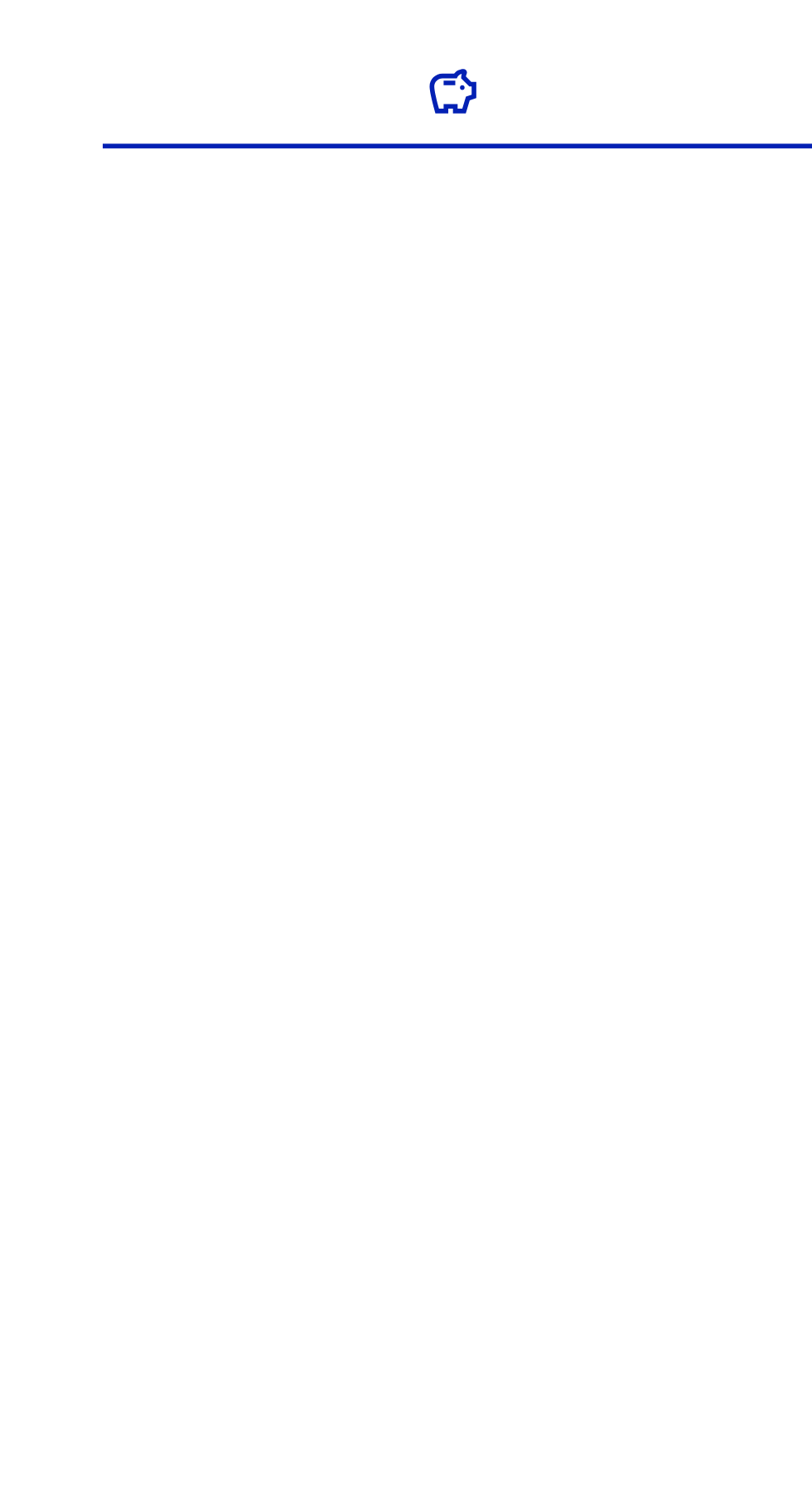
select select "1"
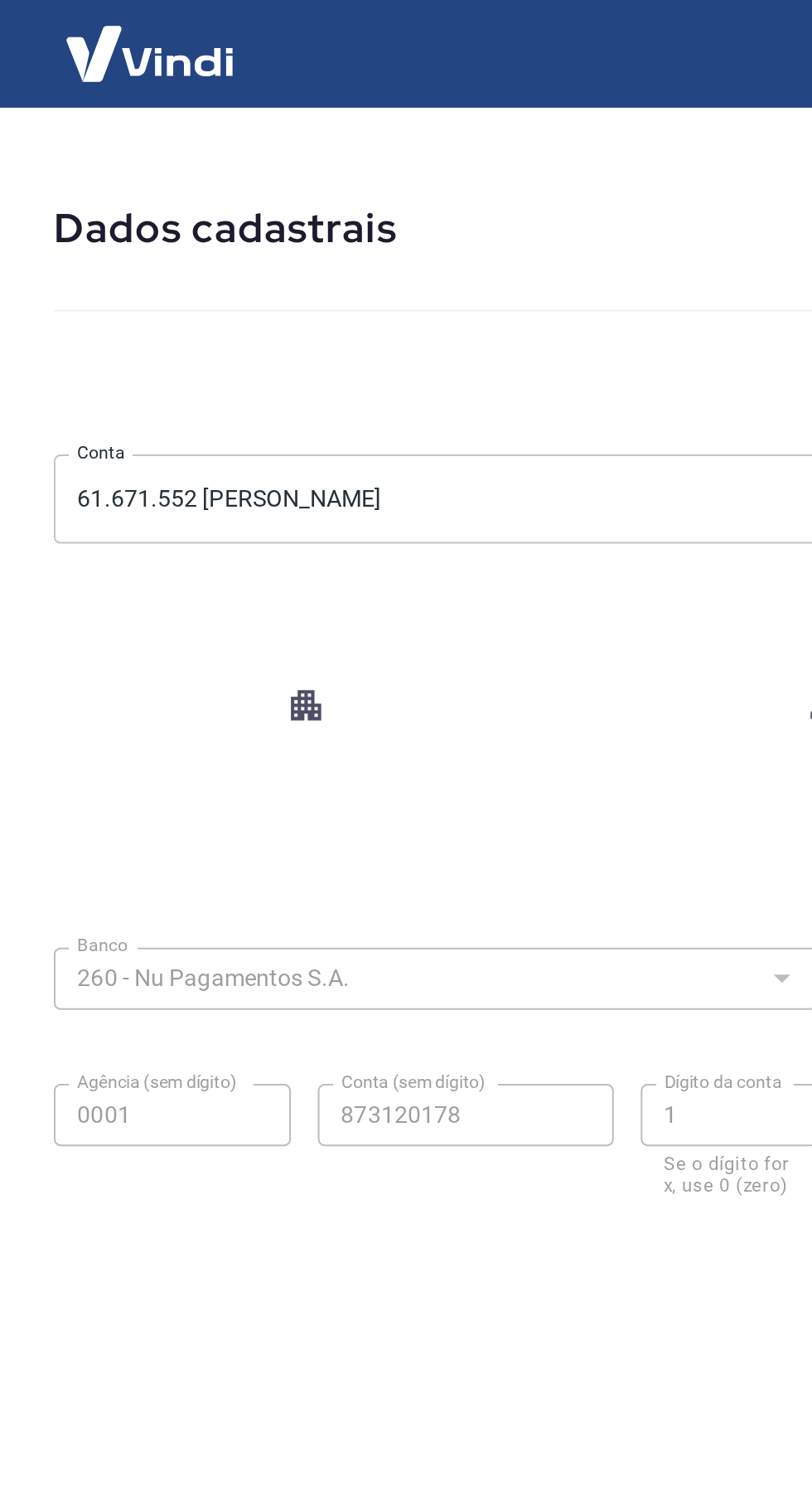
click at [154, 342] on icon "button" at bounding box center [151, 348] width 15 height 15
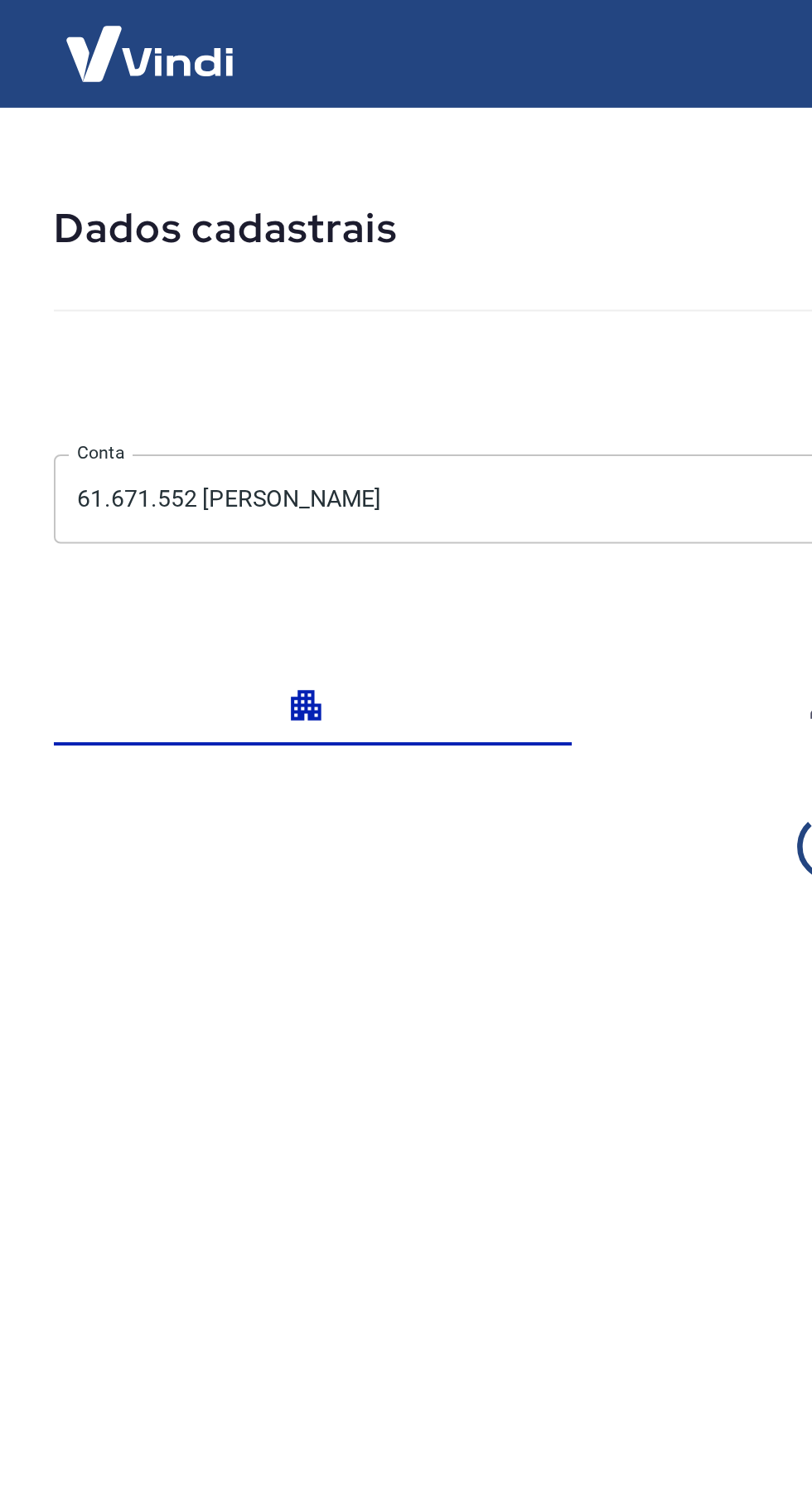
select select "RJ"
select select "business"
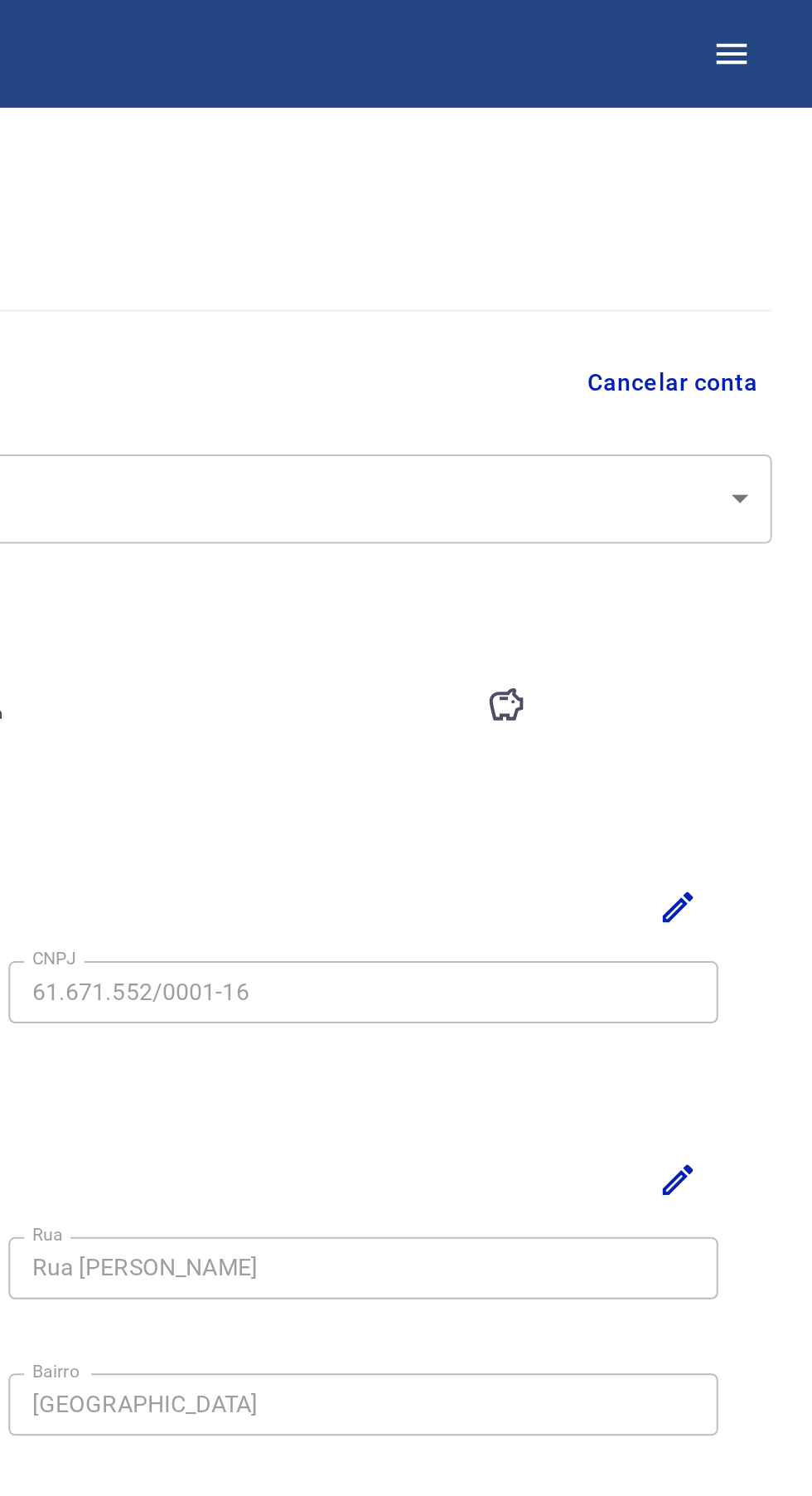
click at [777, 26] on icon "button" at bounding box center [772, 27] width 15 height 10
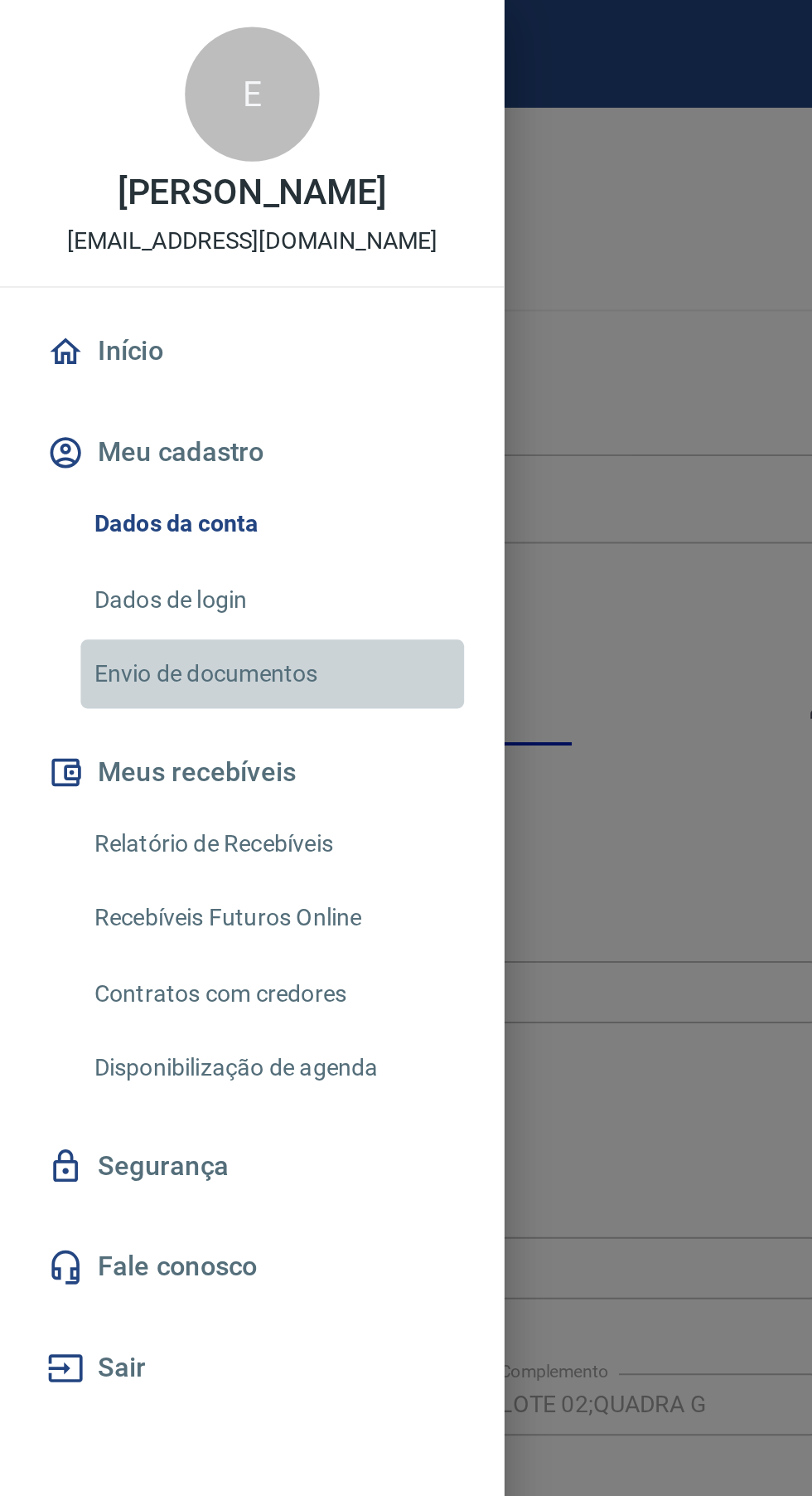
click at [99, 349] on link "Envio de documentos" at bounding box center [134, 332] width 189 height 34
